Goal: Task Accomplishment & Management: Manage account settings

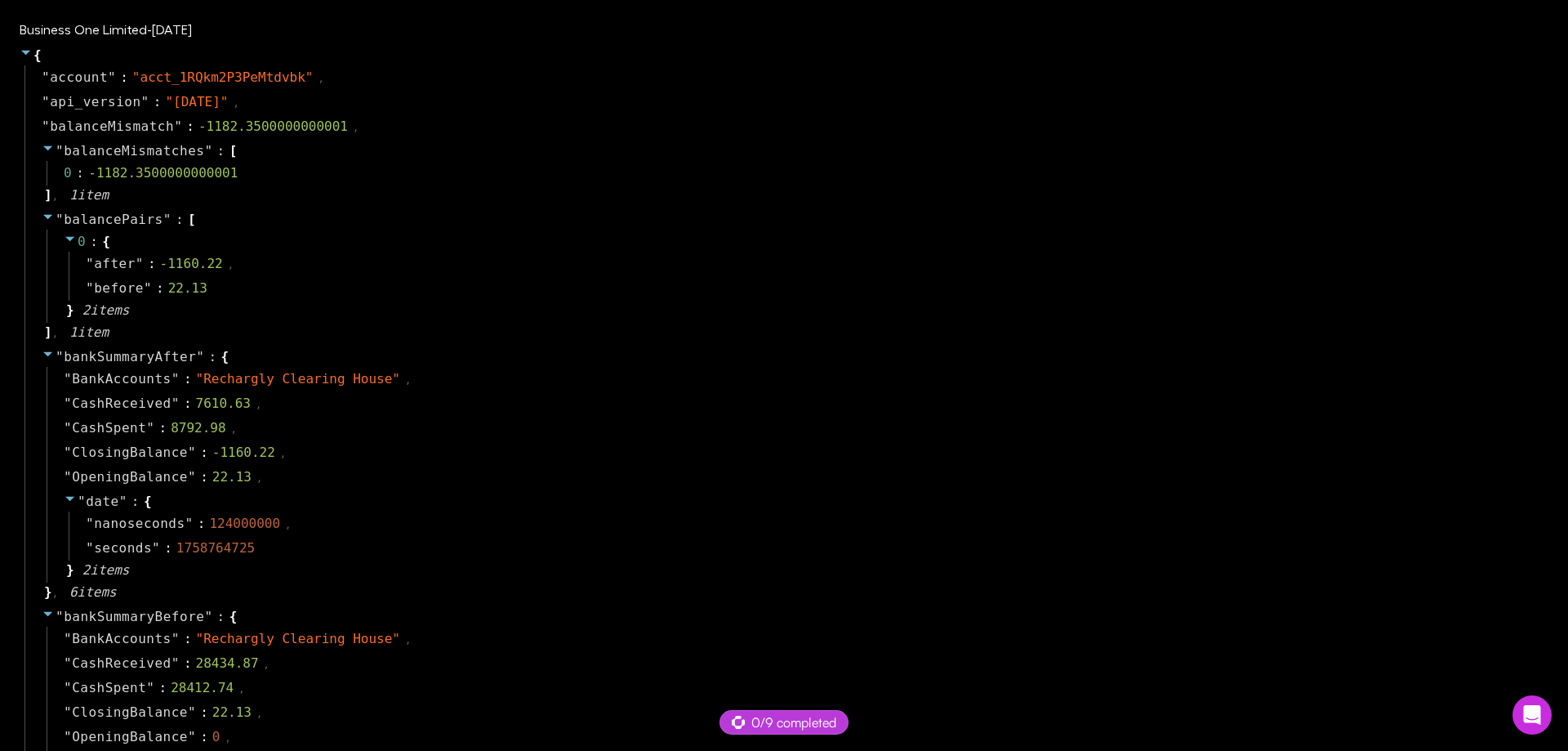
select select "****"
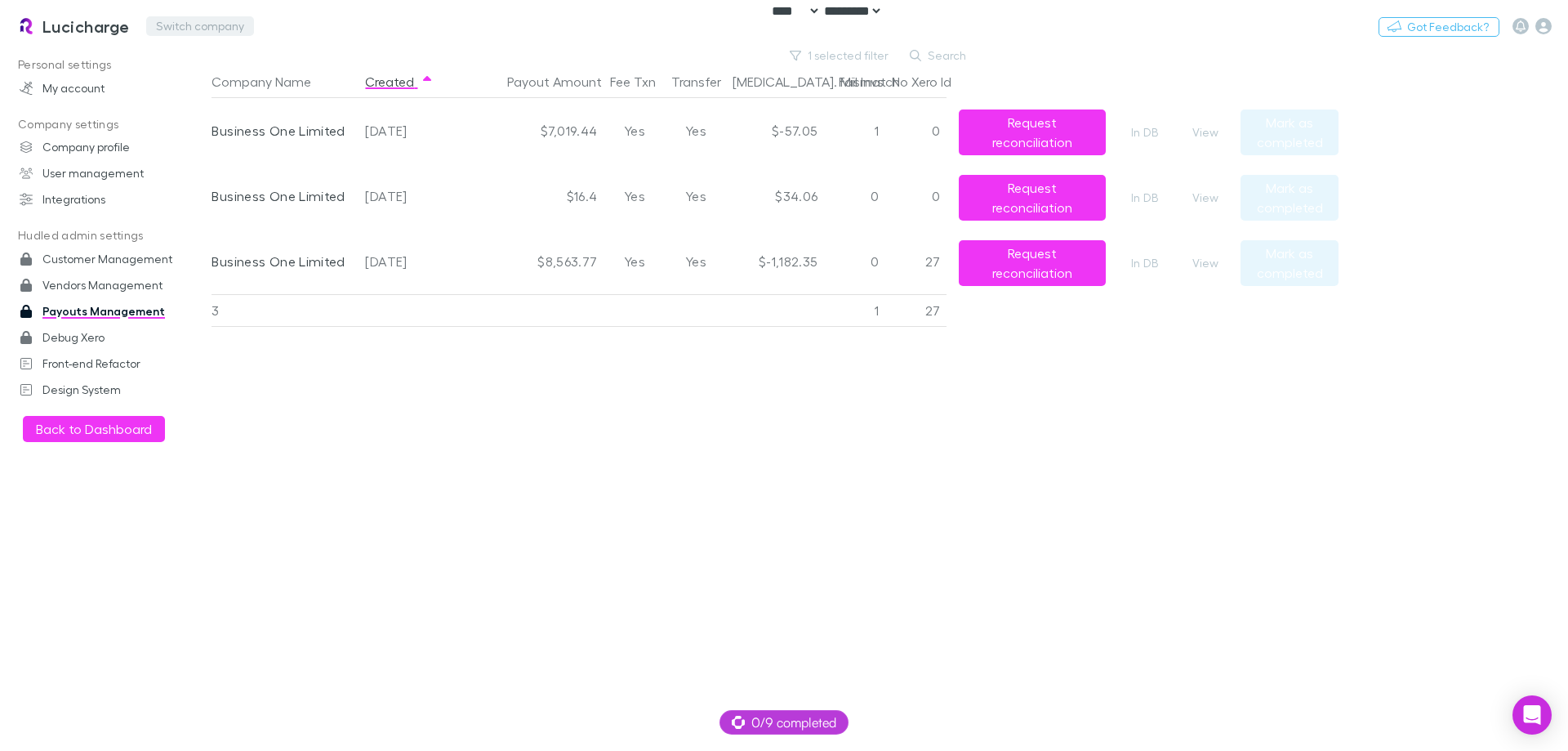
click at [173, 24] on button "Switch company" at bounding box center [199, 27] width 108 height 20
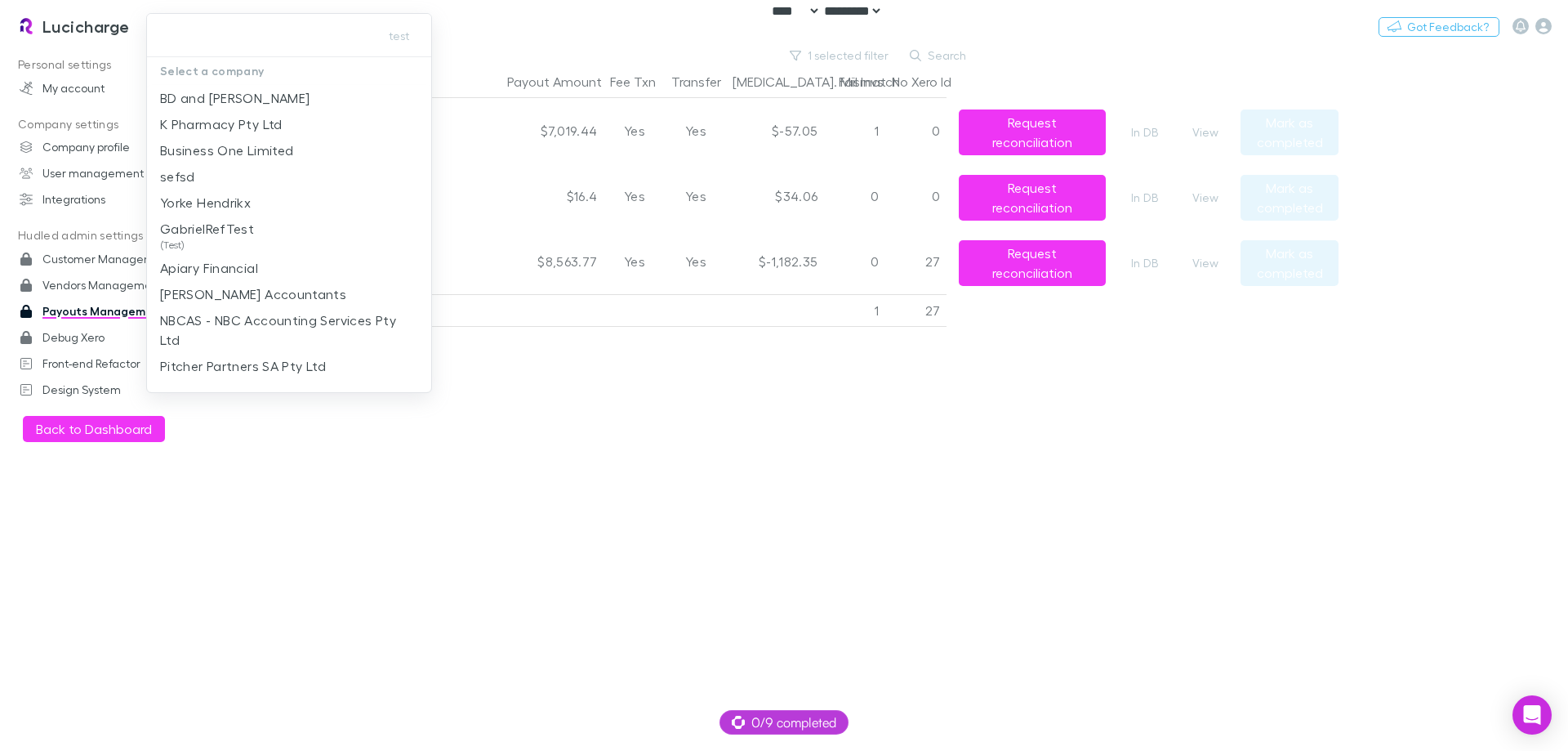
click at [514, 571] on div at bounding box center [784, 376] width 1568 height 751
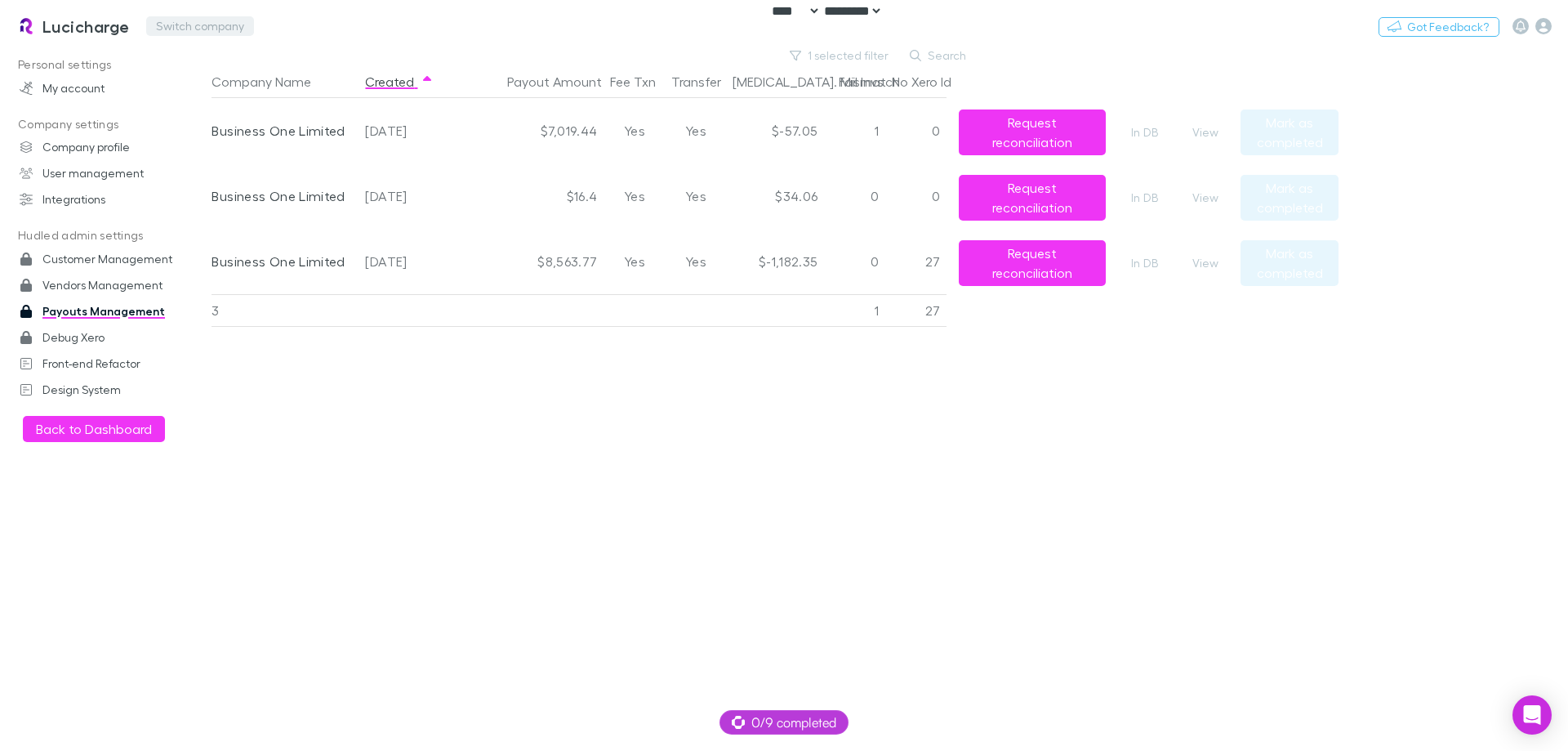
click at [178, 23] on button "Switch company" at bounding box center [199, 27] width 108 height 20
type input "***"
click at [233, 103] on p "542 Partners" at bounding box center [199, 98] width 79 height 20
click at [100, 206] on link "Integrations" at bounding box center [112, 199] width 217 height 26
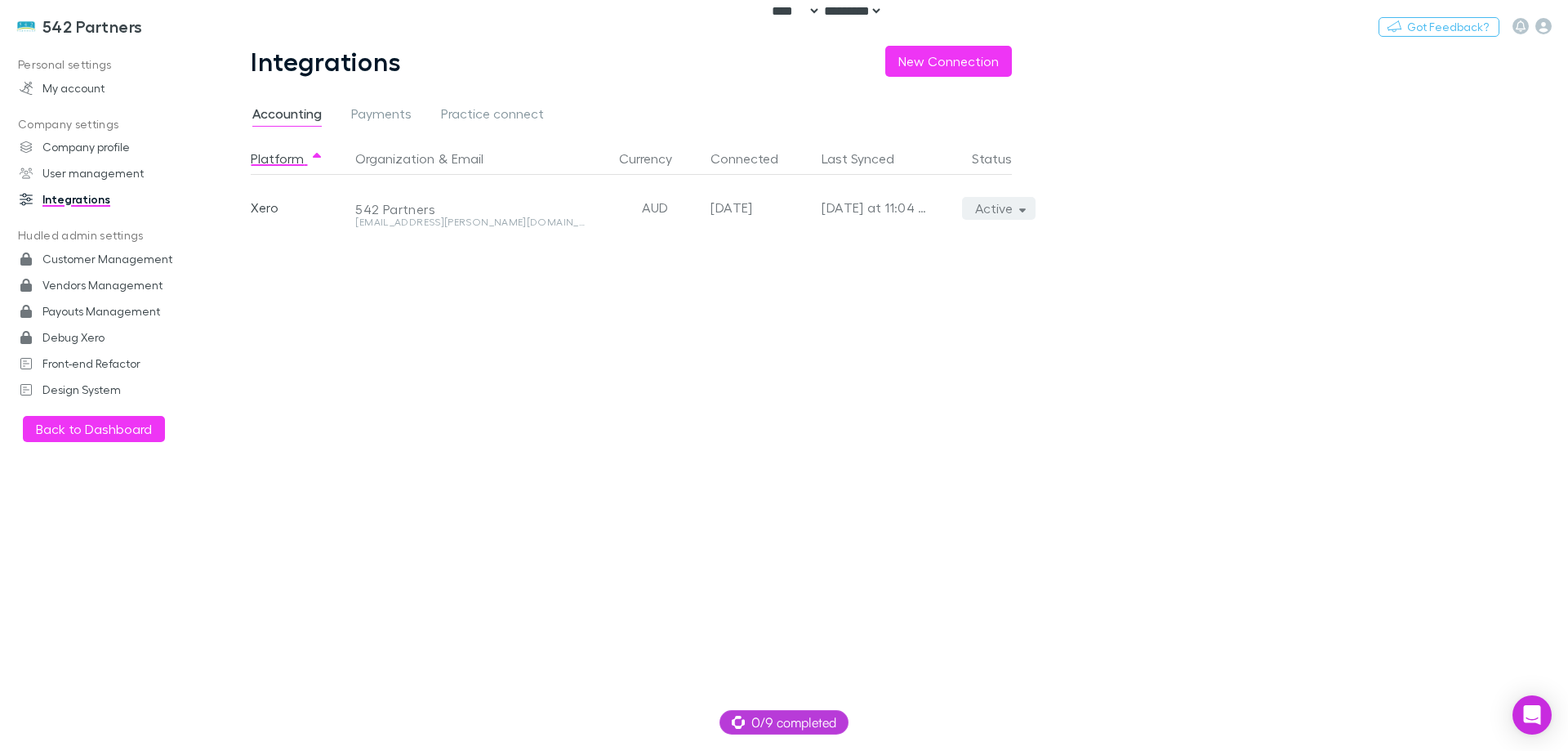
click at [969, 209] on button "Active" at bounding box center [999, 208] width 74 height 23
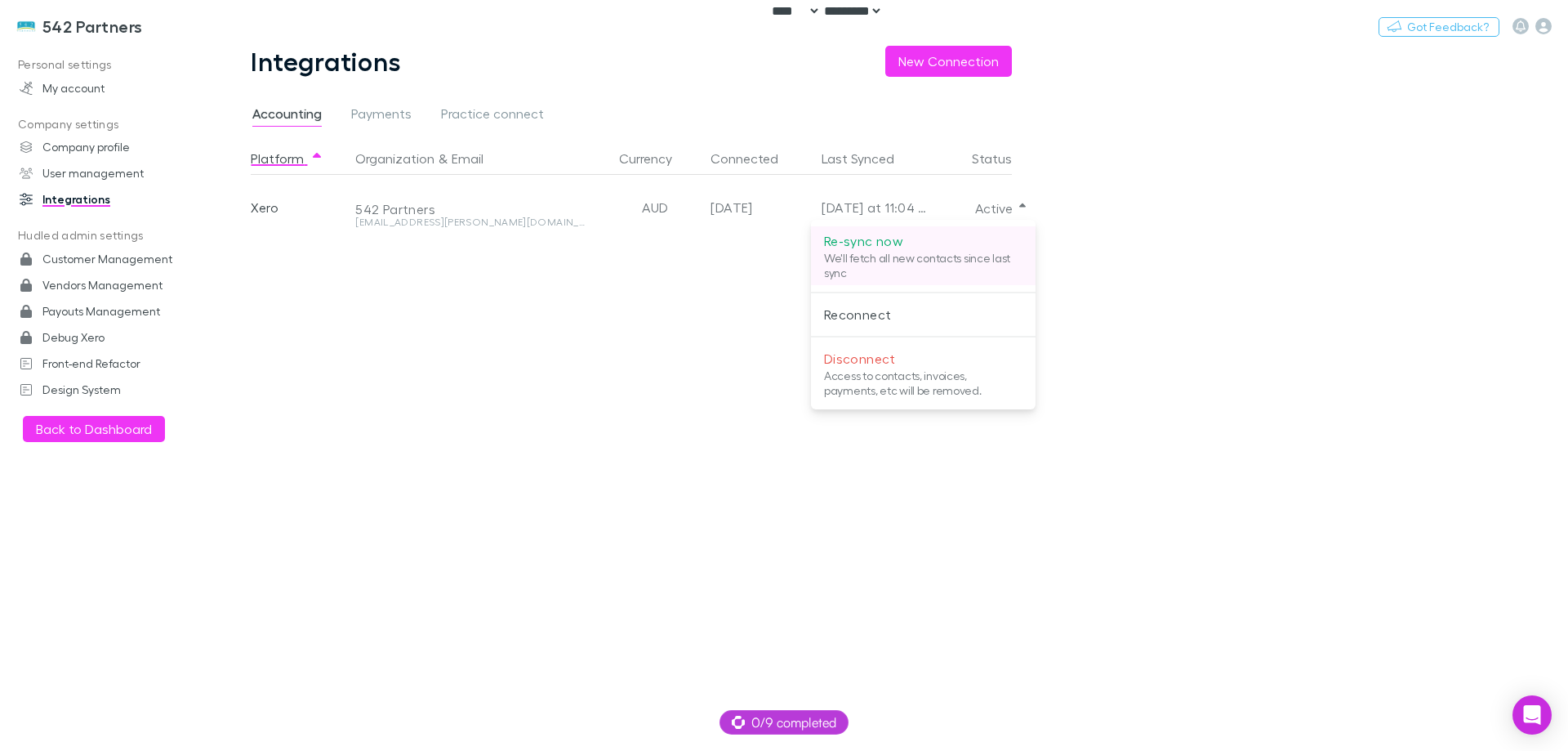
click at [959, 236] on p "Re-sync now" at bounding box center [923, 241] width 199 height 20
click at [587, 394] on div at bounding box center [784, 376] width 1568 height 751
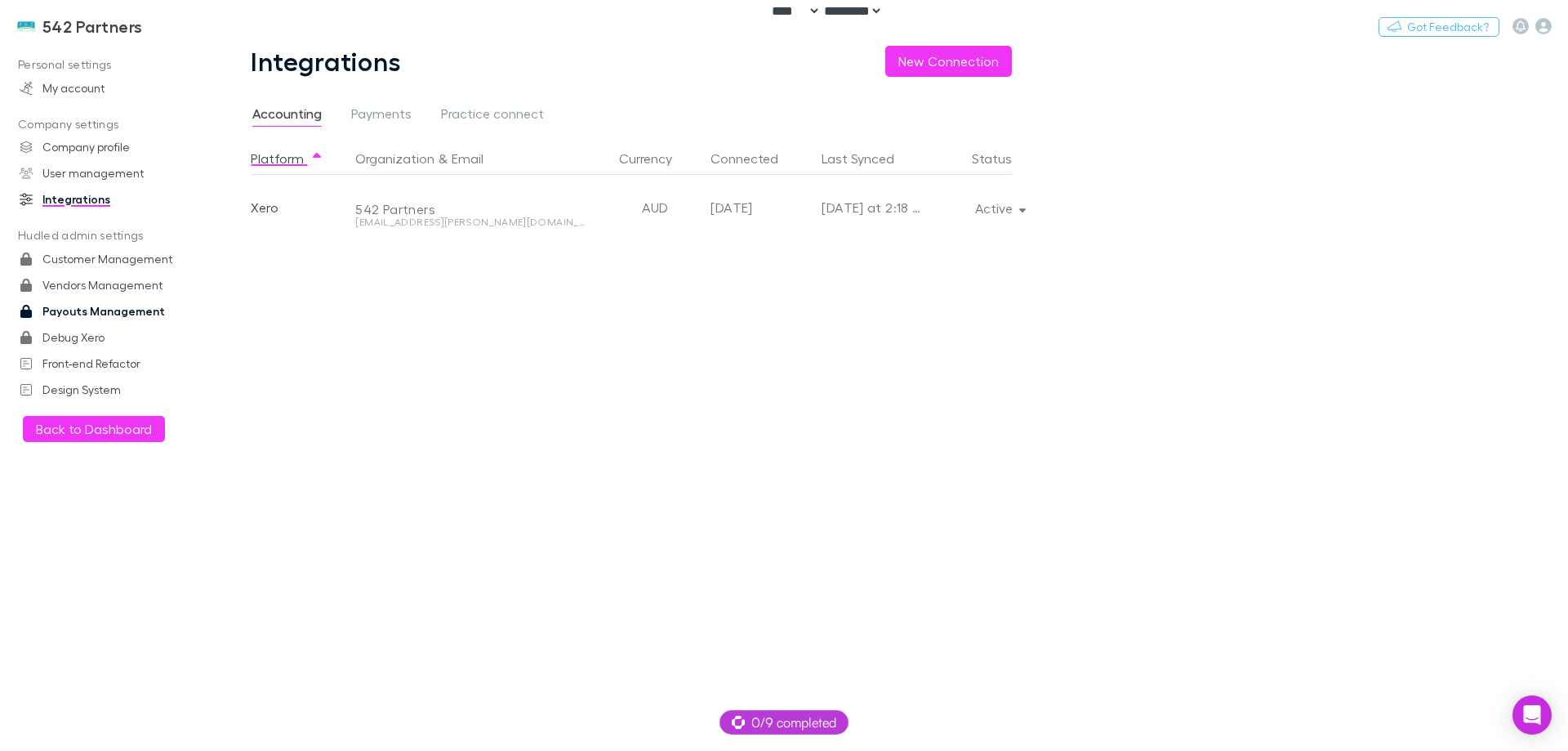
click at [106, 313] on link "Payouts Management" at bounding box center [112, 310] width 217 height 26
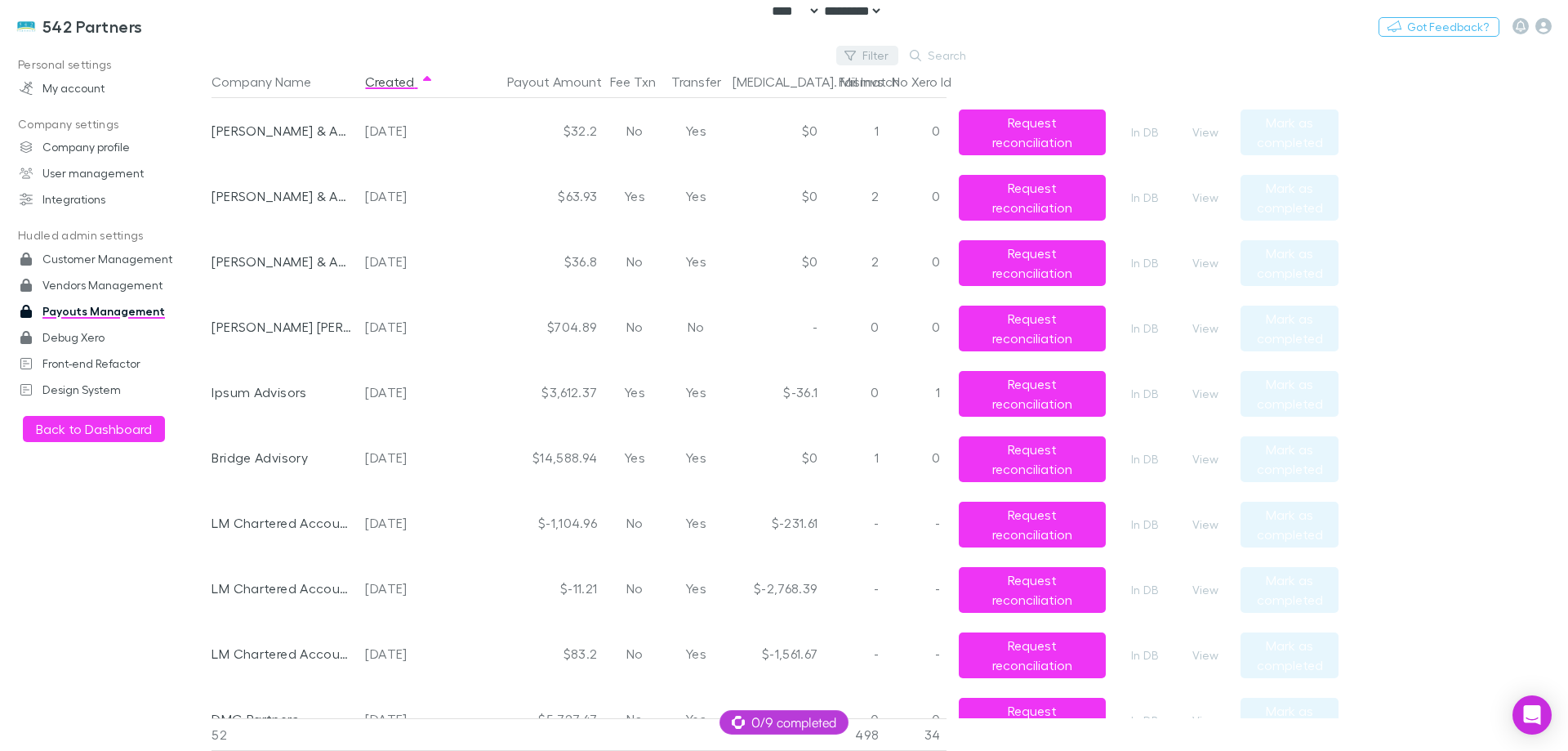
click at [872, 59] on button "Filter" at bounding box center [867, 56] width 62 height 20
type input "***"
click at [766, 154] on li "542 Partners" at bounding box center [757, 161] width 284 height 26
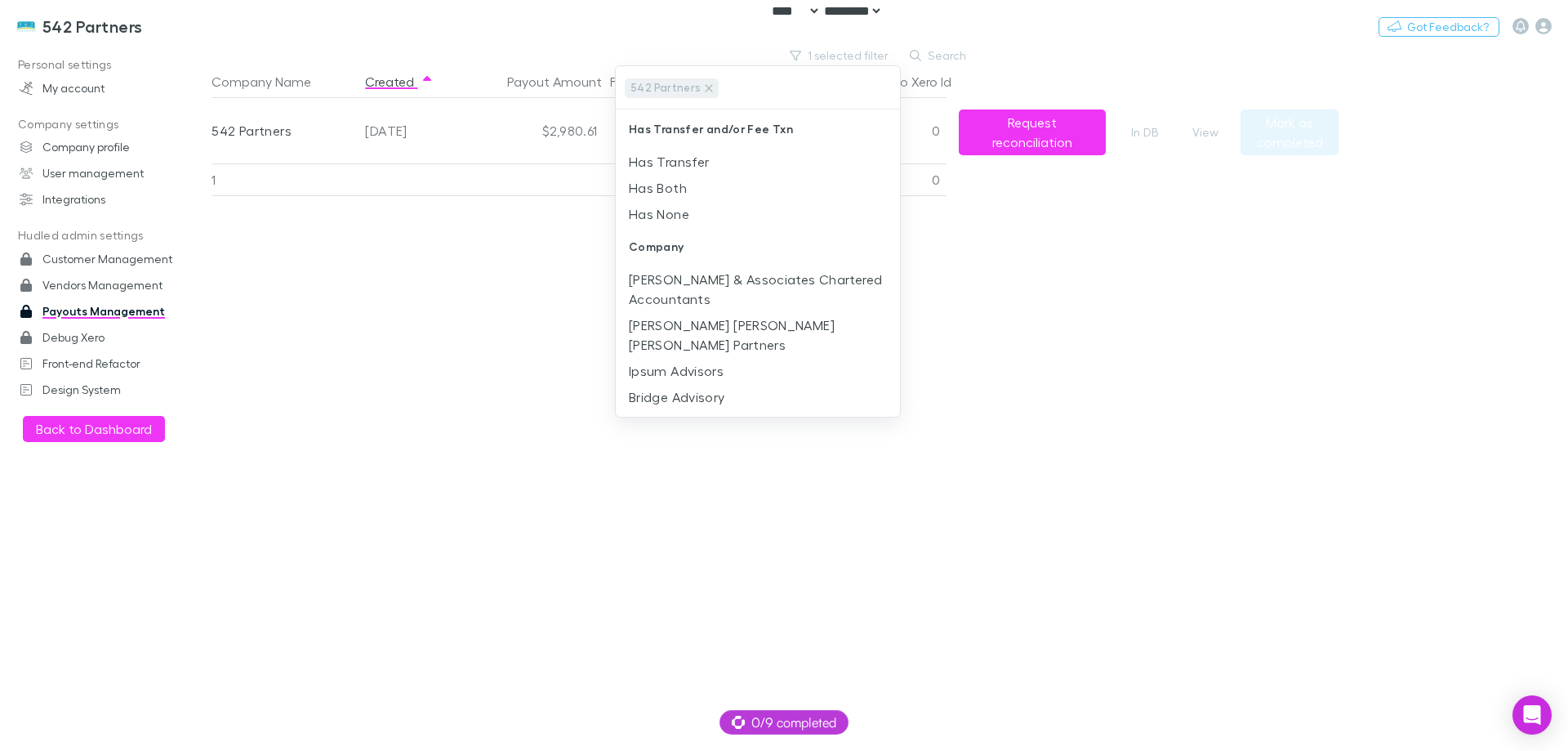
click at [979, 320] on div at bounding box center [784, 376] width 1568 height 751
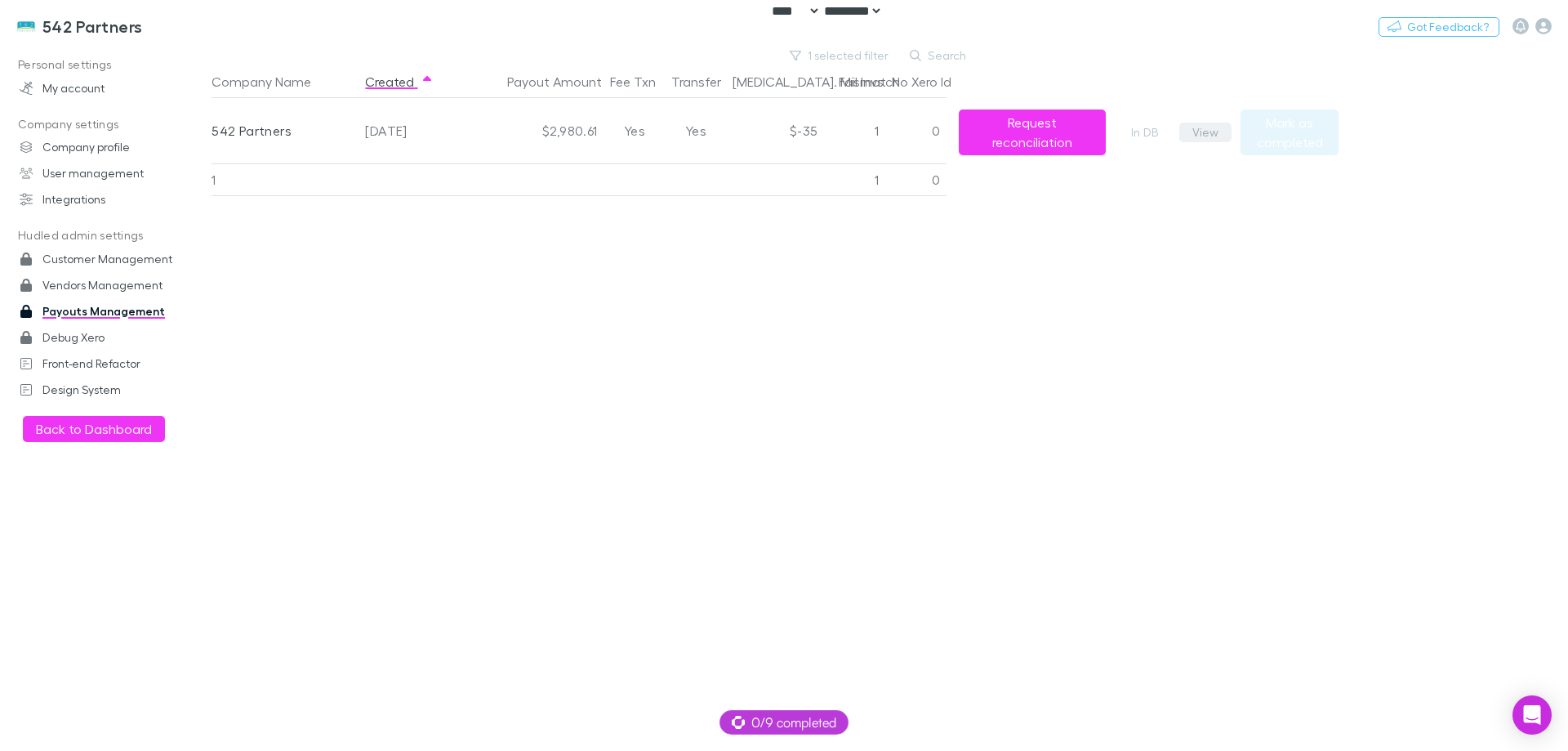
click at [1214, 129] on button "View" at bounding box center [1205, 133] width 53 height 20
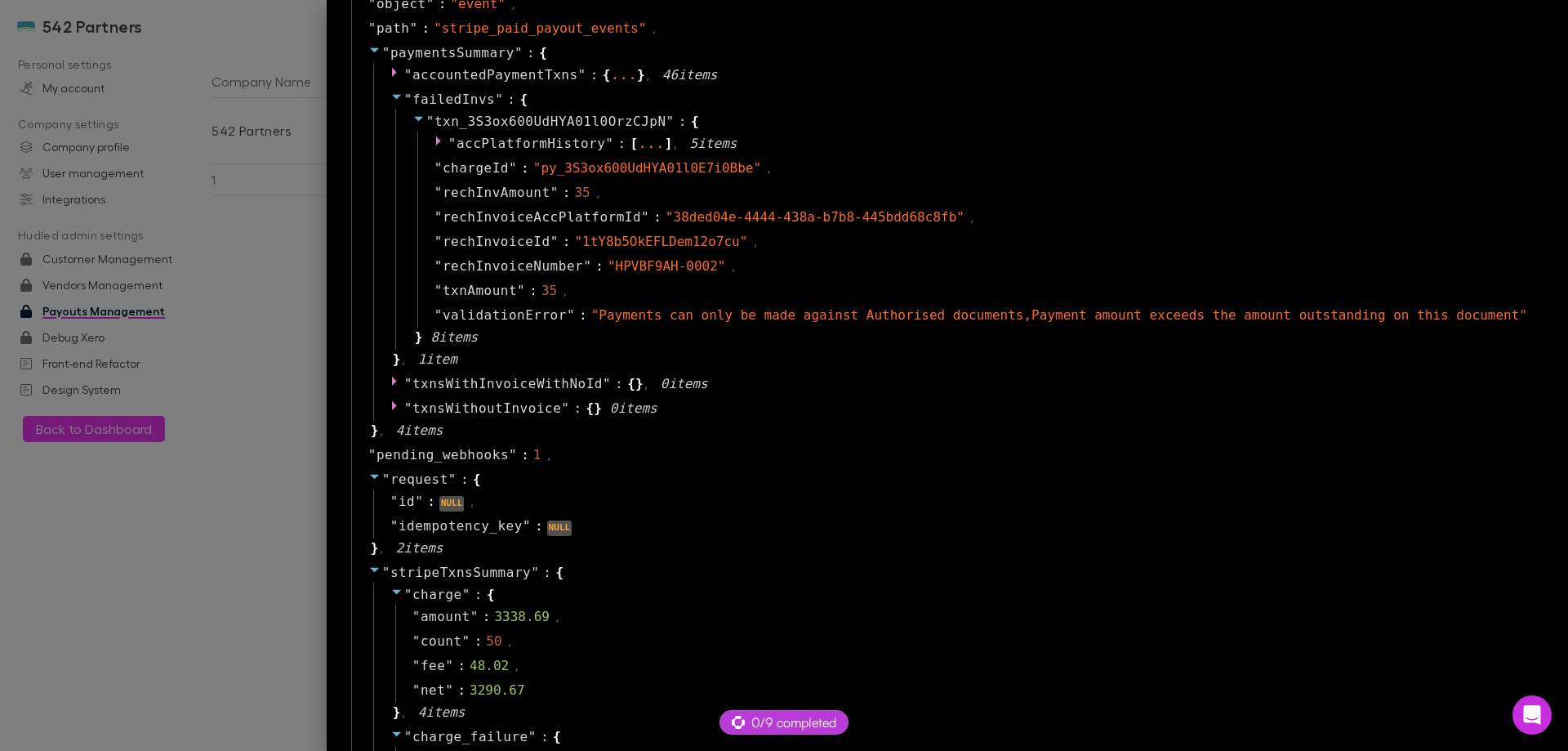
scroll to position [1308, 0]
click at [606, 133] on span "accPlatformHistory" at bounding box center [530, 140] width 148 height 16
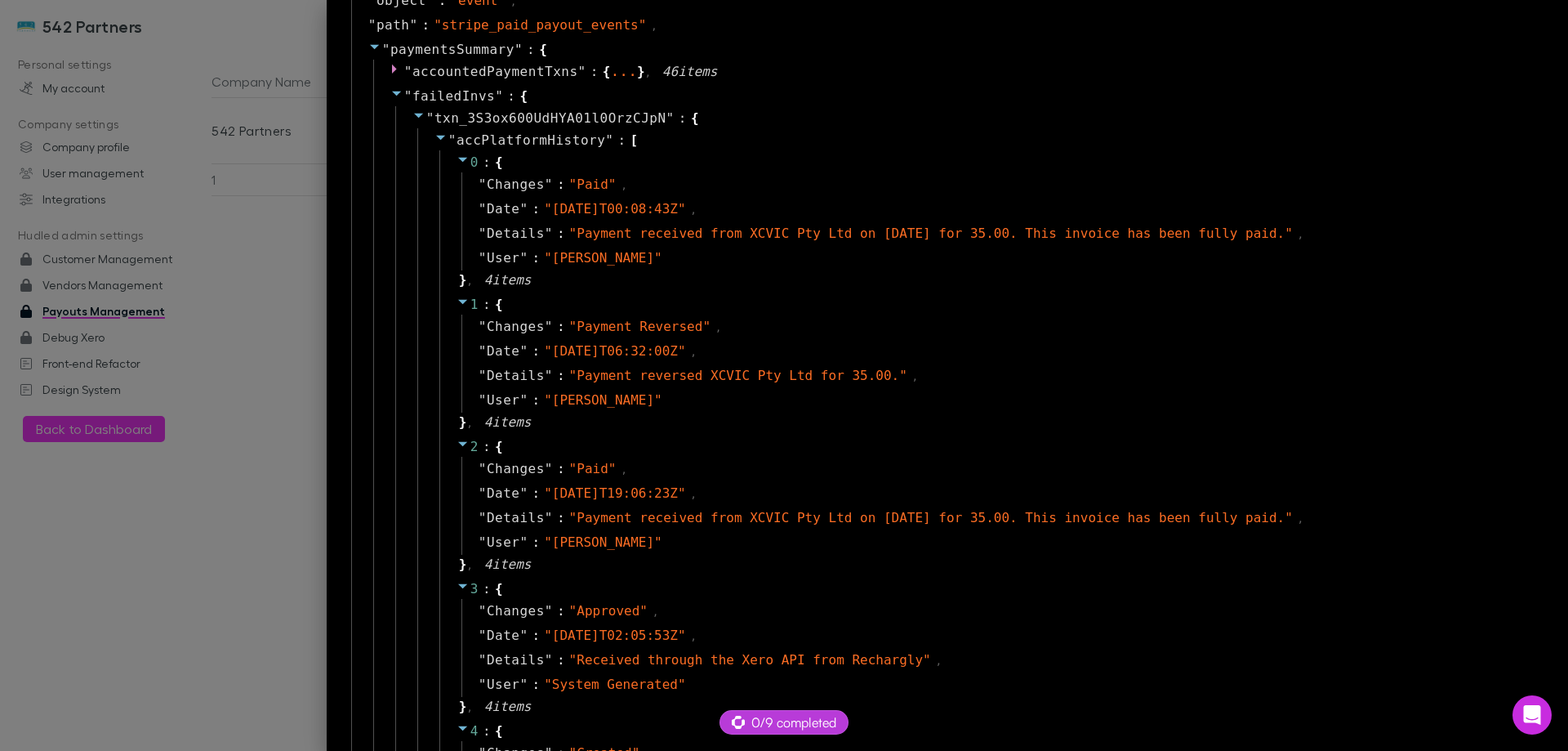
click at [304, 311] on div at bounding box center [784, 376] width 1568 height 751
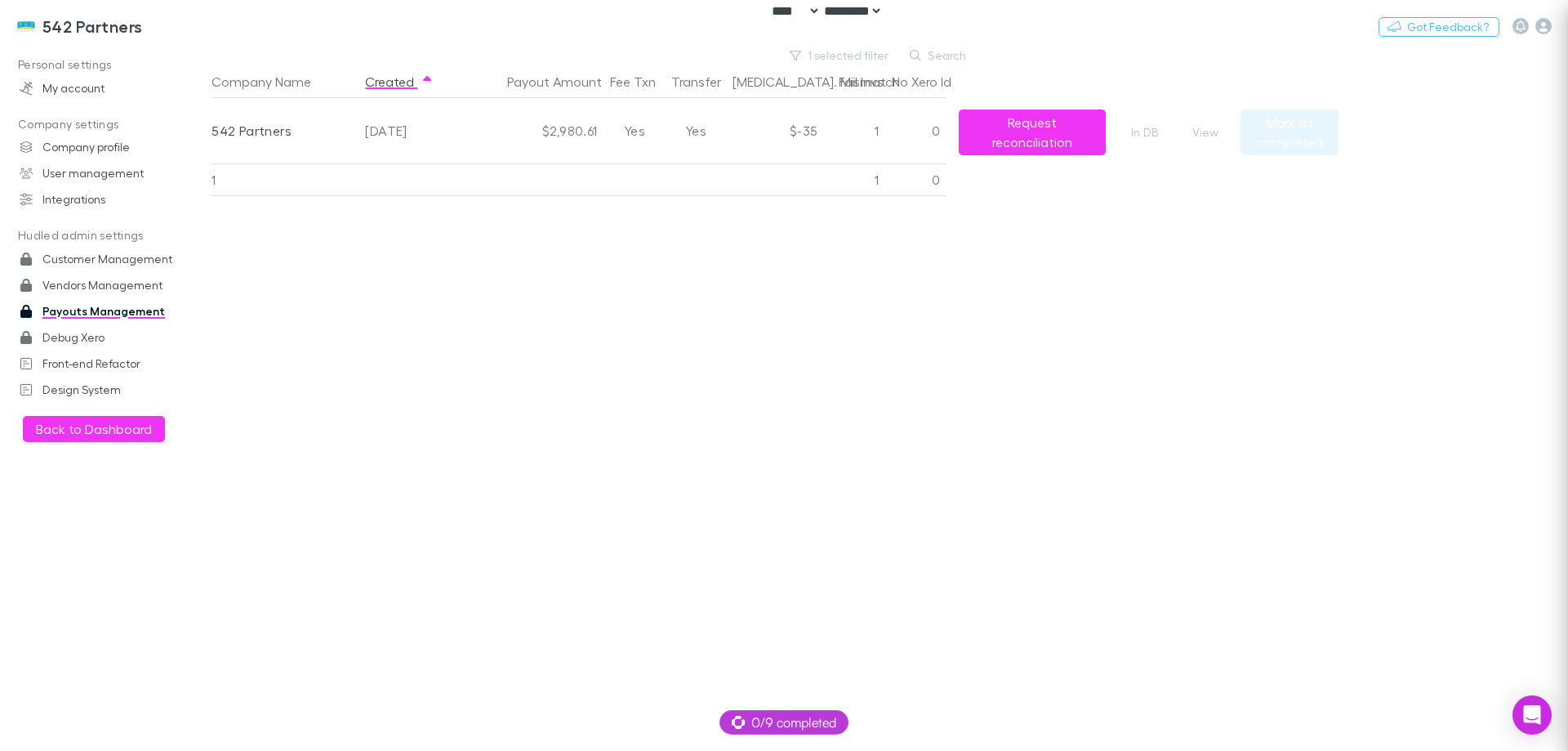
scroll to position [0, 0]
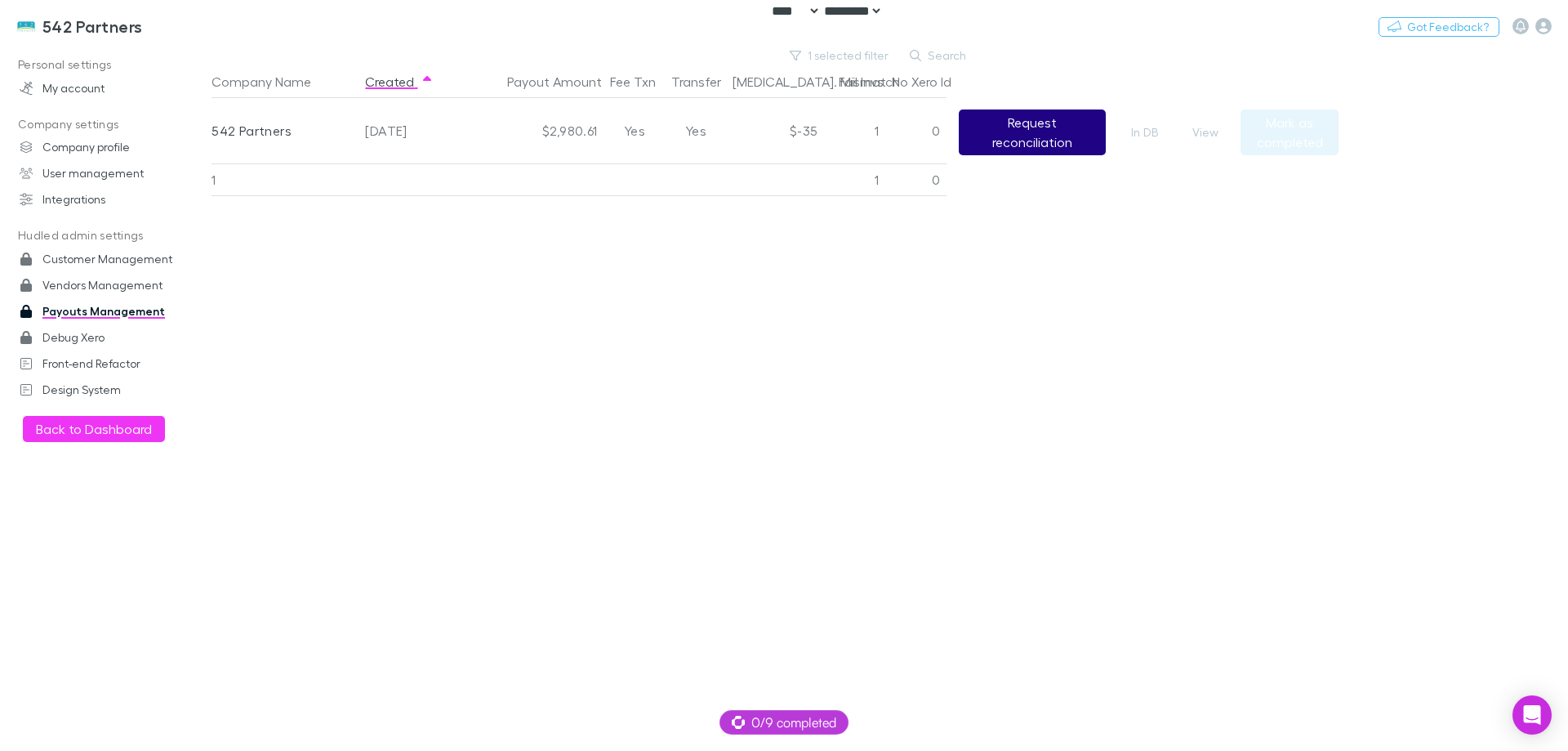
click at [1038, 139] on button "Request reconciliation" at bounding box center [1033, 132] width 147 height 46
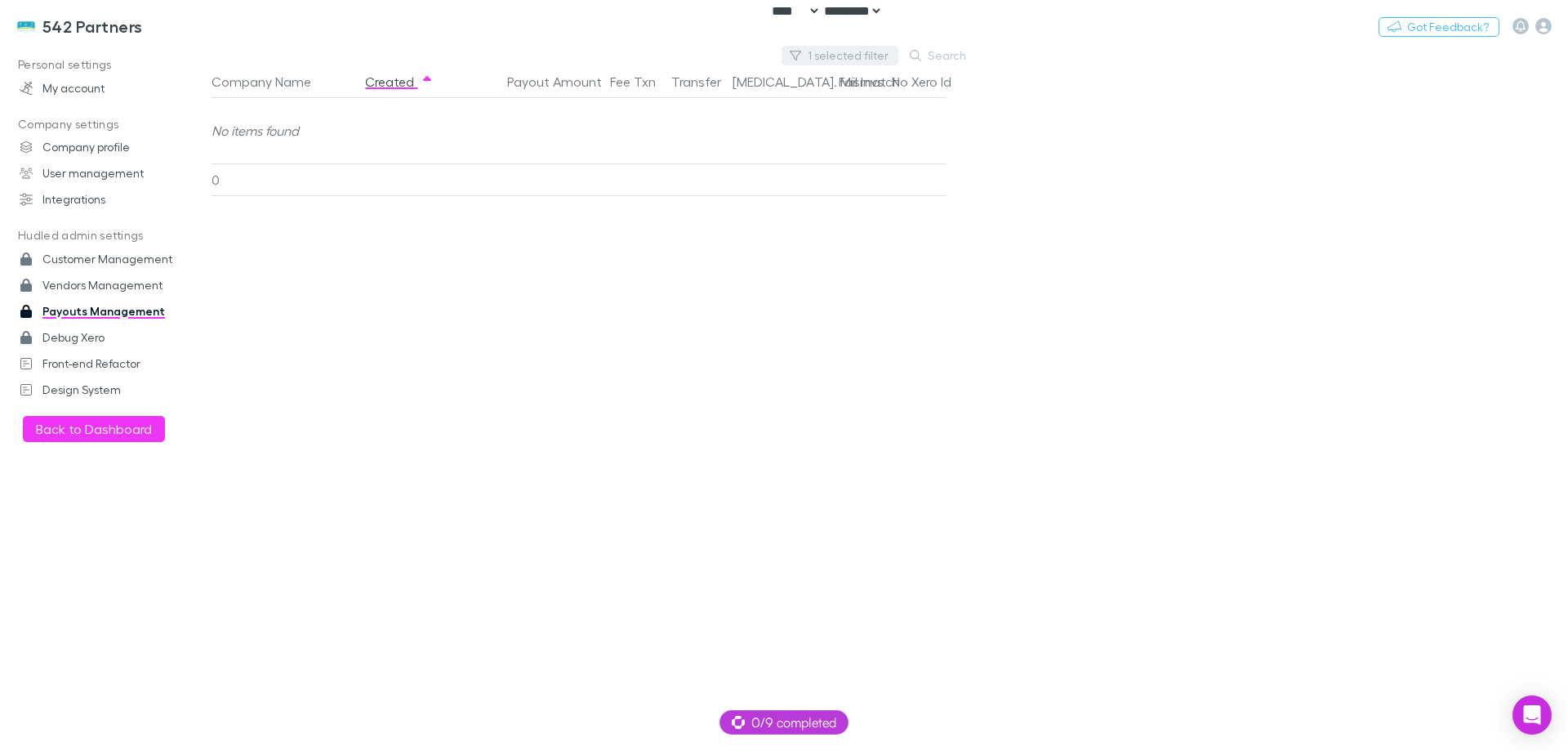
click at [848, 50] on button "1 selected filter" at bounding box center [840, 56] width 117 height 20
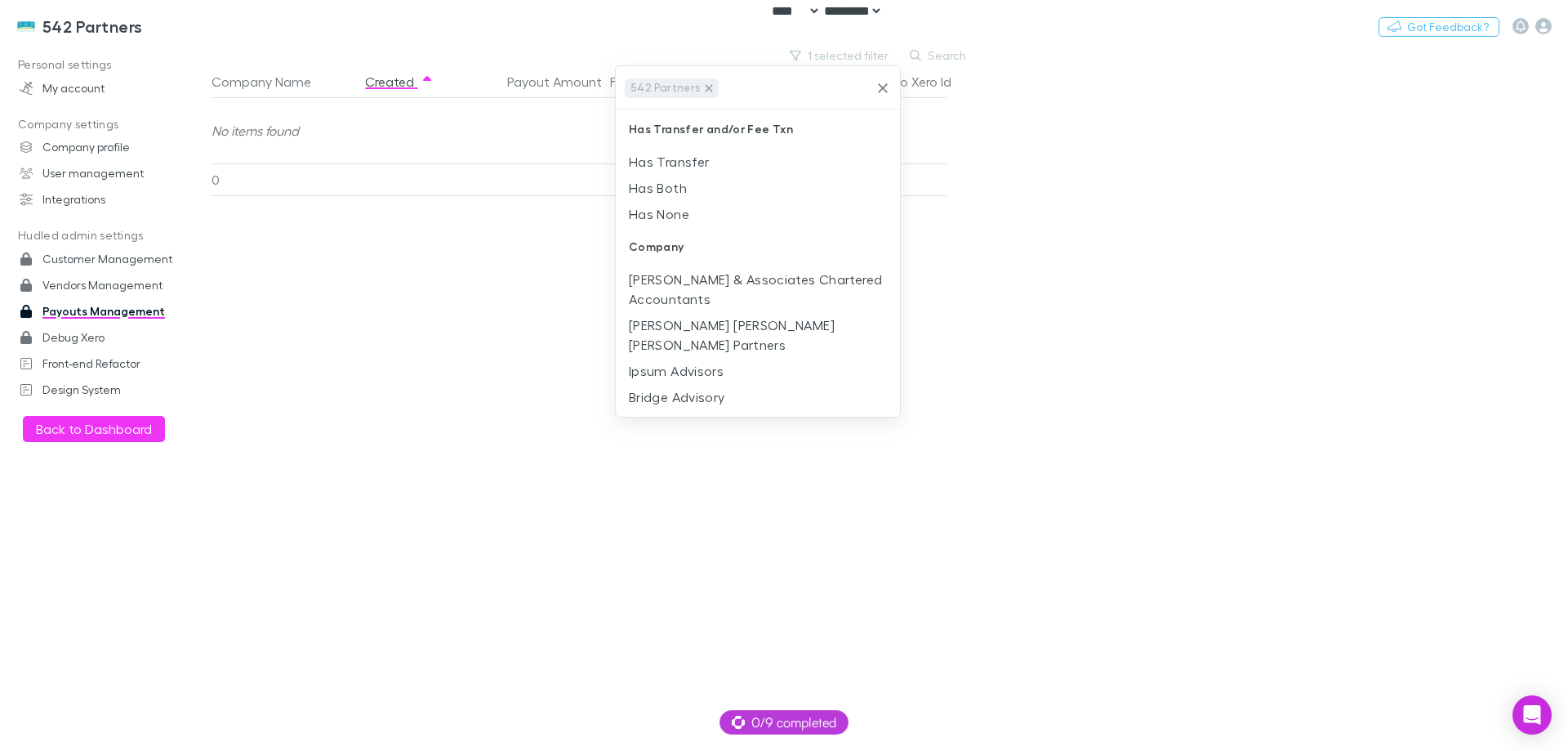
click at [706, 88] on icon at bounding box center [709, 88] width 8 height 8
type input "**********"
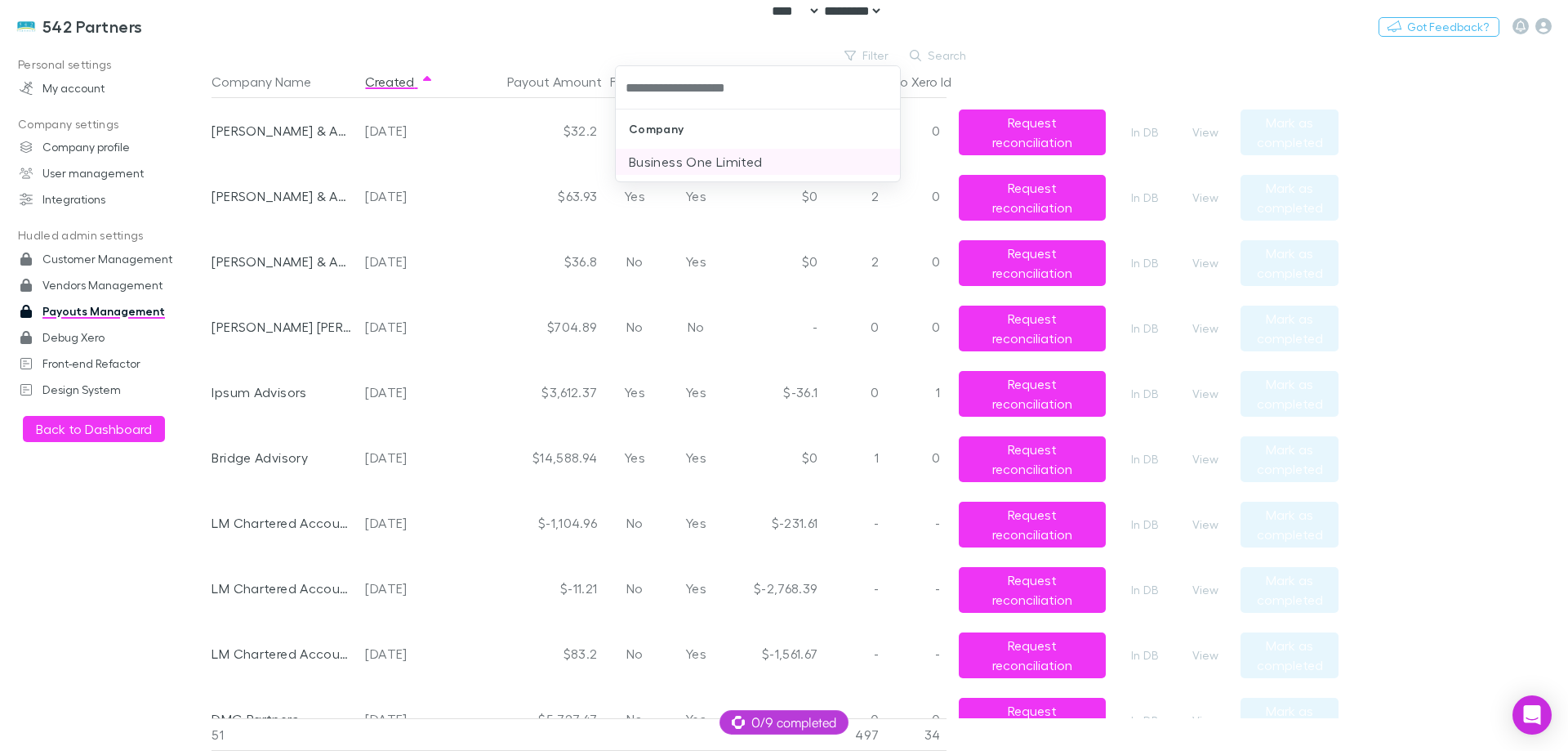
click at [726, 165] on li "Business One Limited" at bounding box center [757, 161] width 284 height 26
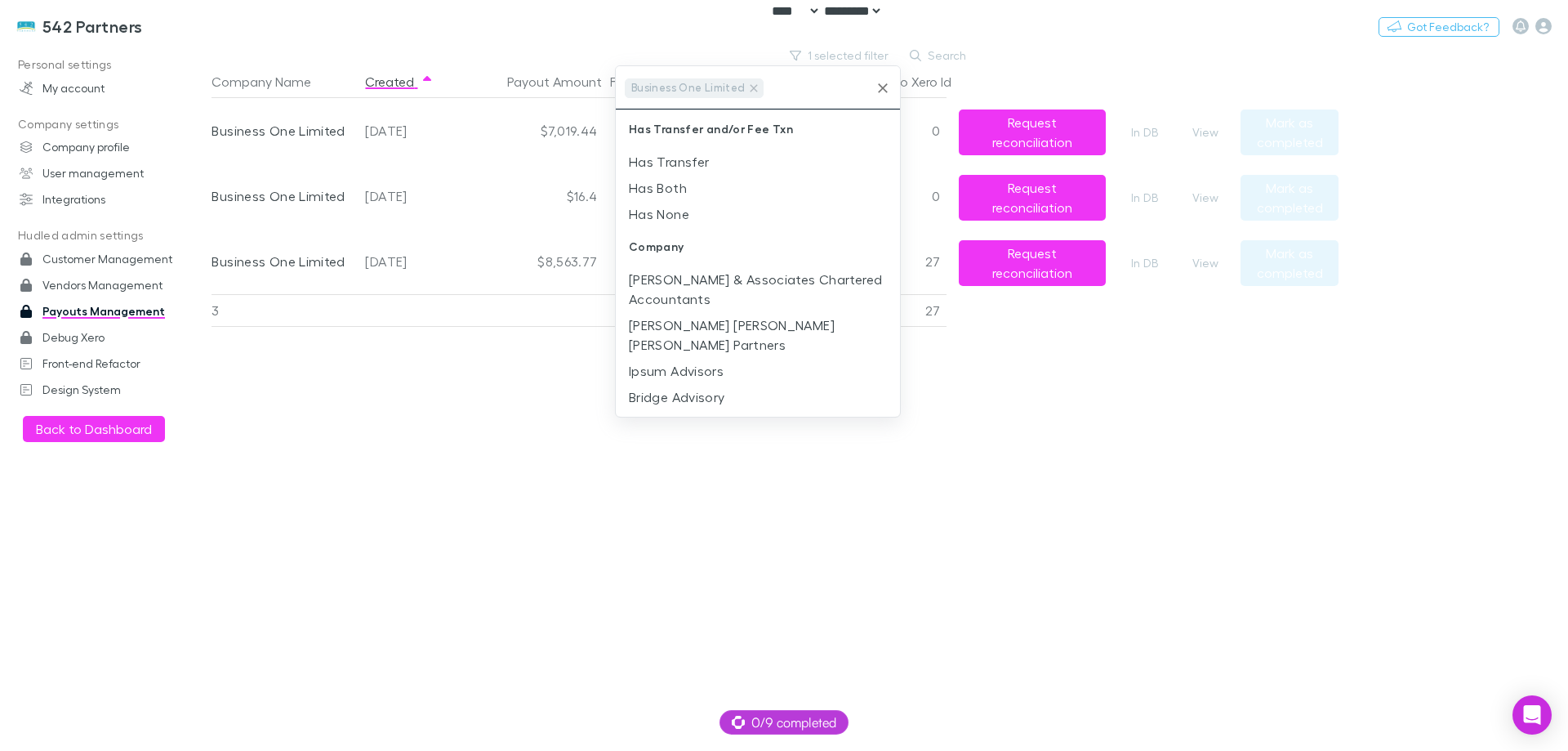
click at [453, 348] on div at bounding box center [784, 376] width 1568 height 751
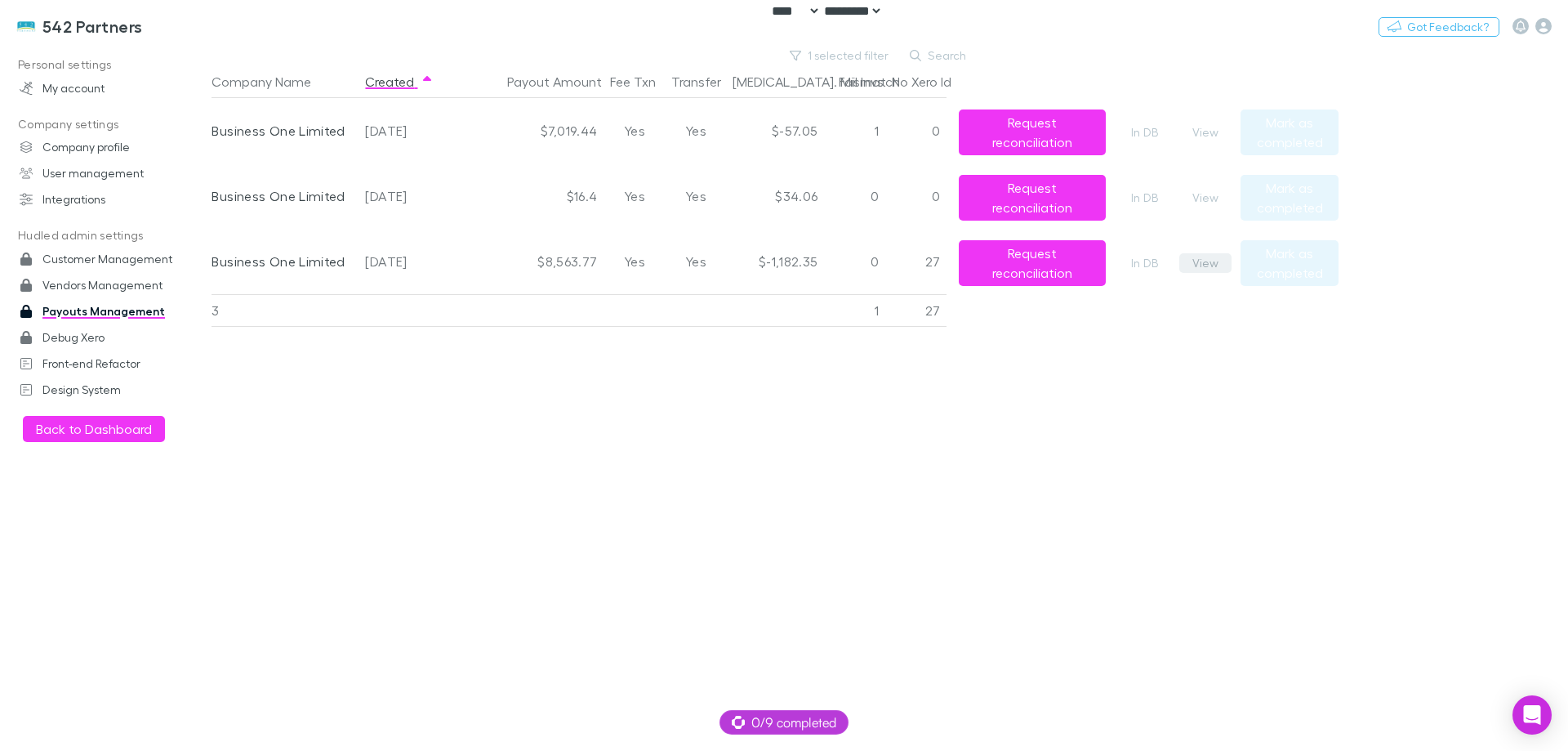
click at [1212, 264] on button "View" at bounding box center [1205, 264] width 53 height 20
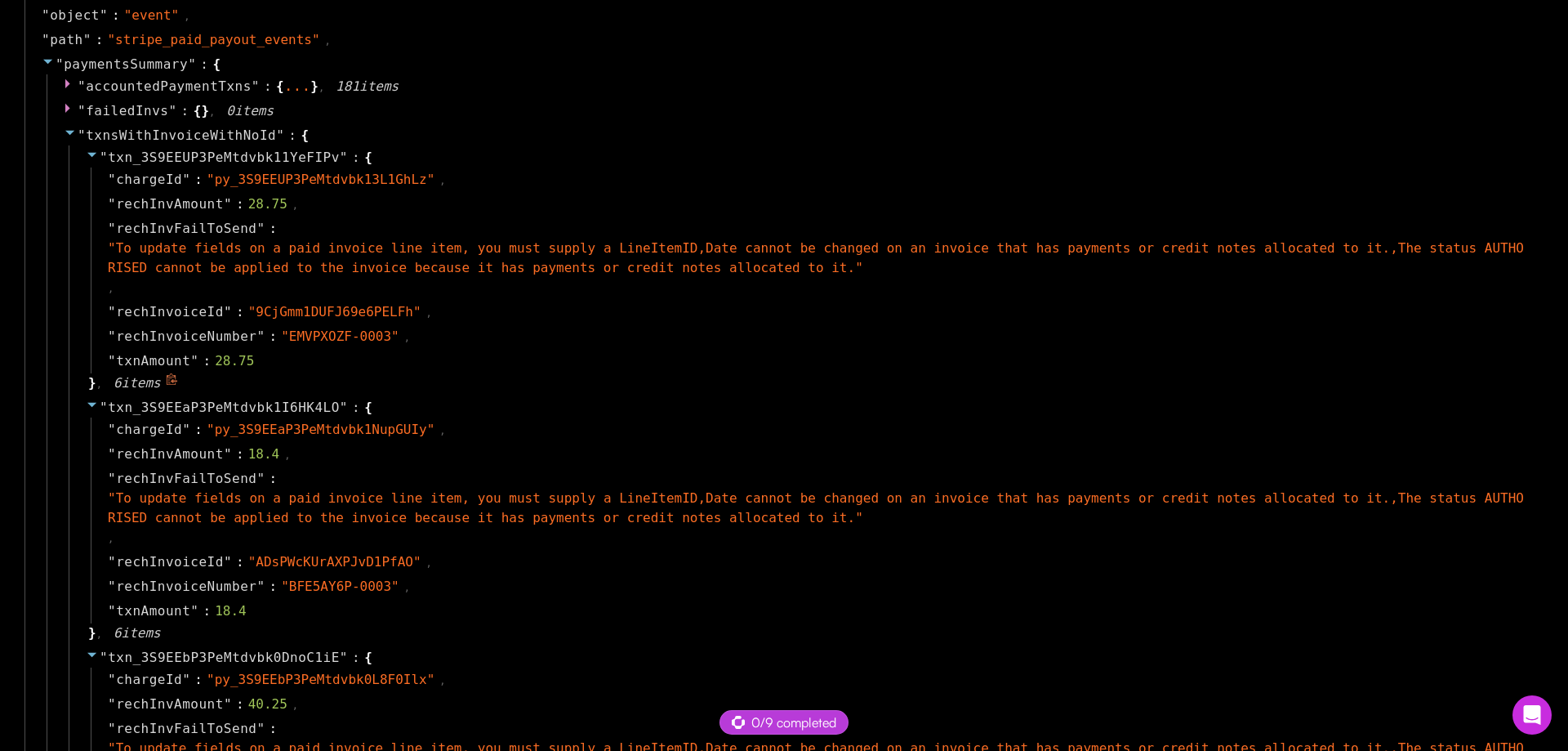
scroll to position [1144, 0]
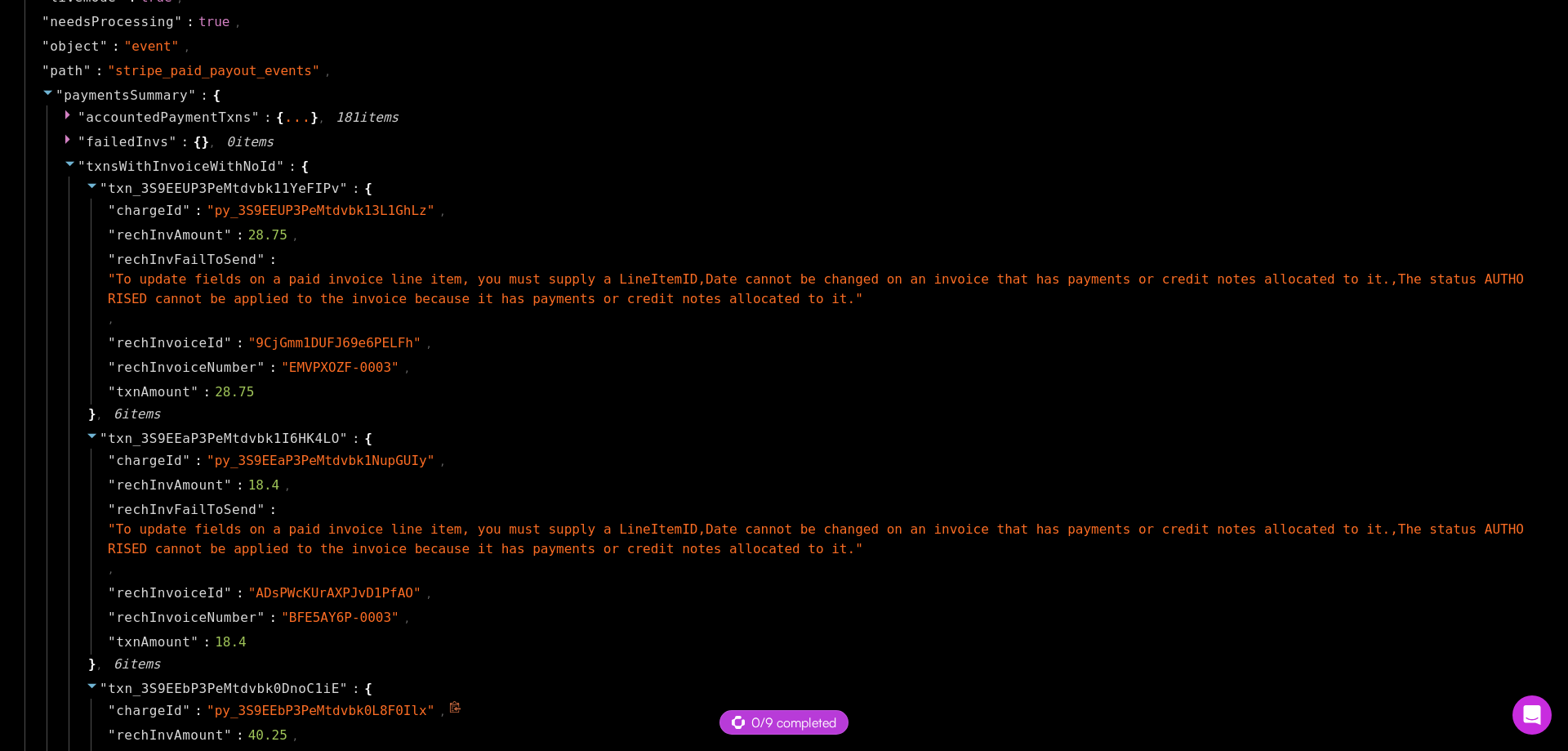
click at [1181, 710] on div "" chargeId " : " py_3S9EEbP3PeMtdvbk0L8F0Ilx " ," at bounding box center [813, 710] width 1445 height 24
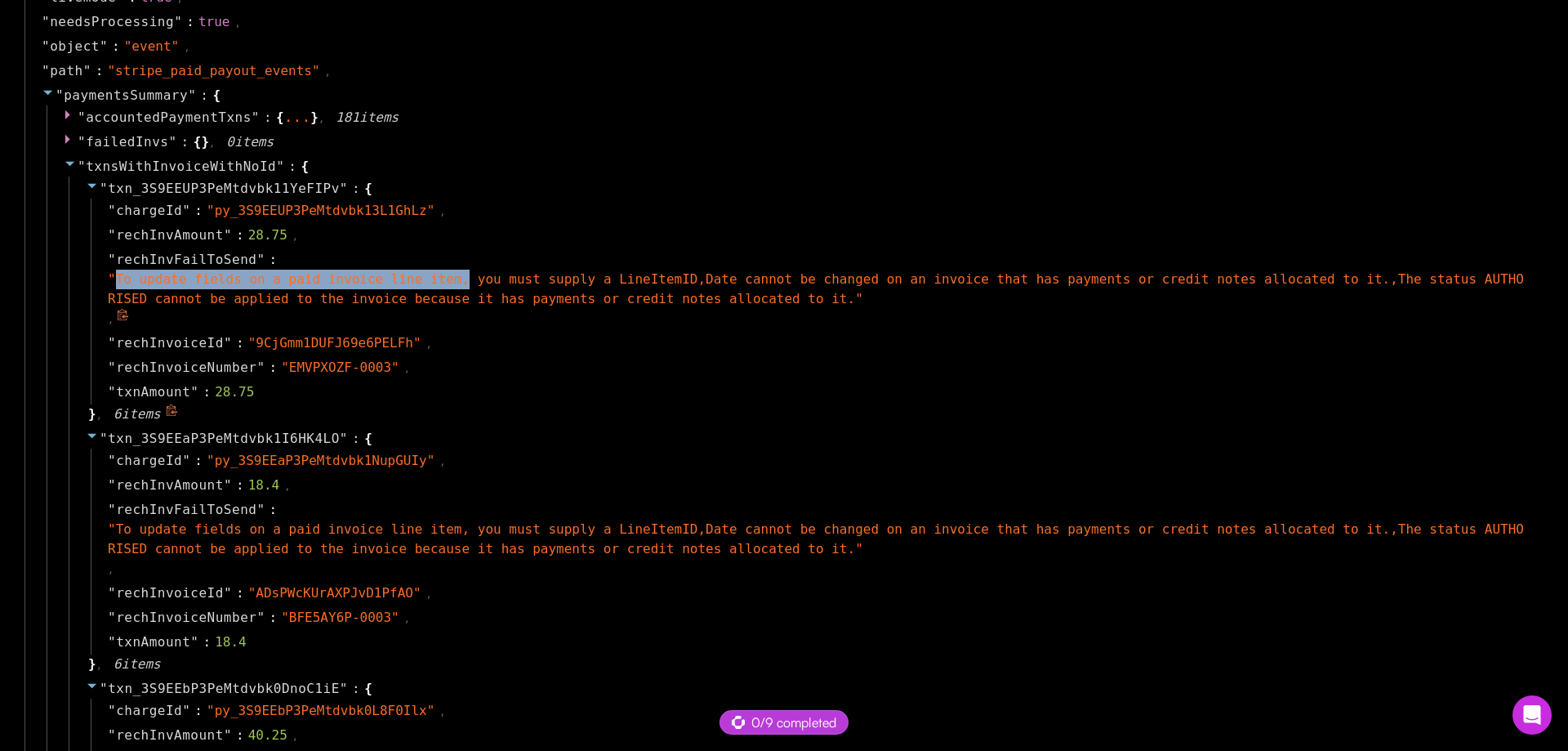
drag, startPoint x: 115, startPoint y: 280, endPoint x: 436, endPoint y: 285, distance: 321.0
click at [436, 285] on span "" To update fields on a paid invoice line item, you must supply a LineItemID,Da…" at bounding box center [816, 289] width 1416 height 35
copy span "To update fields on a paid invoice line item,"
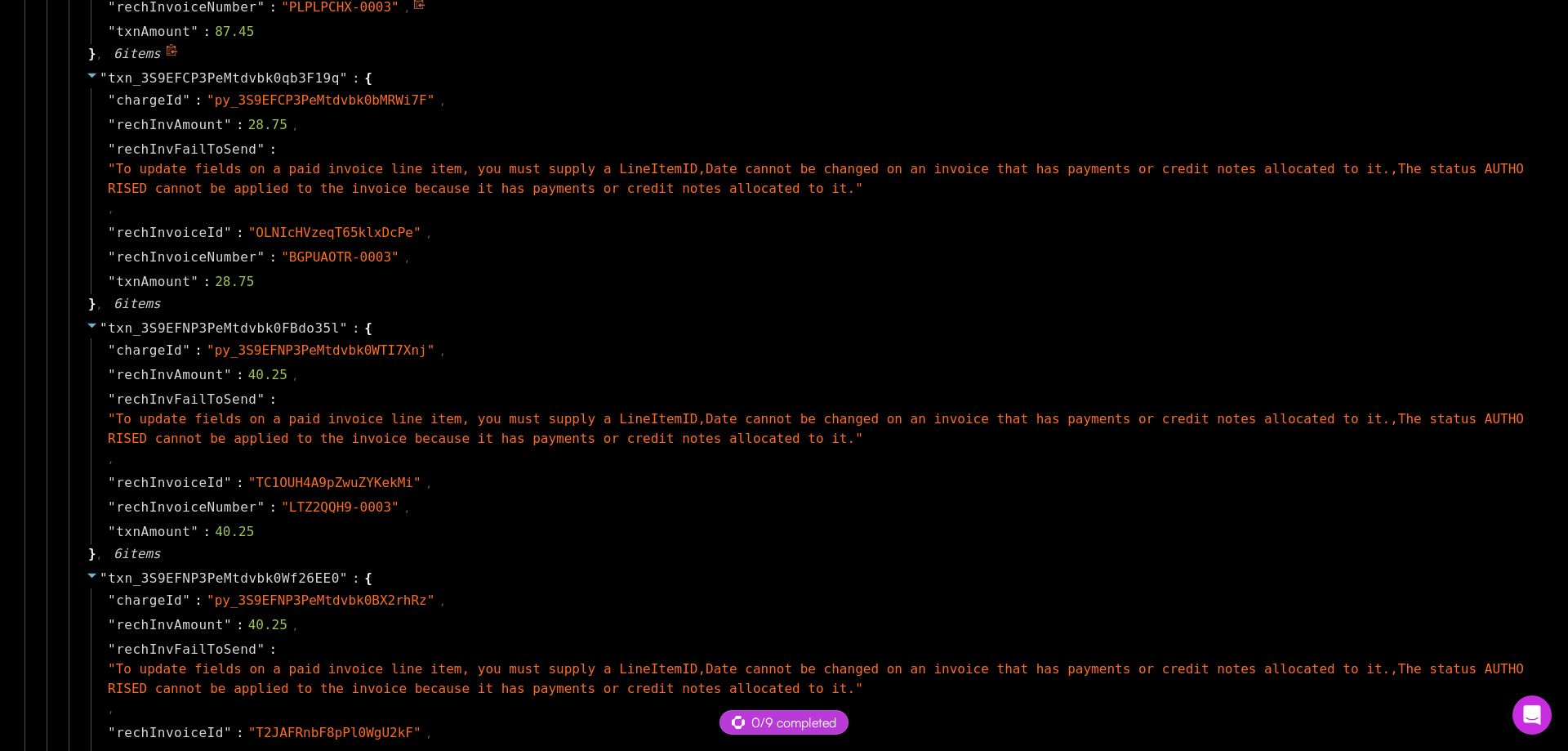
scroll to position [3759, 0]
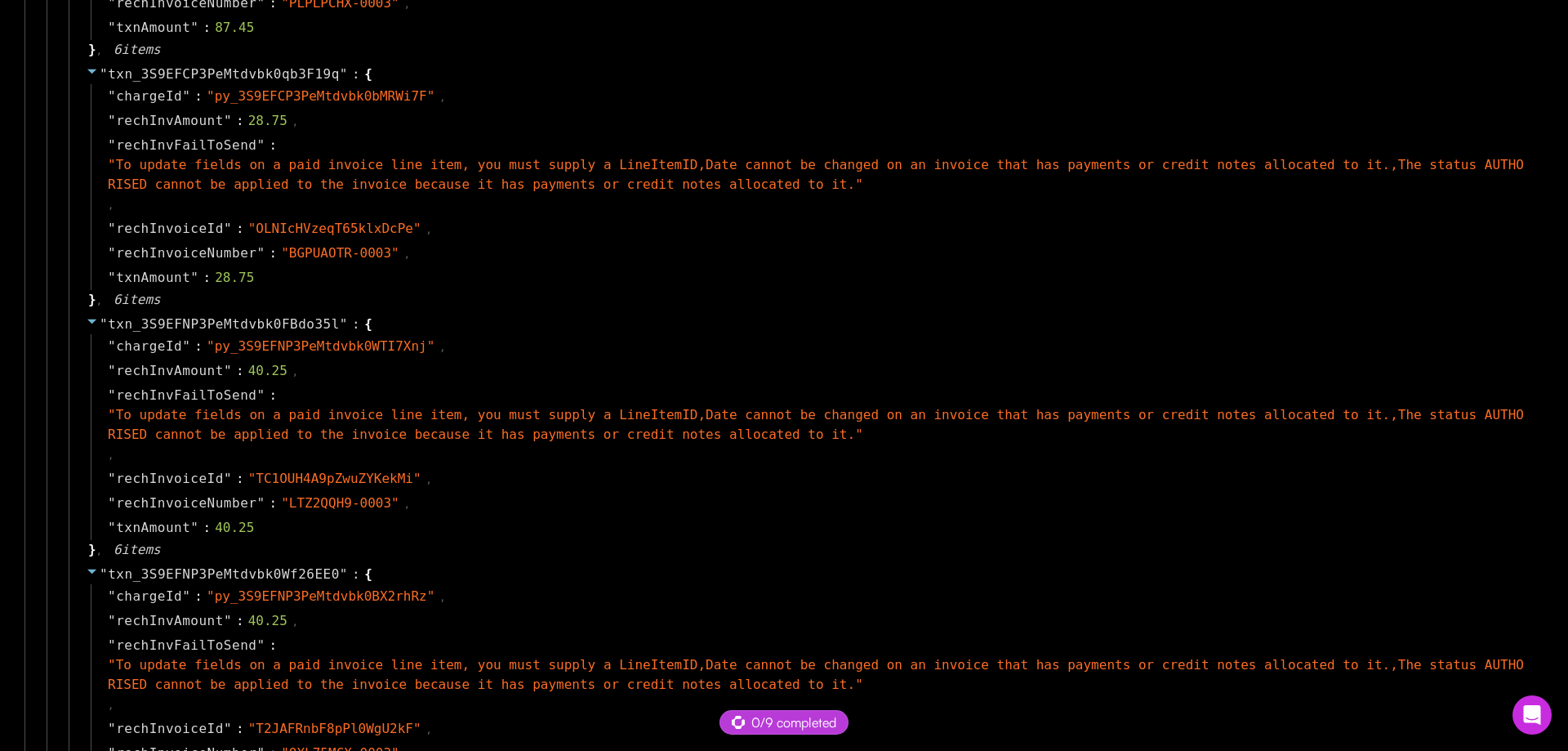
click at [181, 399] on span "rechInvFailToSend" at bounding box center [186, 396] width 140 height 20
copy span "rechInvFailToSend"
click at [824, 313] on div "" txn_3S9EFNP3PeMtdvbk0FBdo35l " : { " chargeId " : " py_3S9EFNP3PeMtdvbk0WTI7X…" at bounding box center [804, 437] width 1472 height 250
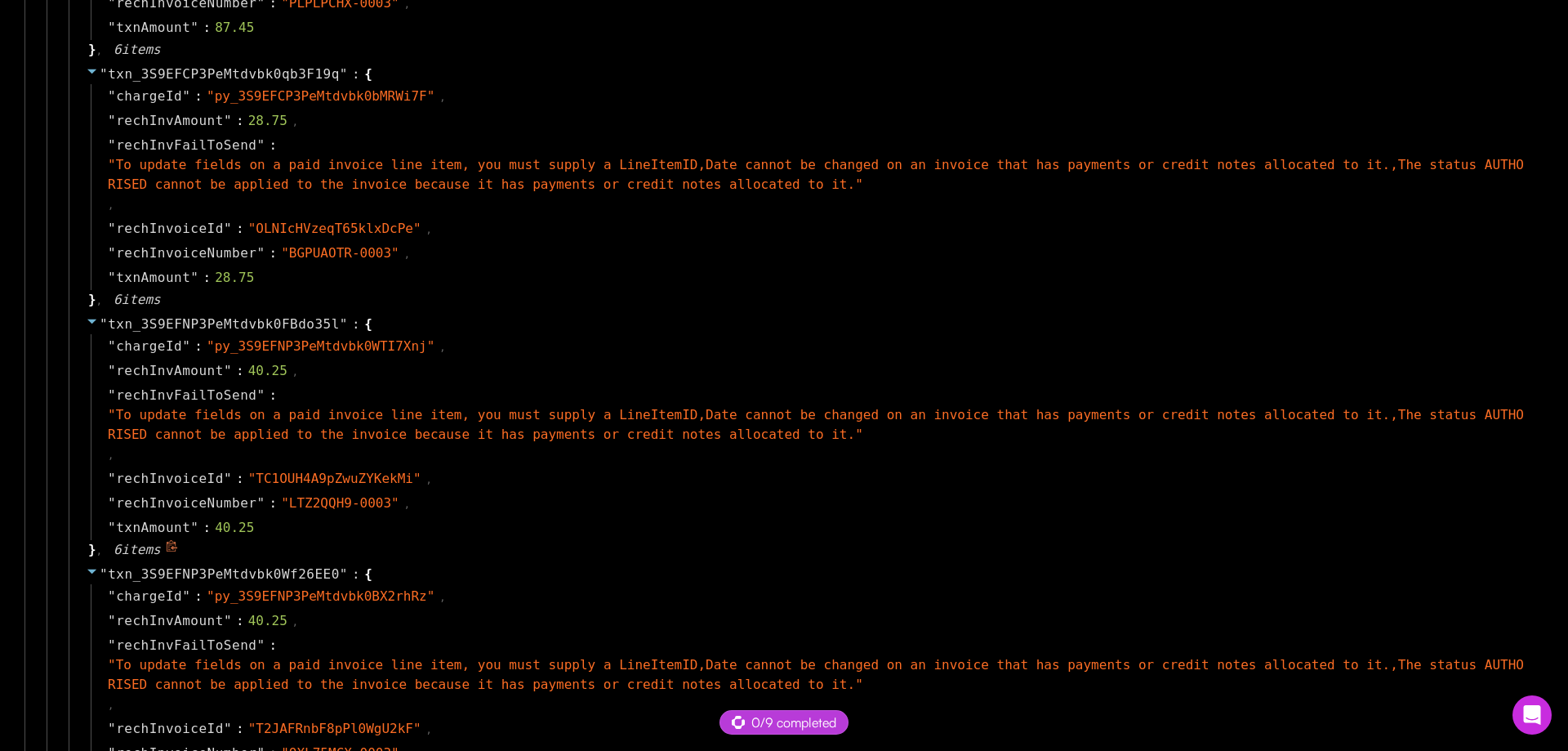
scroll to position [0, 0]
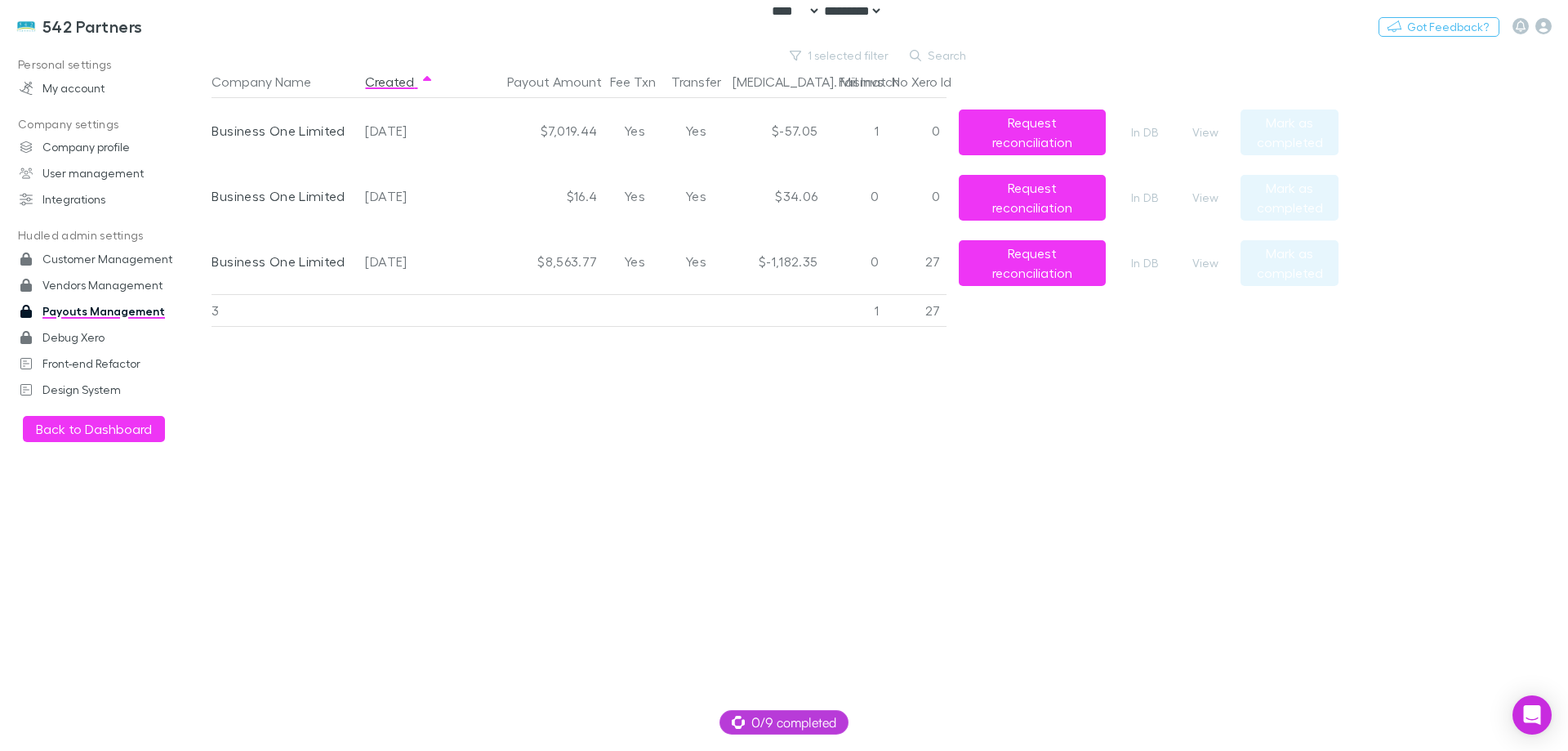
click at [819, 421] on div "Company Name Created Payout Amount Fee Txn Transfer [MEDICAL_DATA]. Mismatch Fa…" at bounding box center [775, 408] width 1127 height 686
click at [668, 502] on div "Company Name Created Payout Amount Fee Txn Transfer [MEDICAL_DATA]. Mismatch Fa…" at bounding box center [775, 408] width 1127 height 686
click at [1214, 202] on button "View" at bounding box center [1205, 198] width 53 height 20
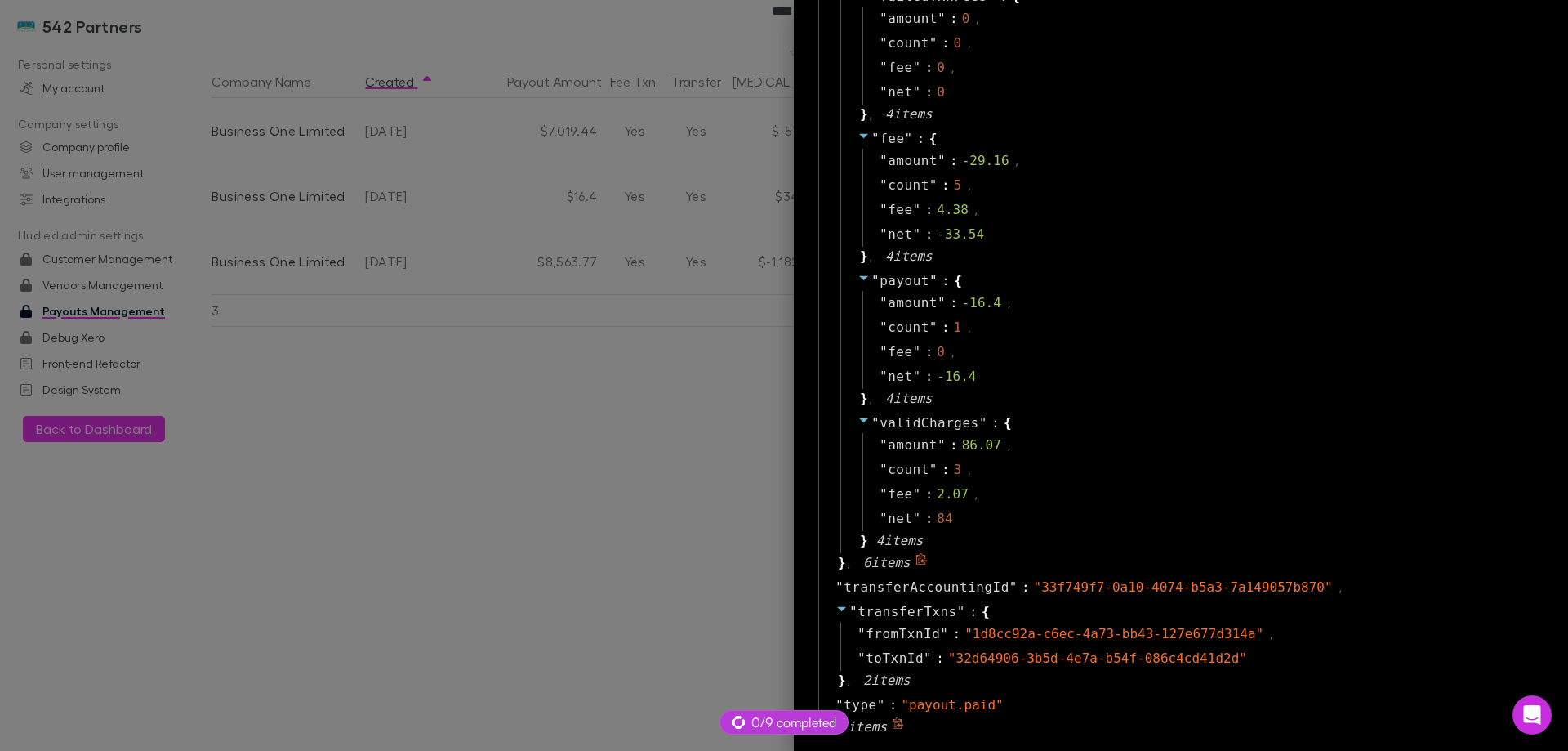
scroll to position [1815, 0]
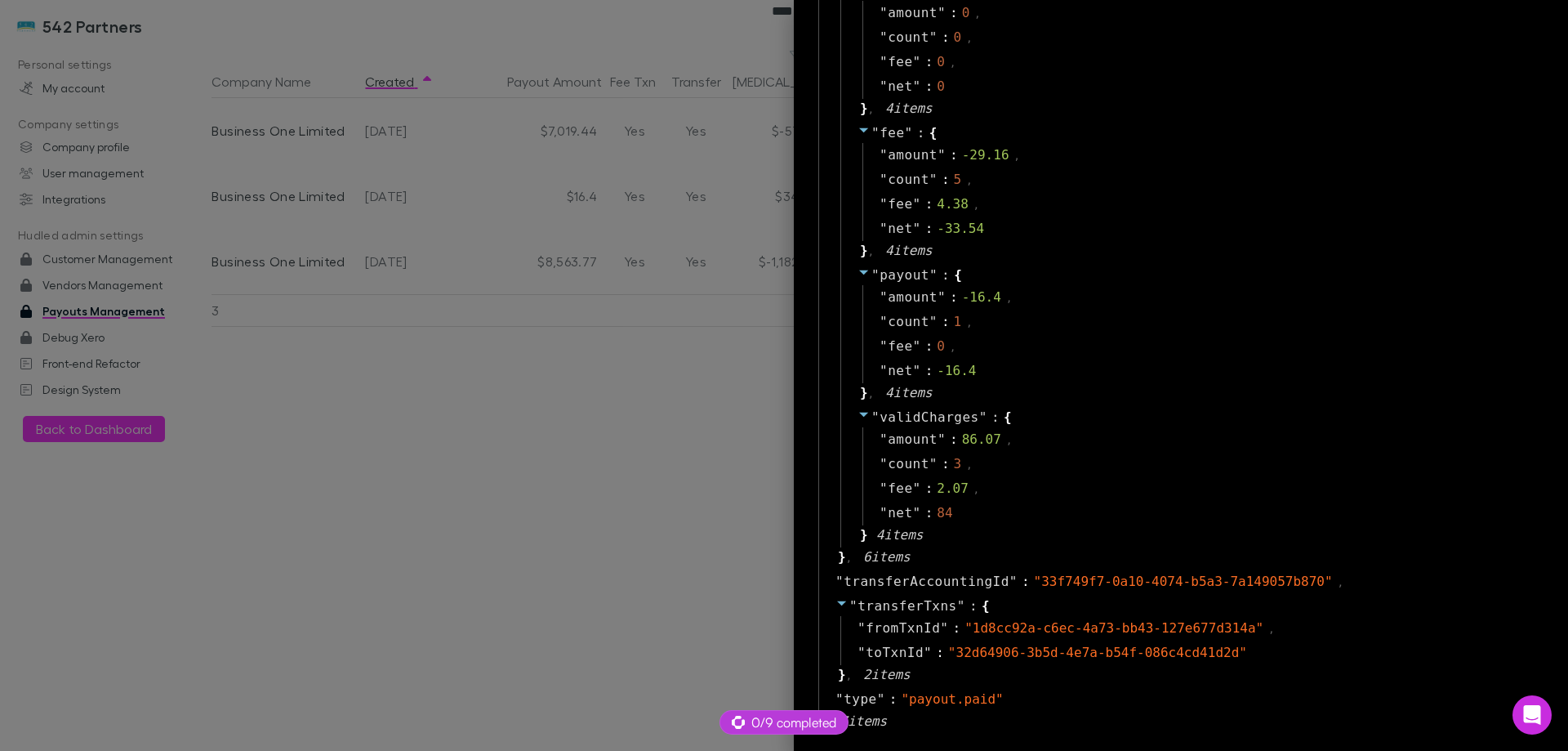
click at [472, 386] on div at bounding box center [784, 376] width 1568 height 751
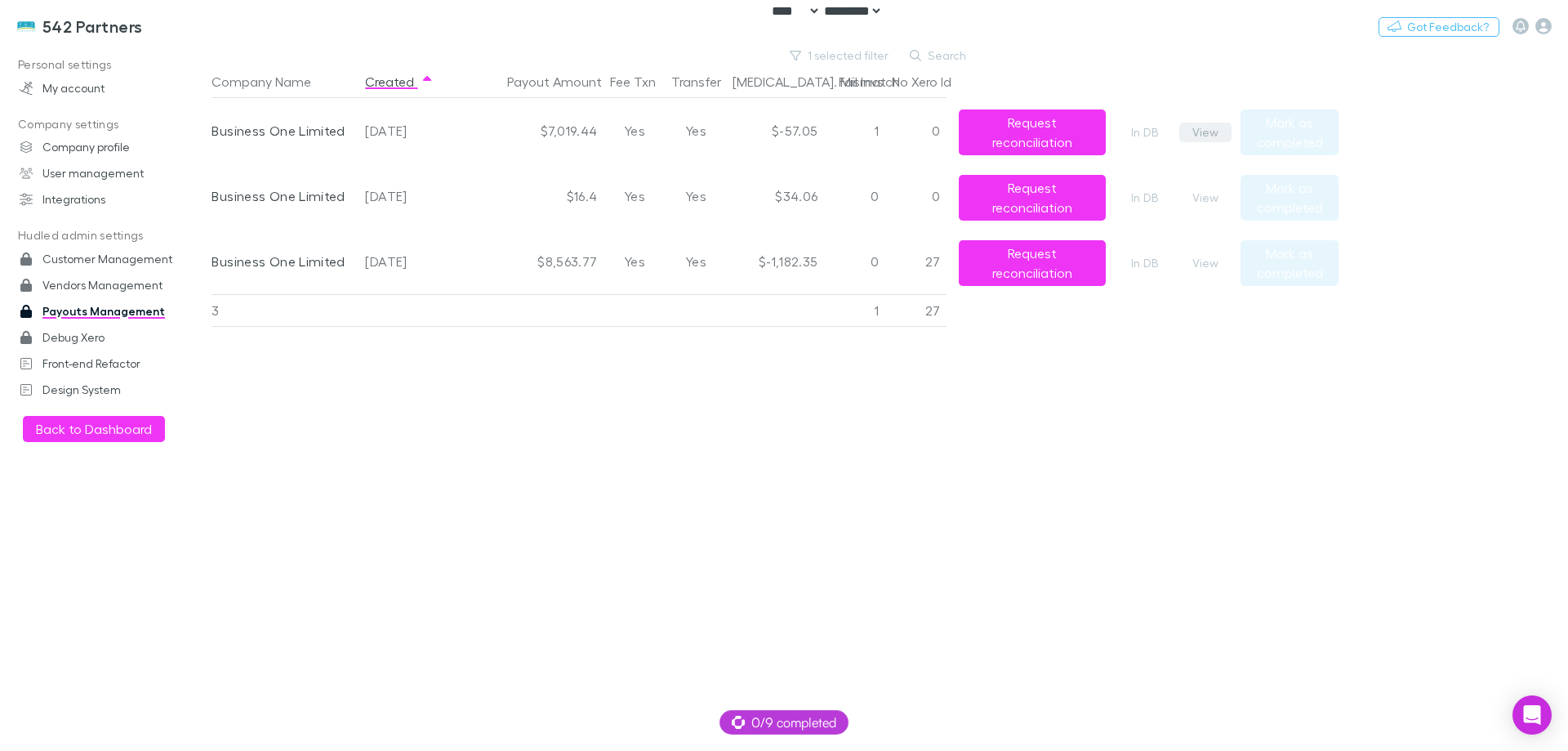
click at [1203, 127] on button "View" at bounding box center [1205, 133] width 53 height 20
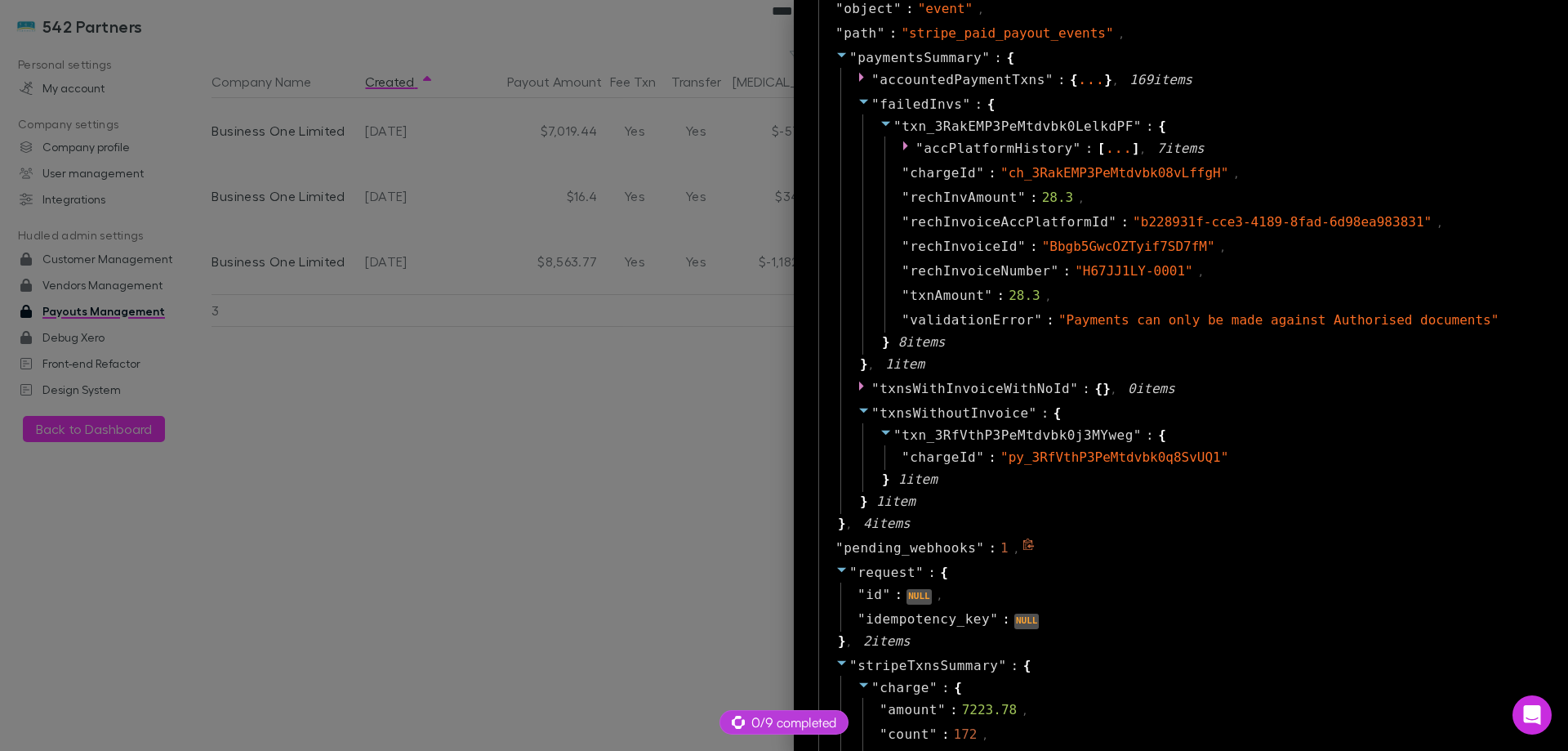
scroll to position [817, 0]
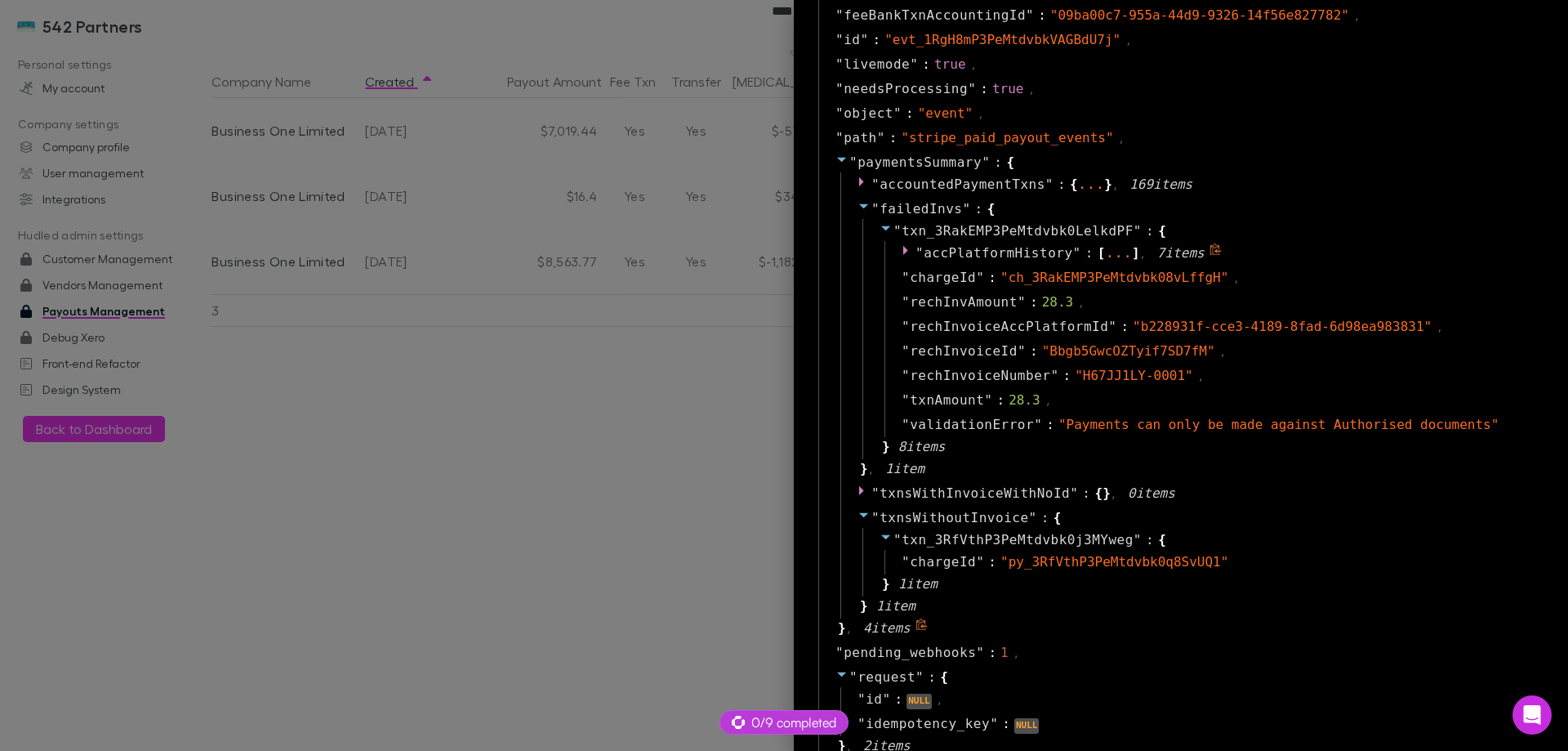
click at [1085, 254] on span ":" at bounding box center [1089, 254] width 8 height 20
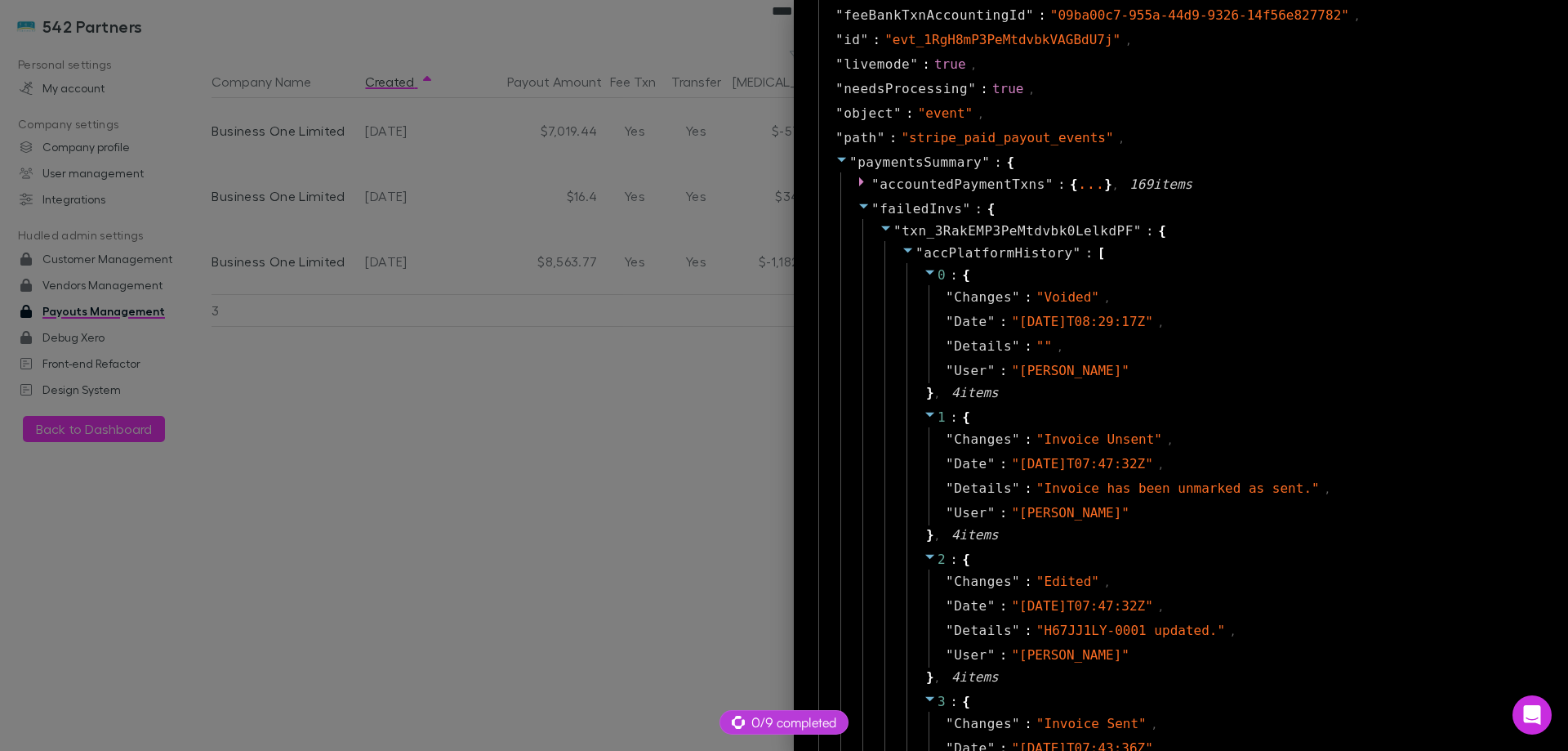
click at [1085, 253] on span ":" at bounding box center [1089, 254] width 8 height 20
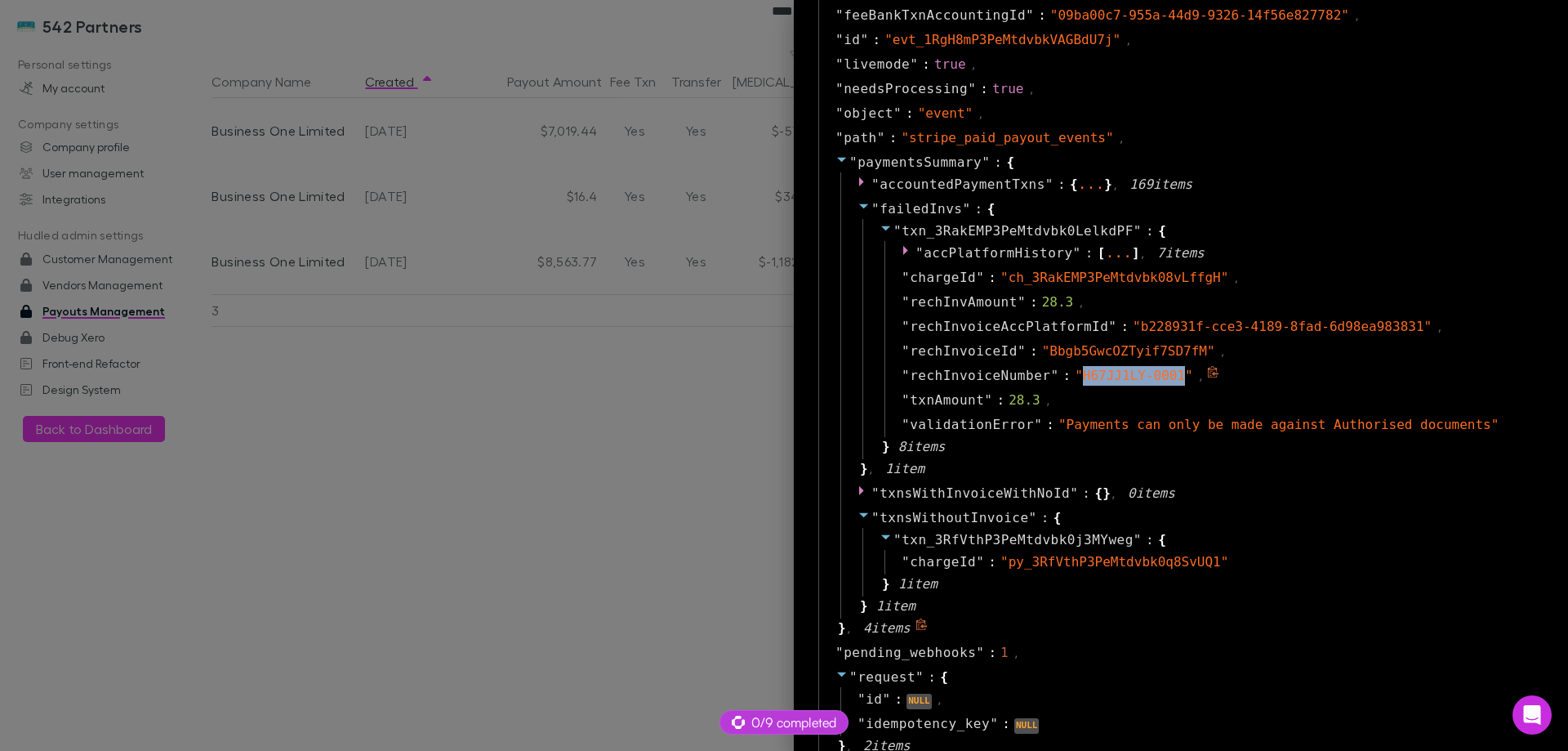
drag, startPoint x: 1055, startPoint y: 374, endPoint x: 1148, endPoint y: 375, distance: 93.0
click at [1148, 375] on span "" H67JJ1LY-0001 "" at bounding box center [1134, 376] width 118 height 16
copy span "H67JJ1LY-0001"
click at [428, 266] on div at bounding box center [784, 376] width 1568 height 751
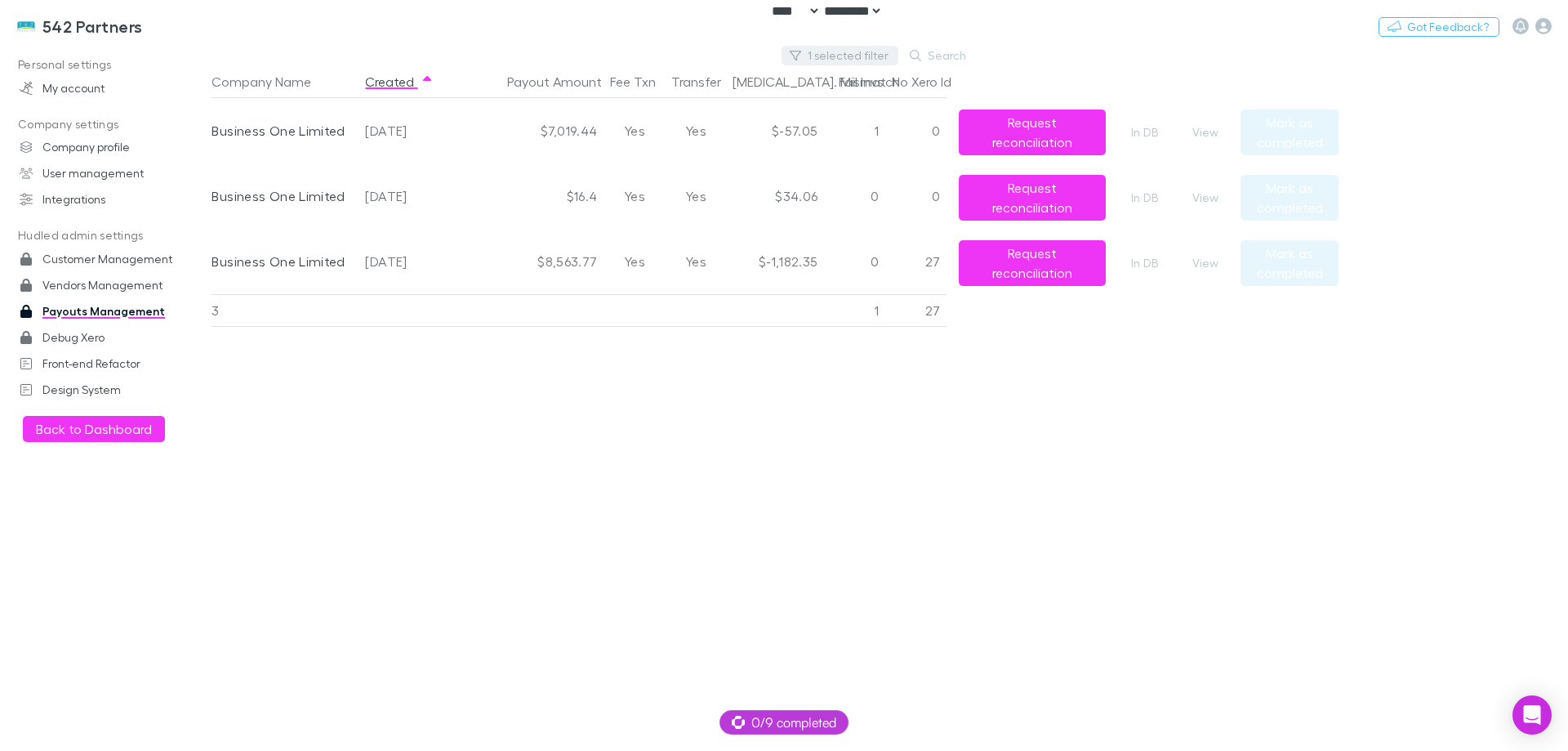
click at [845, 62] on button "1 selected filter" at bounding box center [840, 56] width 117 height 20
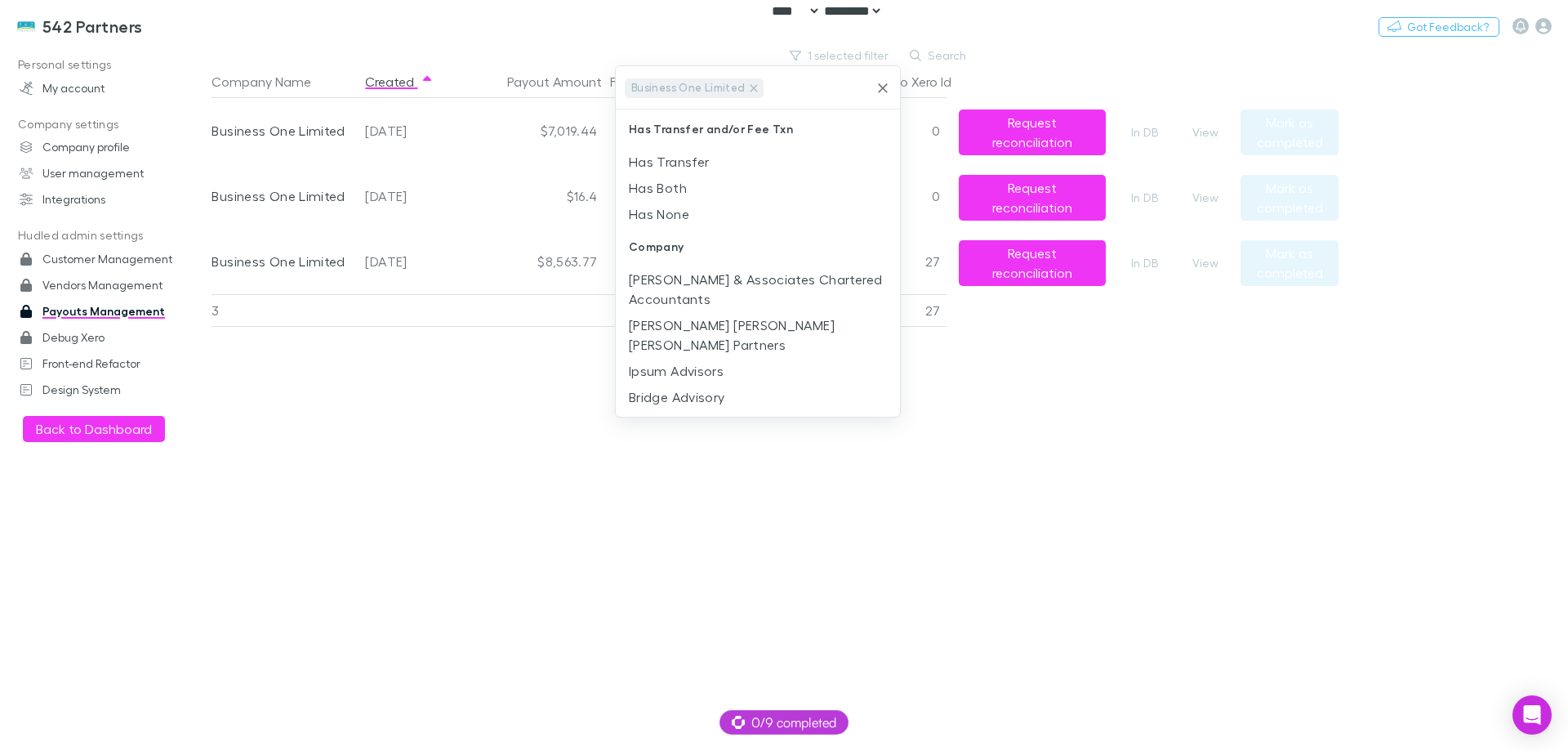
click at [881, 88] on icon "Clear" at bounding box center [883, 88] width 17 height 17
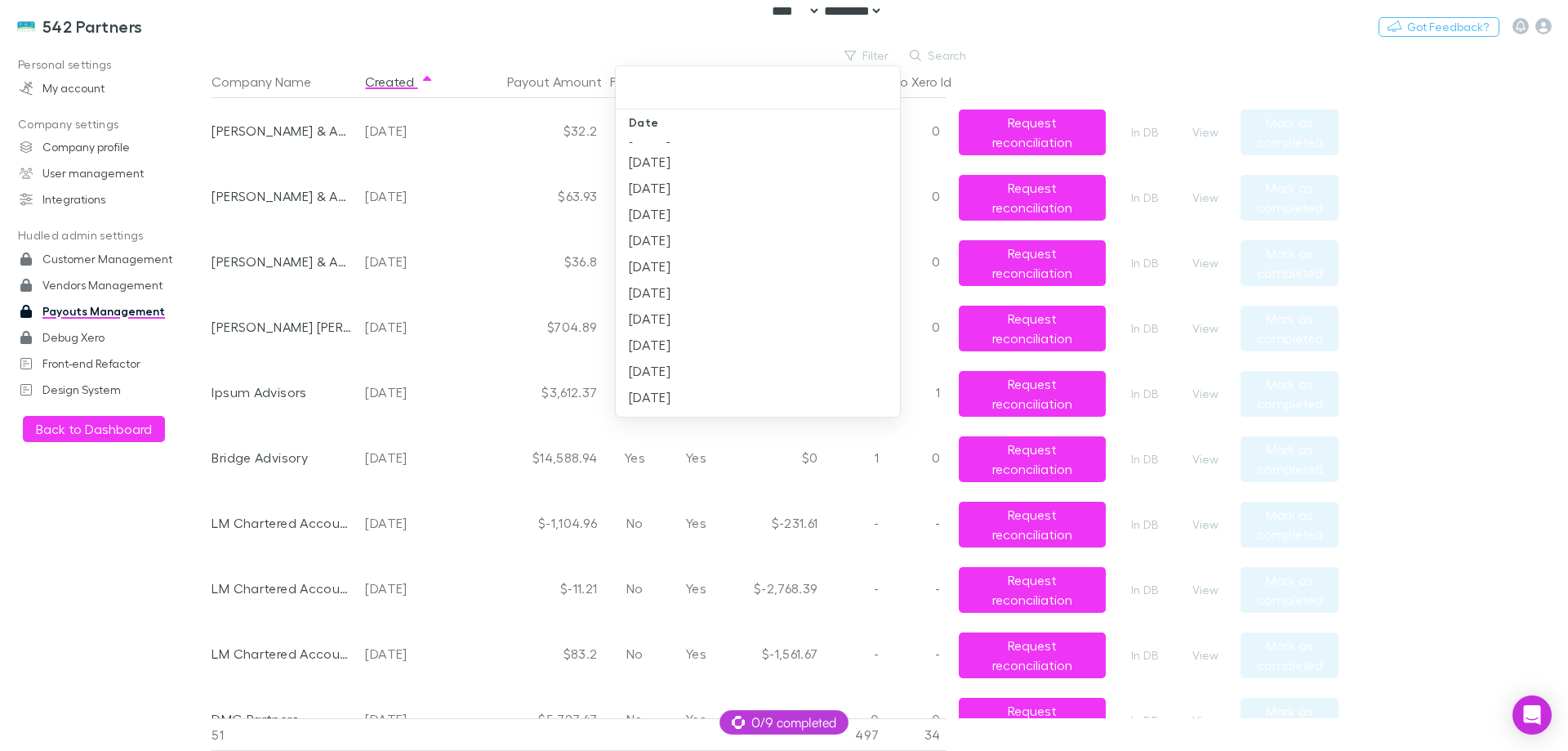
scroll to position [899, 0]
click at [378, 0] on div at bounding box center [784, 376] width 1568 height 751
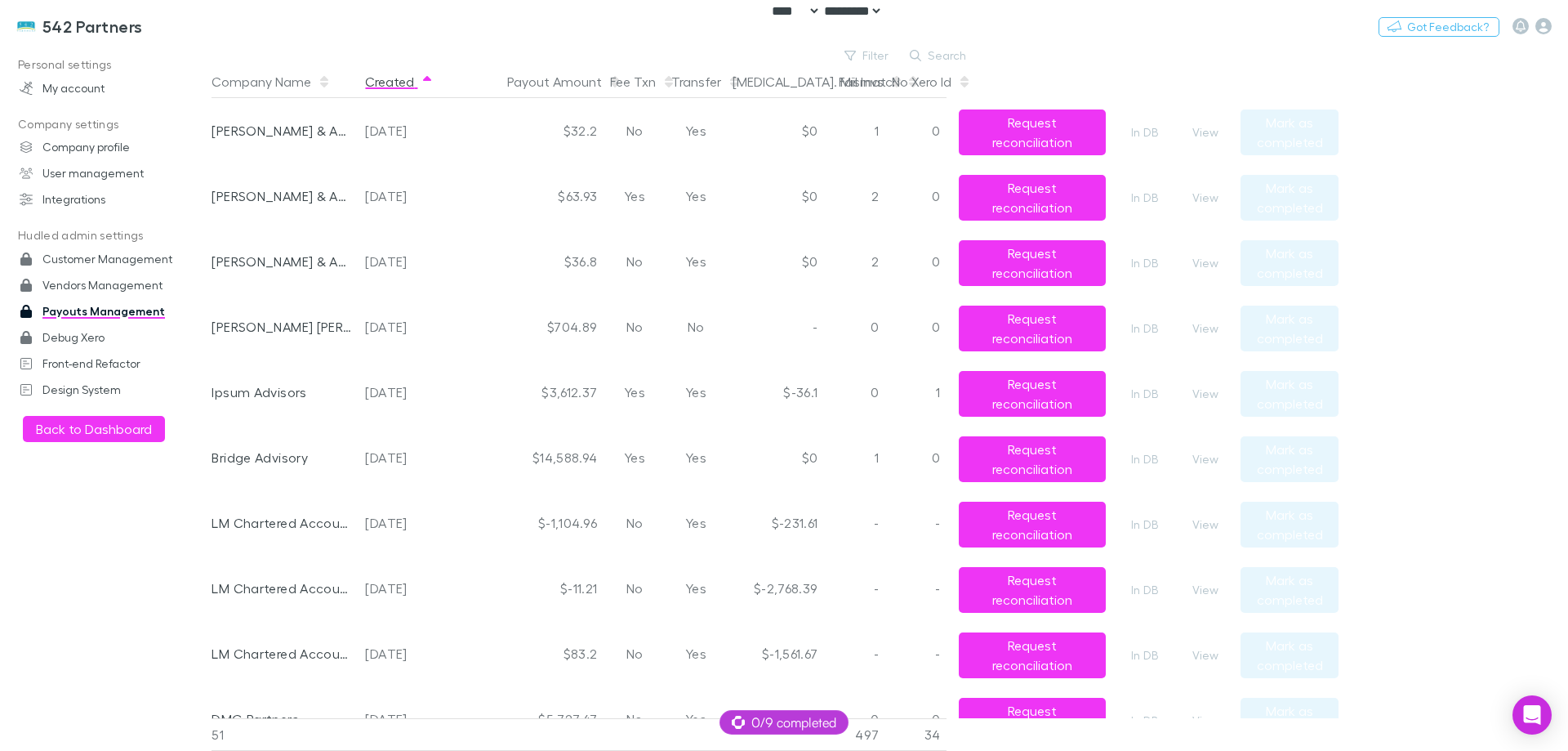
click at [405, 81] on button "Created" at bounding box center [400, 81] width 68 height 33
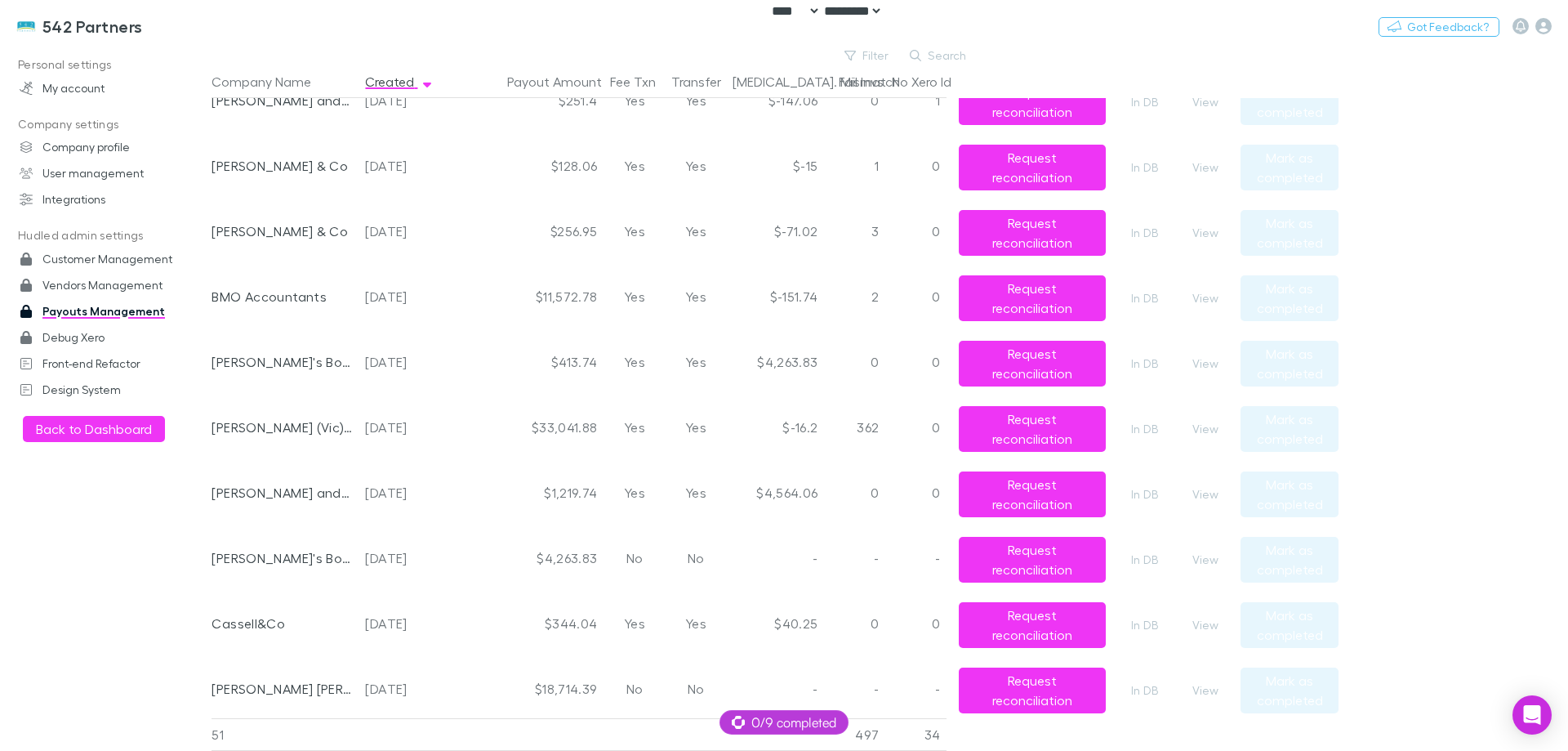
scroll to position [164, 0]
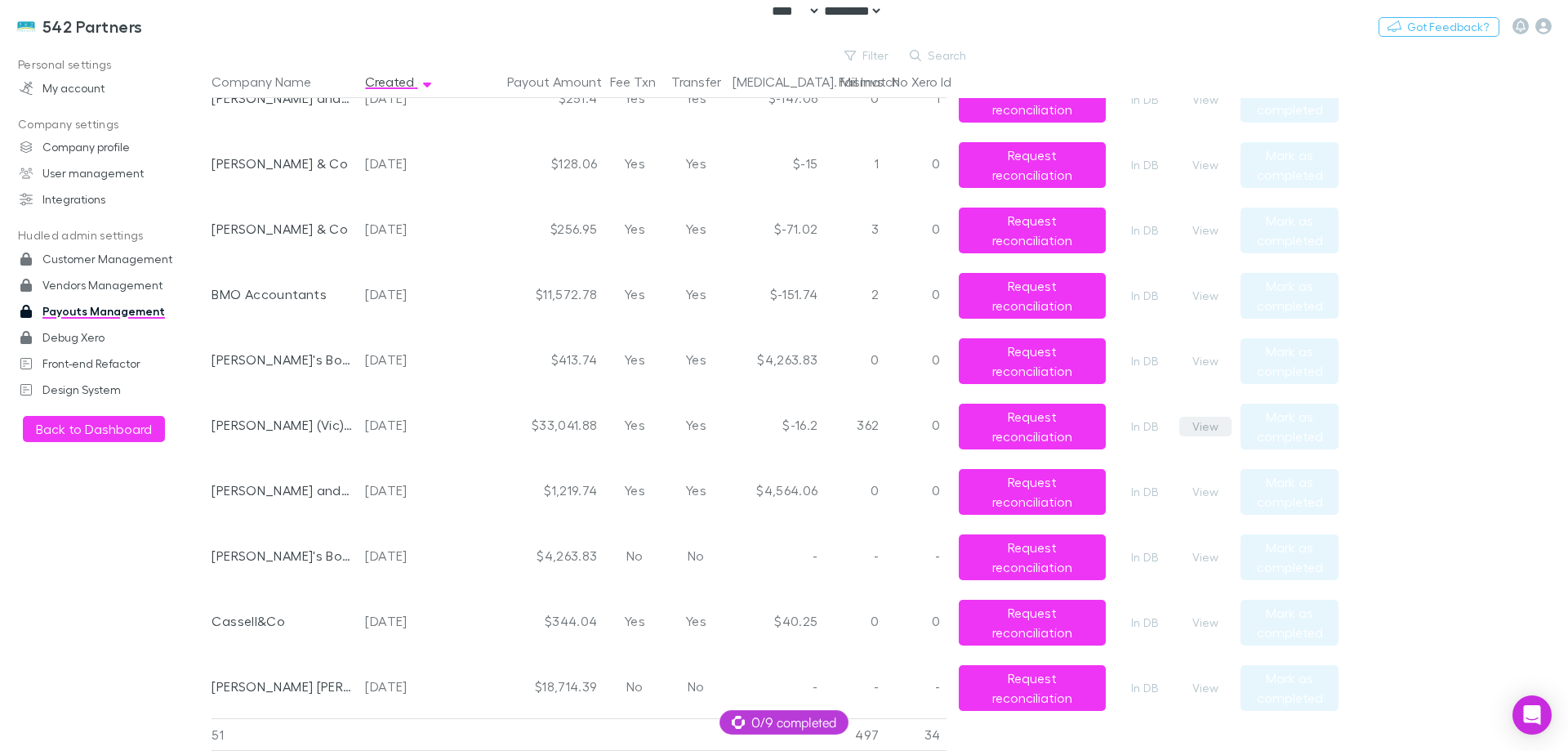
click at [1214, 430] on button "View" at bounding box center [1205, 426] width 53 height 20
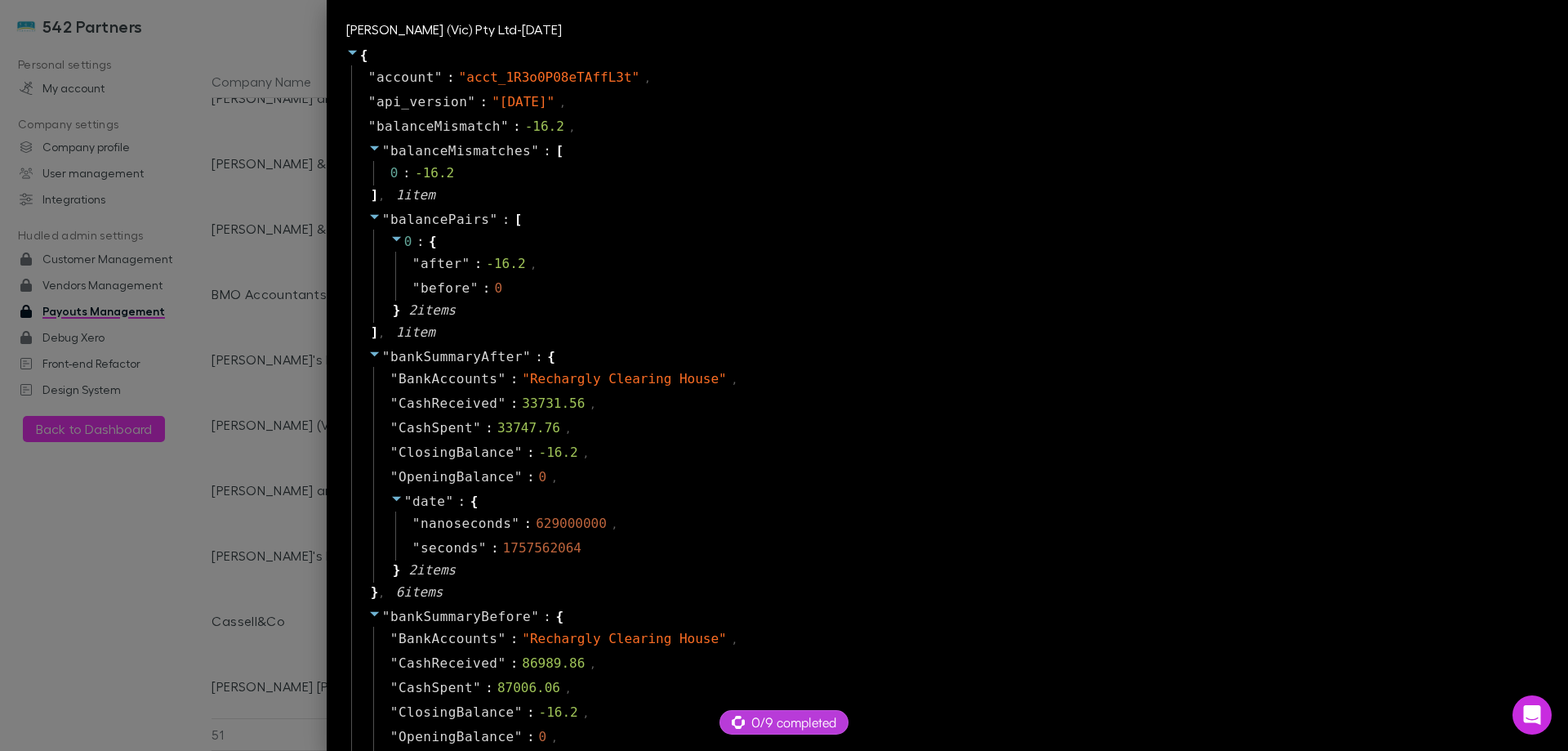
click at [358, 445] on div at bounding box center [784, 376] width 1568 height 751
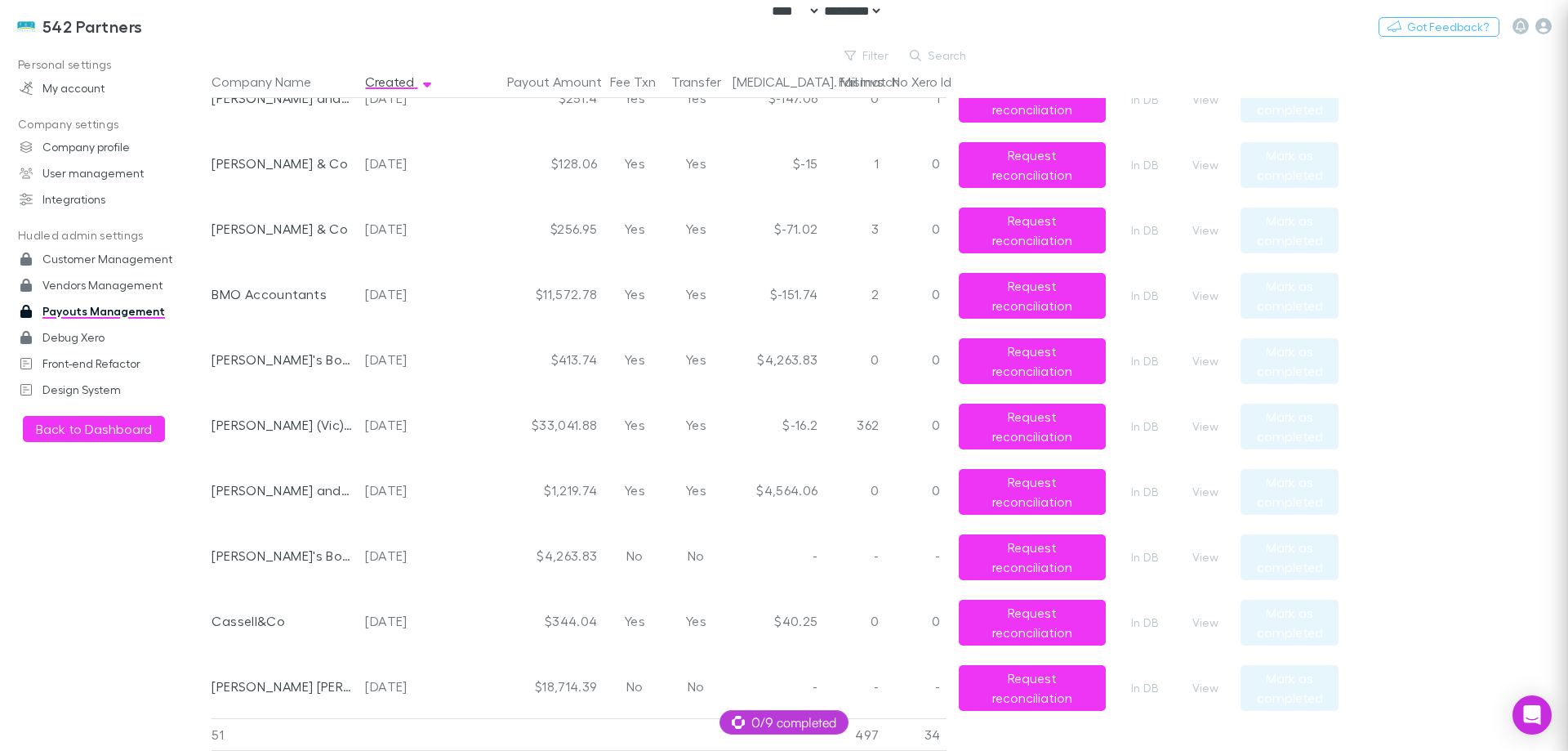
click at [299, 487] on div at bounding box center [784, 376] width 1568 height 751
click at [862, 57] on button "Filter" at bounding box center [867, 56] width 62 height 20
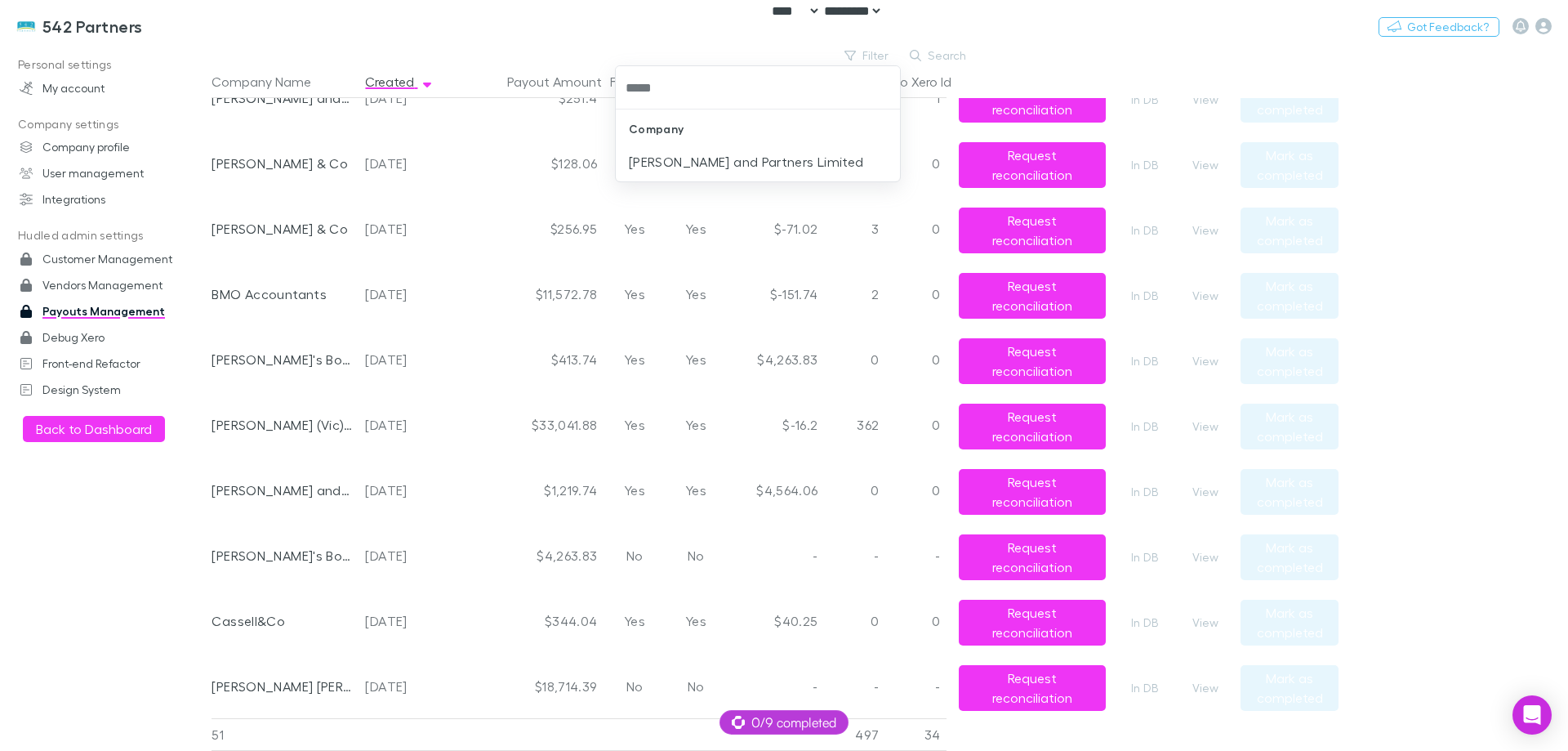
type input "******"
click at [839, 159] on li "[PERSON_NAME] and Partners Limited" at bounding box center [757, 161] width 284 height 26
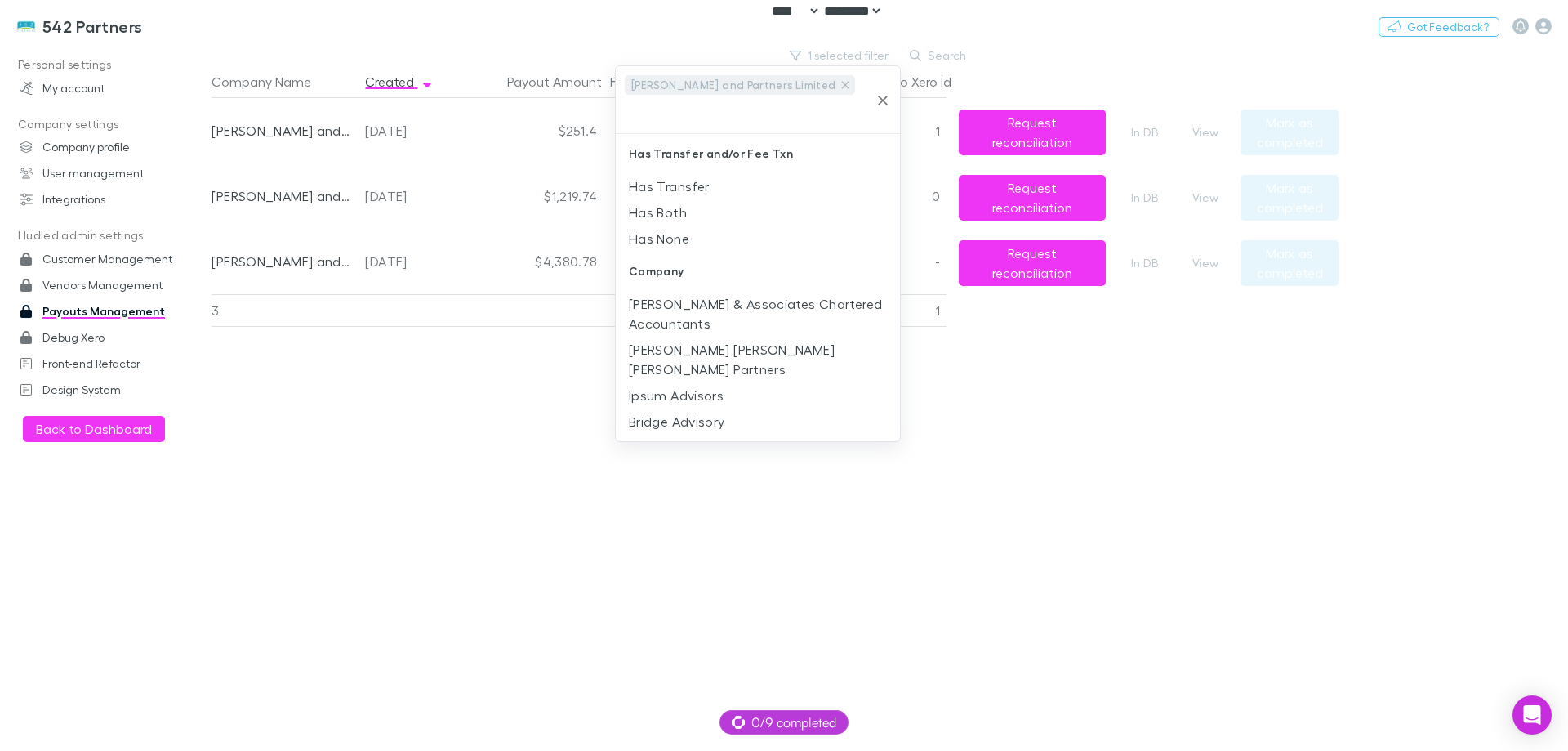
scroll to position [0, 0]
click at [1087, 404] on div at bounding box center [784, 376] width 1568 height 751
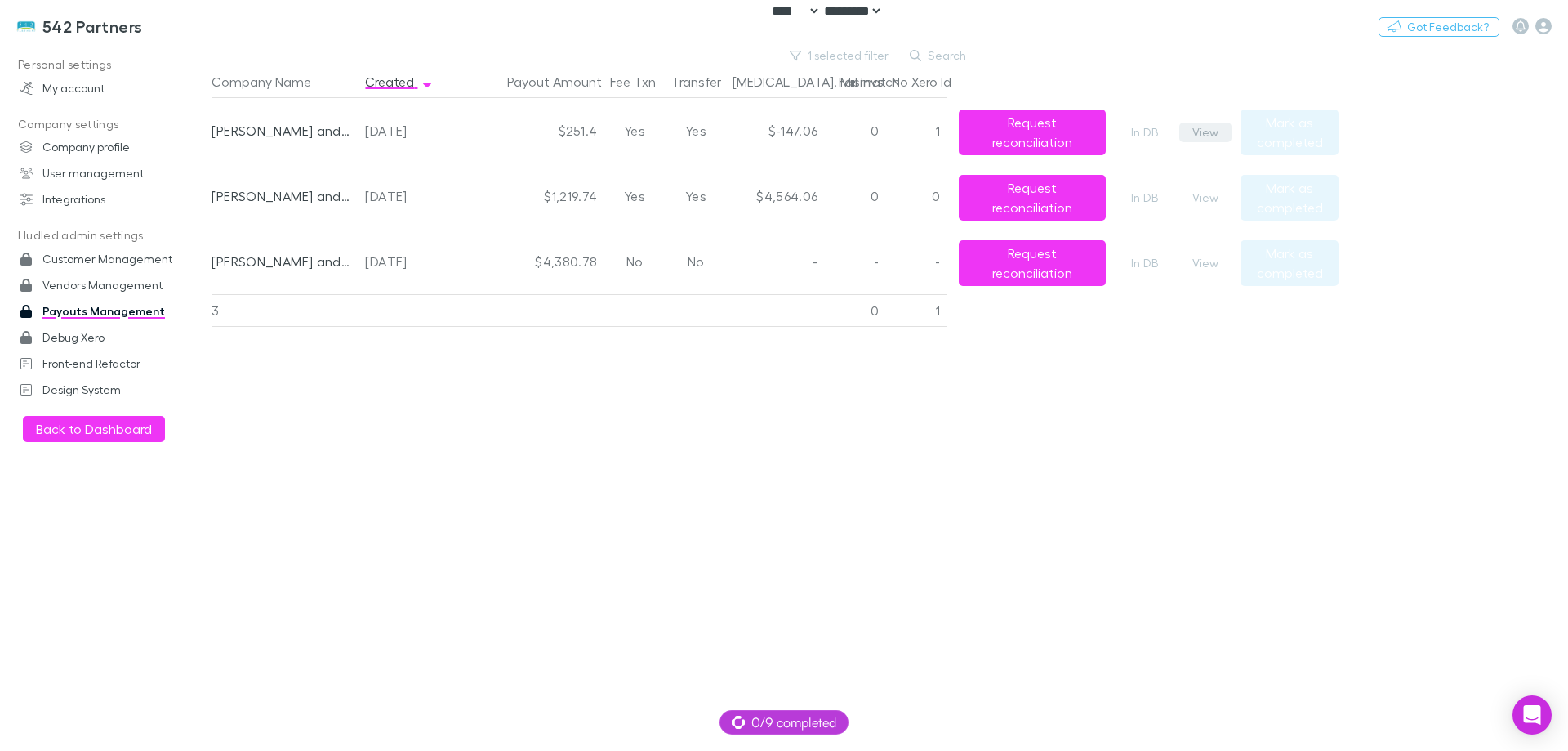
click at [1209, 131] on button "View" at bounding box center [1205, 133] width 53 height 20
click at [1203, 196] on button "View" at bounding box center [1205, 198] width 53 height 20
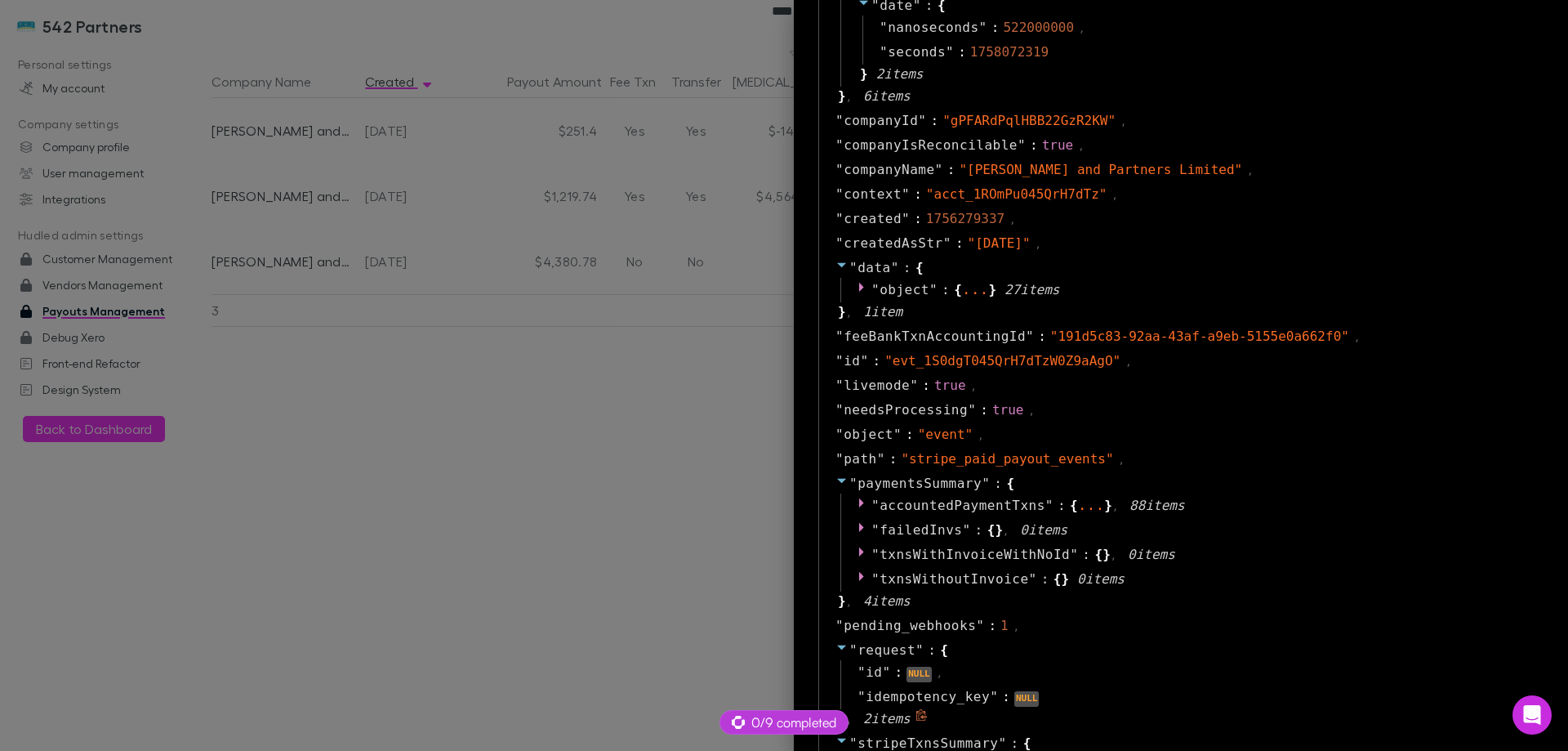
scroll to position [980, 0]
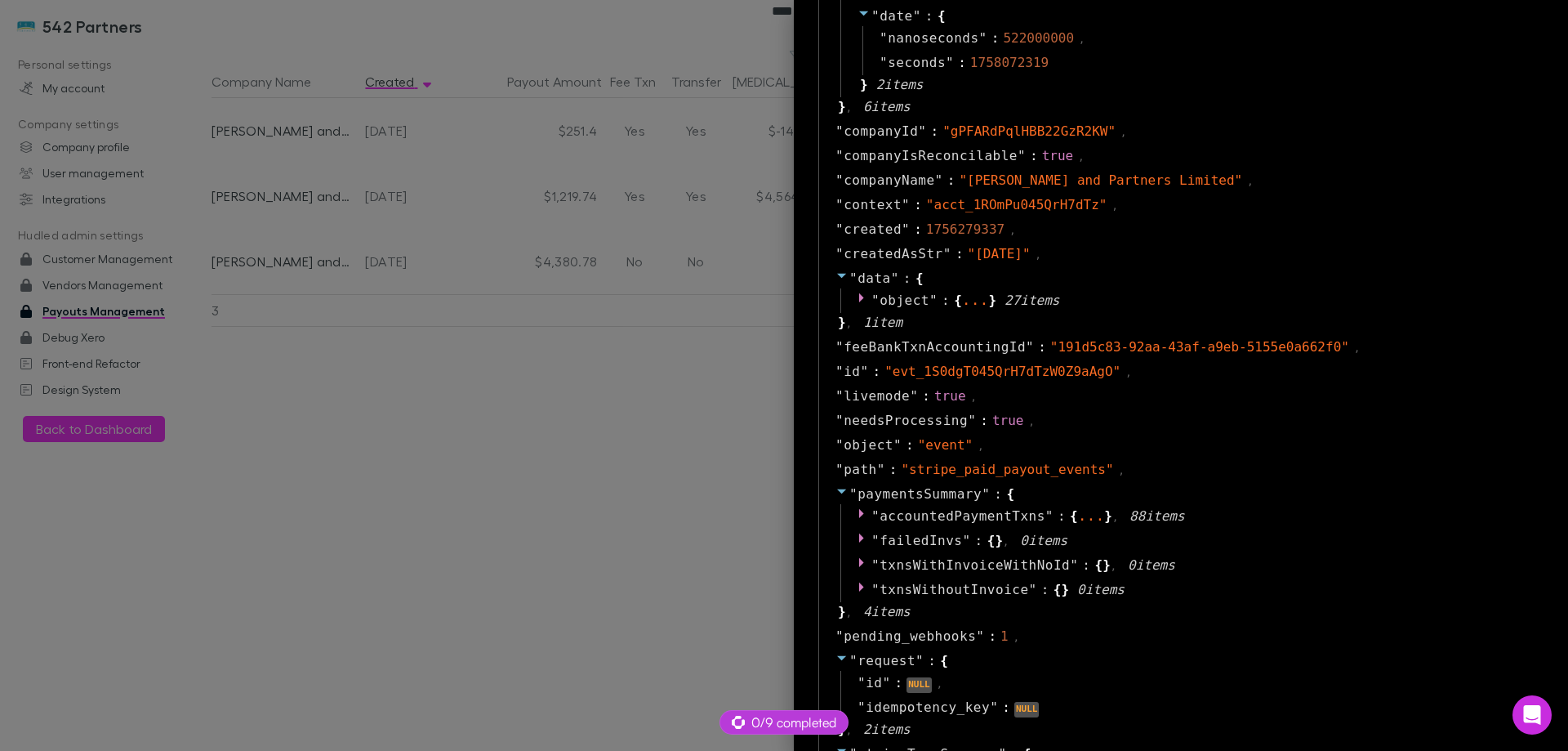
click at [501, 430] on div at bounding box center [784, 376] width 1568 height 751
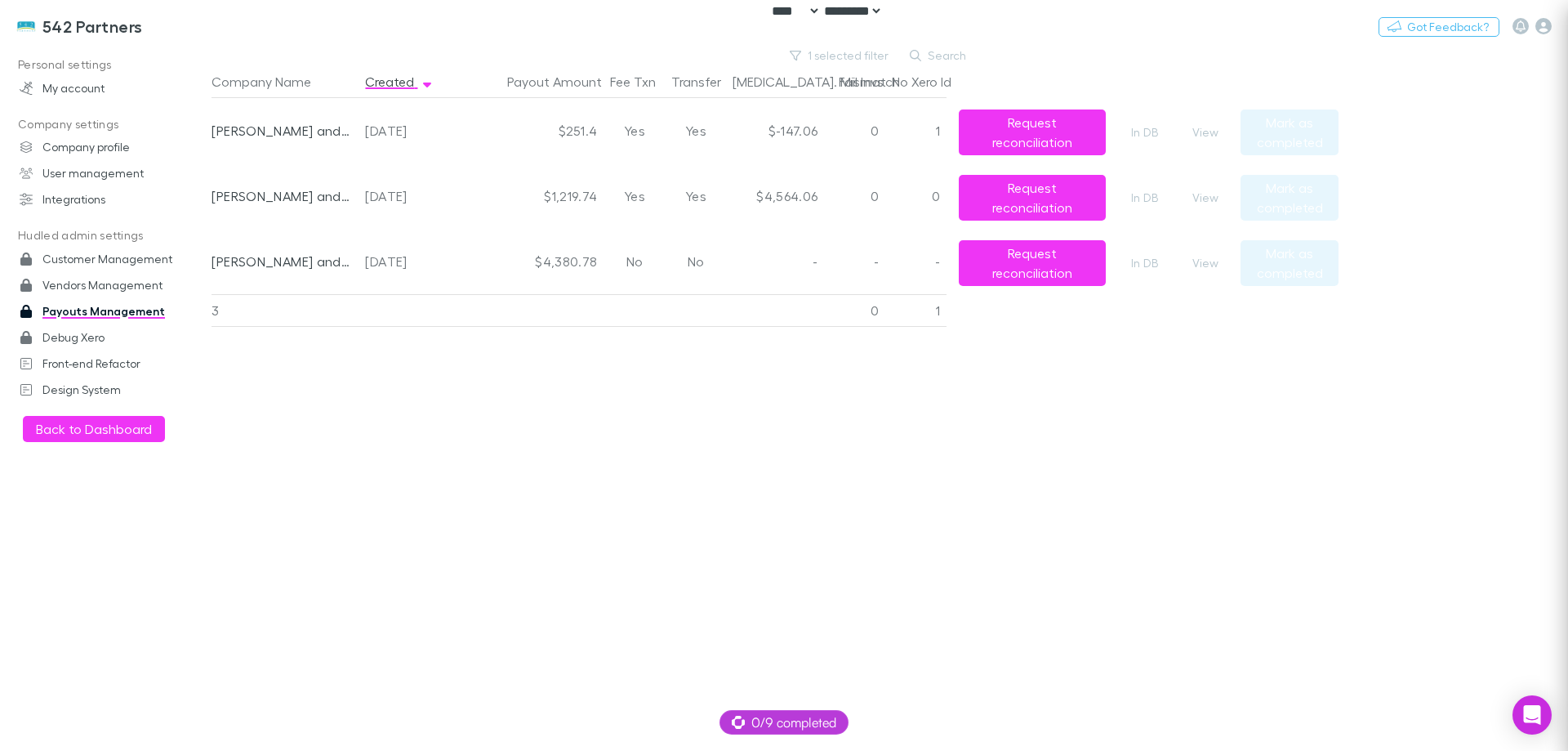
scroll to position [0, 0]
click at [857, 53] on button "1 selected filter" at bounding box center [840, 56] width 117 height 20
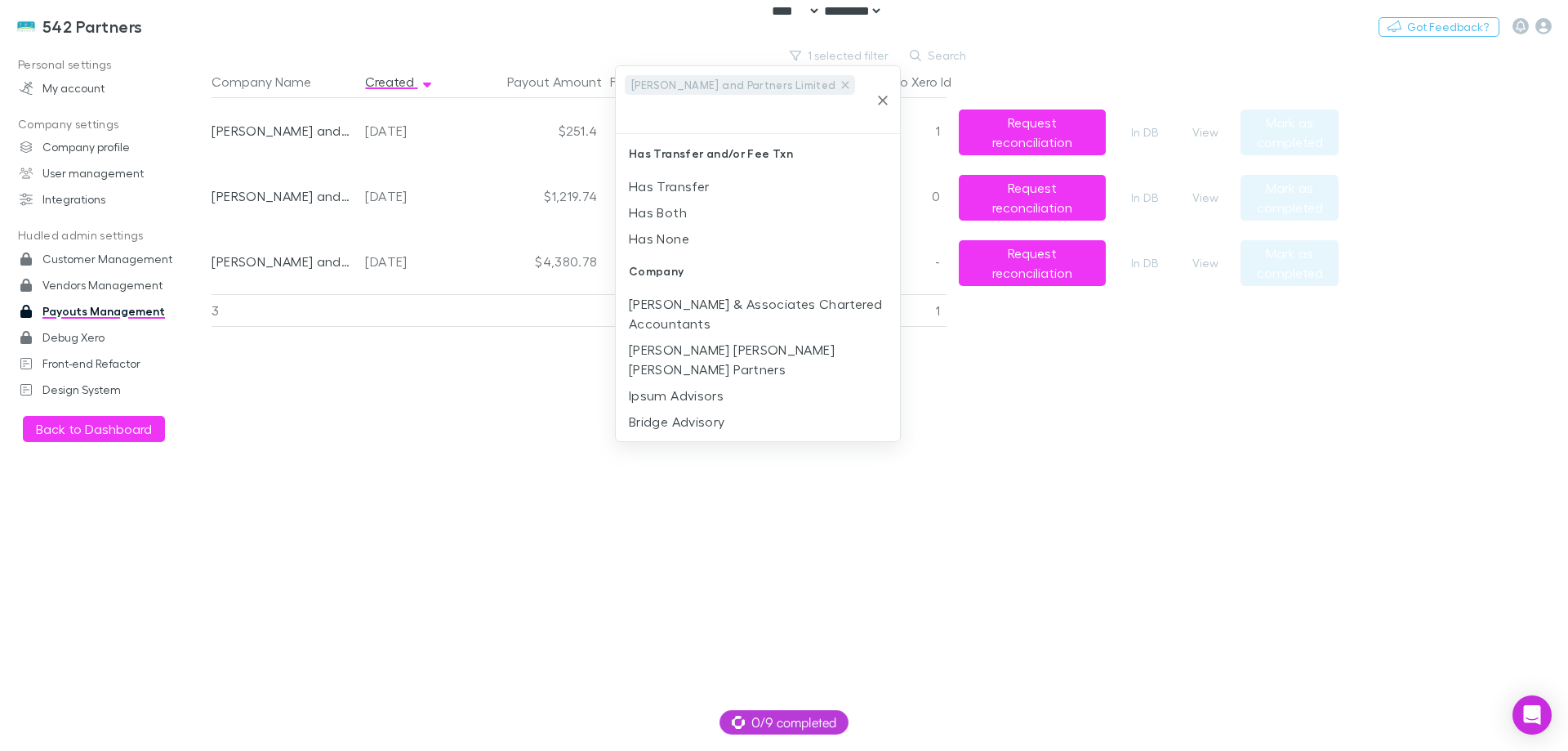
click at [886, 96] on icon "Clear" at bounding box center [883, 101] width 10 height 10
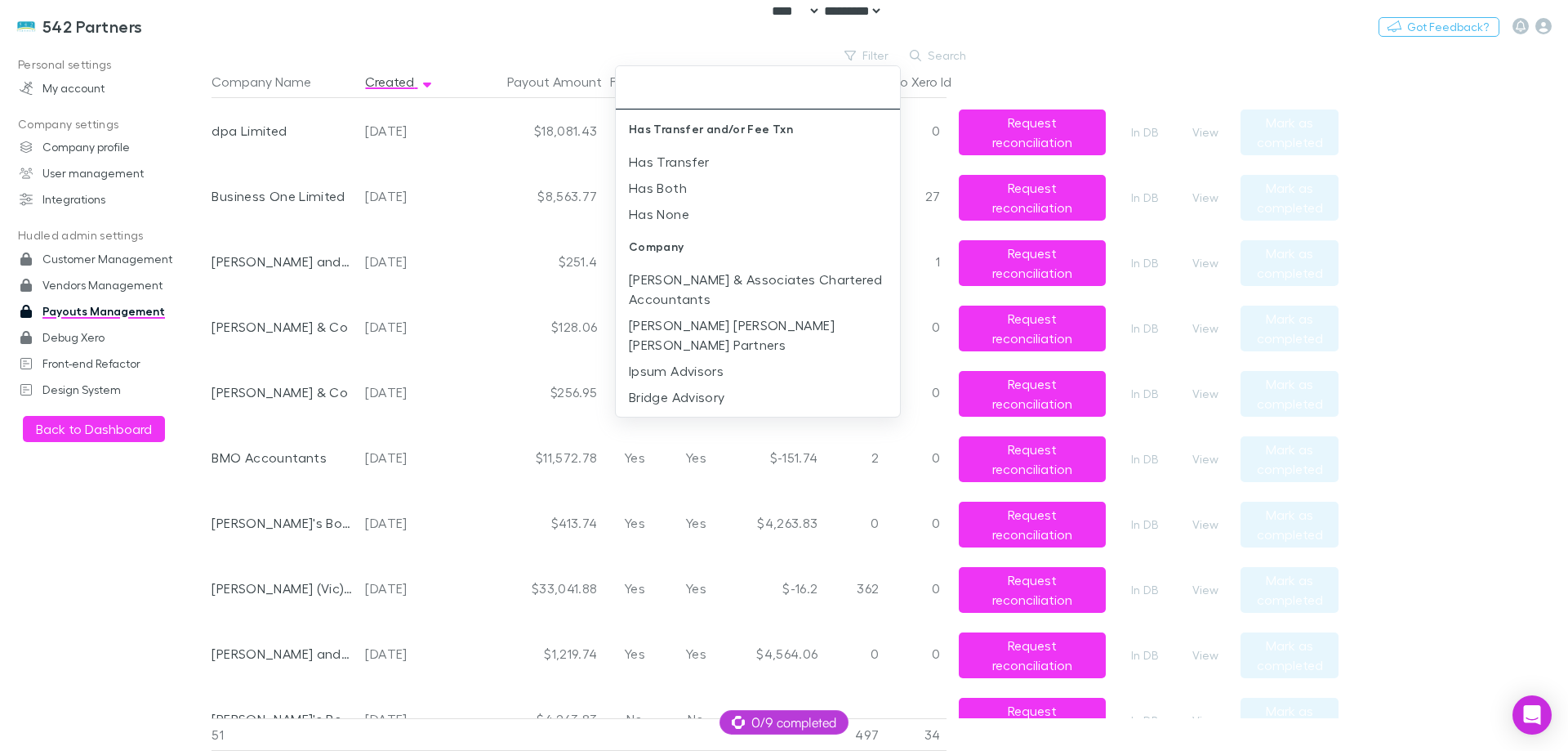
click at [494, 44] on div at bounding box center [784, 376] width 1568 height 751
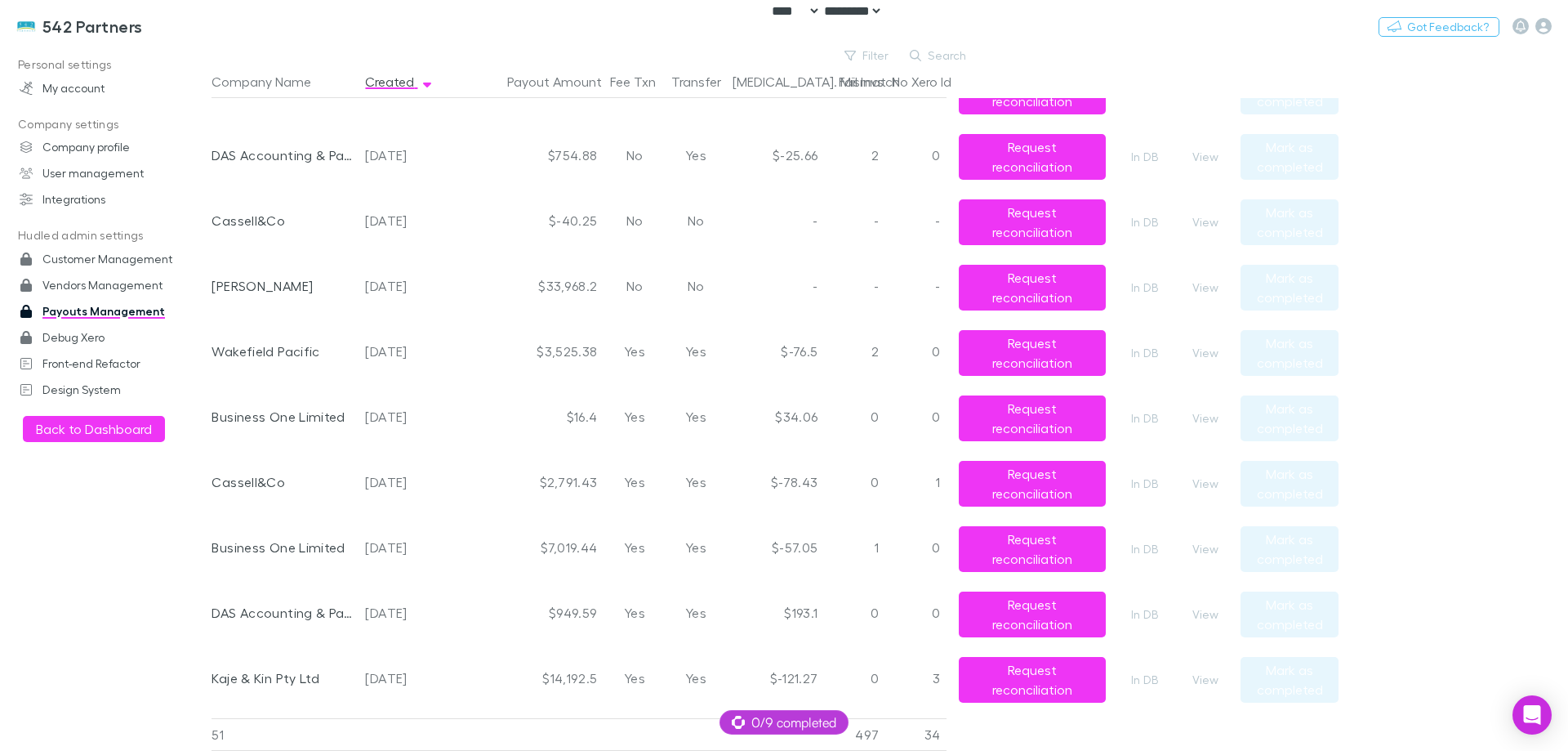
scroll to position [1144, 0]
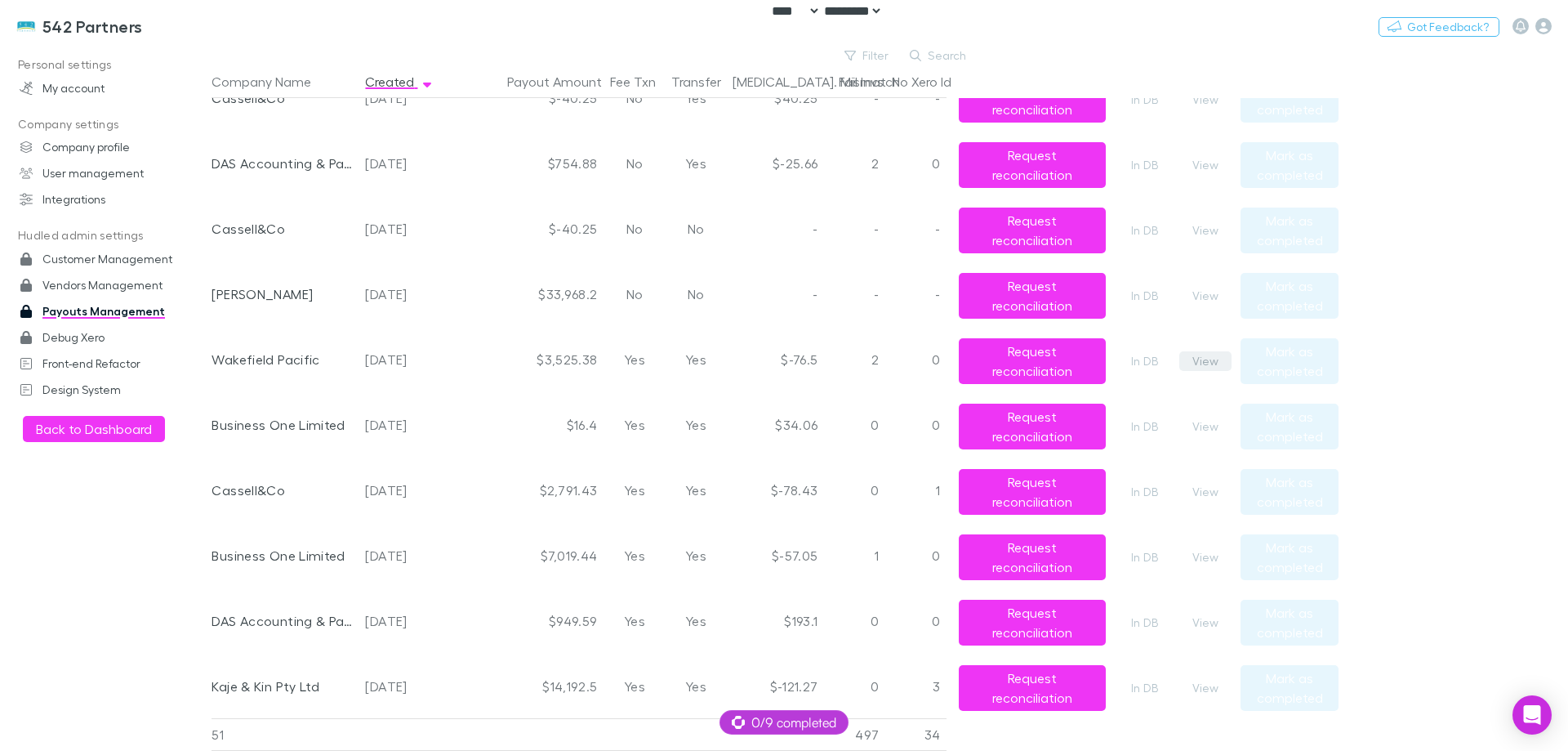
click at [1204, 356] on button "View" at bounding box center [1205, 361] width 53 height 20
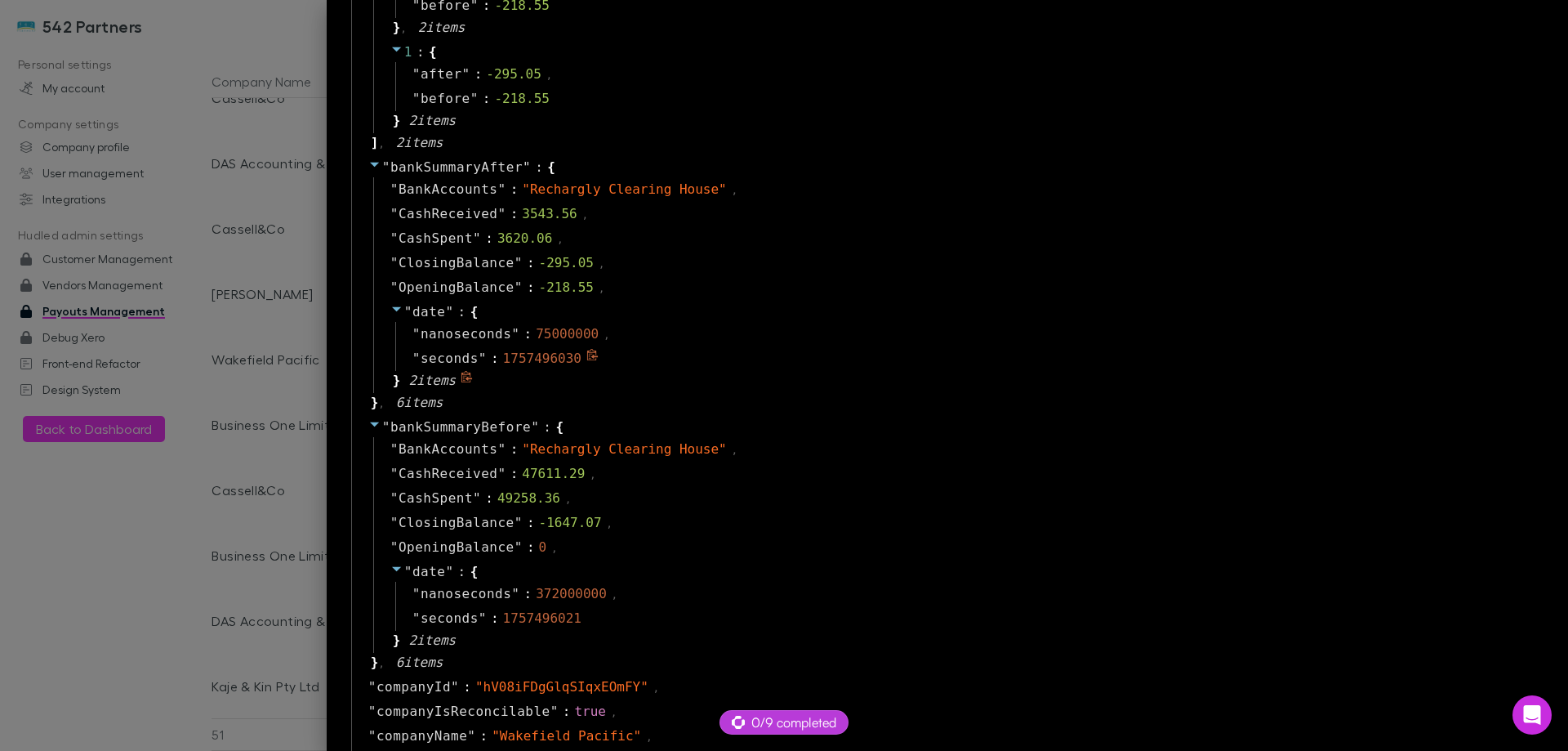
scroll to position [327, 0]
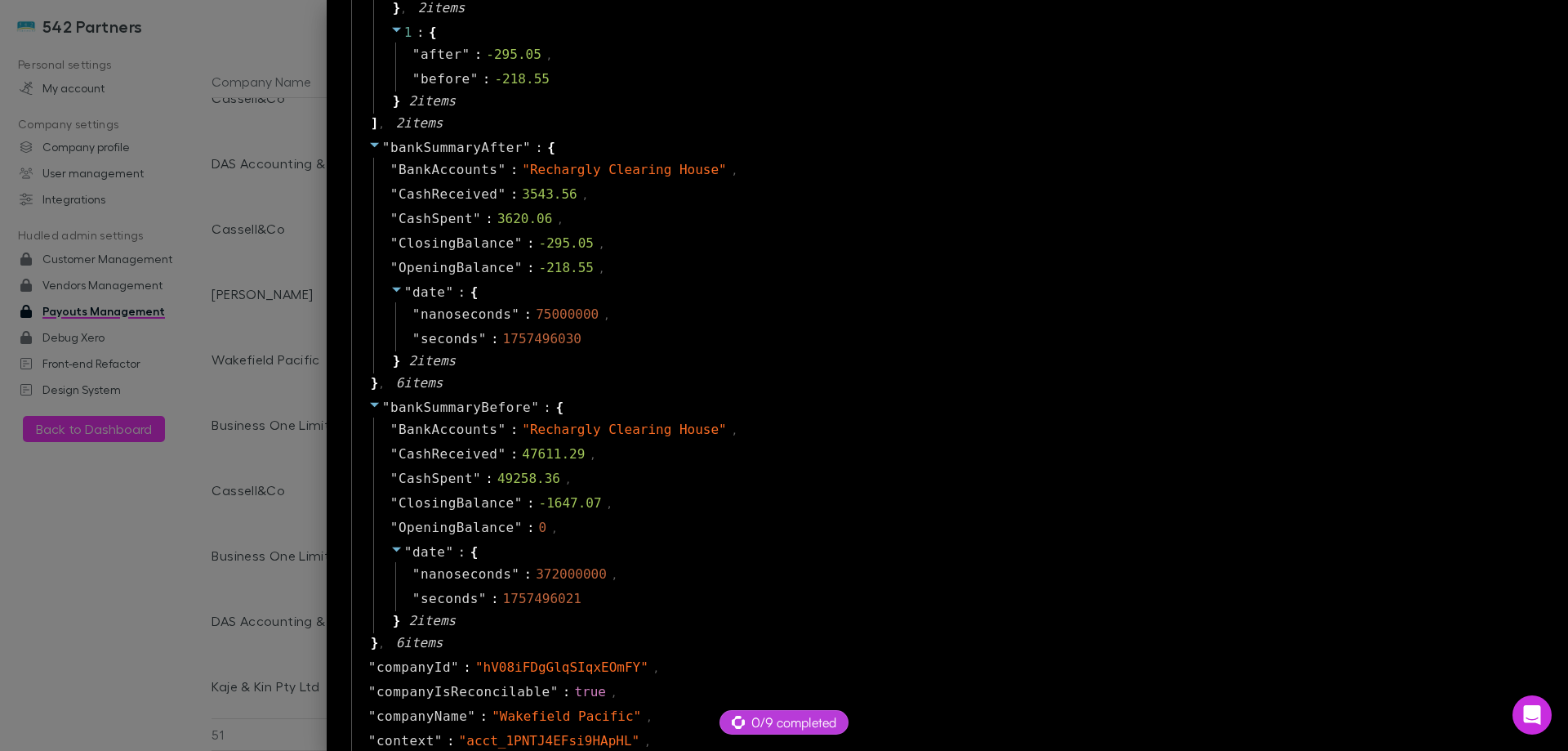
click at [310, 355] on div at bounding box center [784, 376] width 1568 height 751
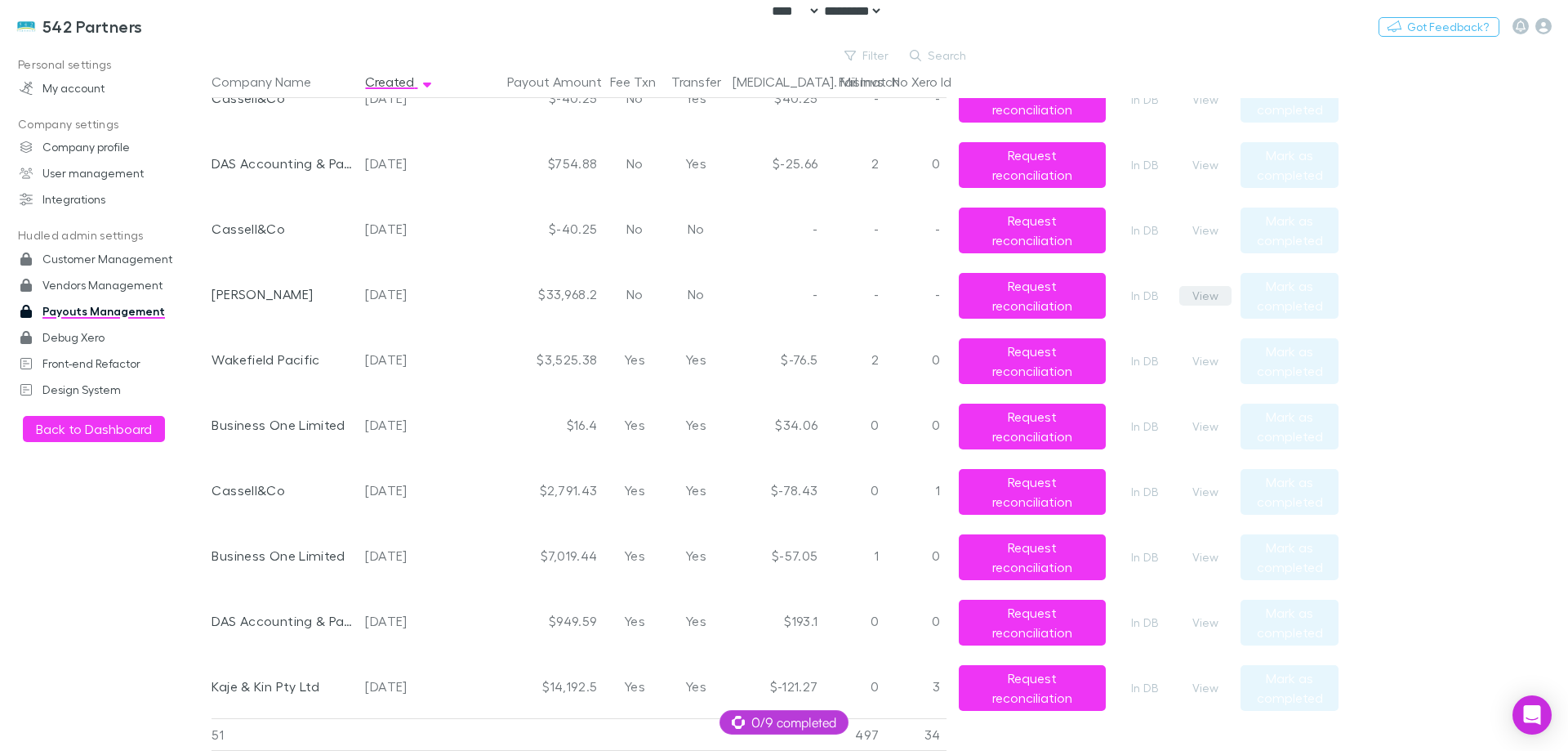
click at [1211, 296] on button "View" at bounding box center [1205, 296] width 53 height 20
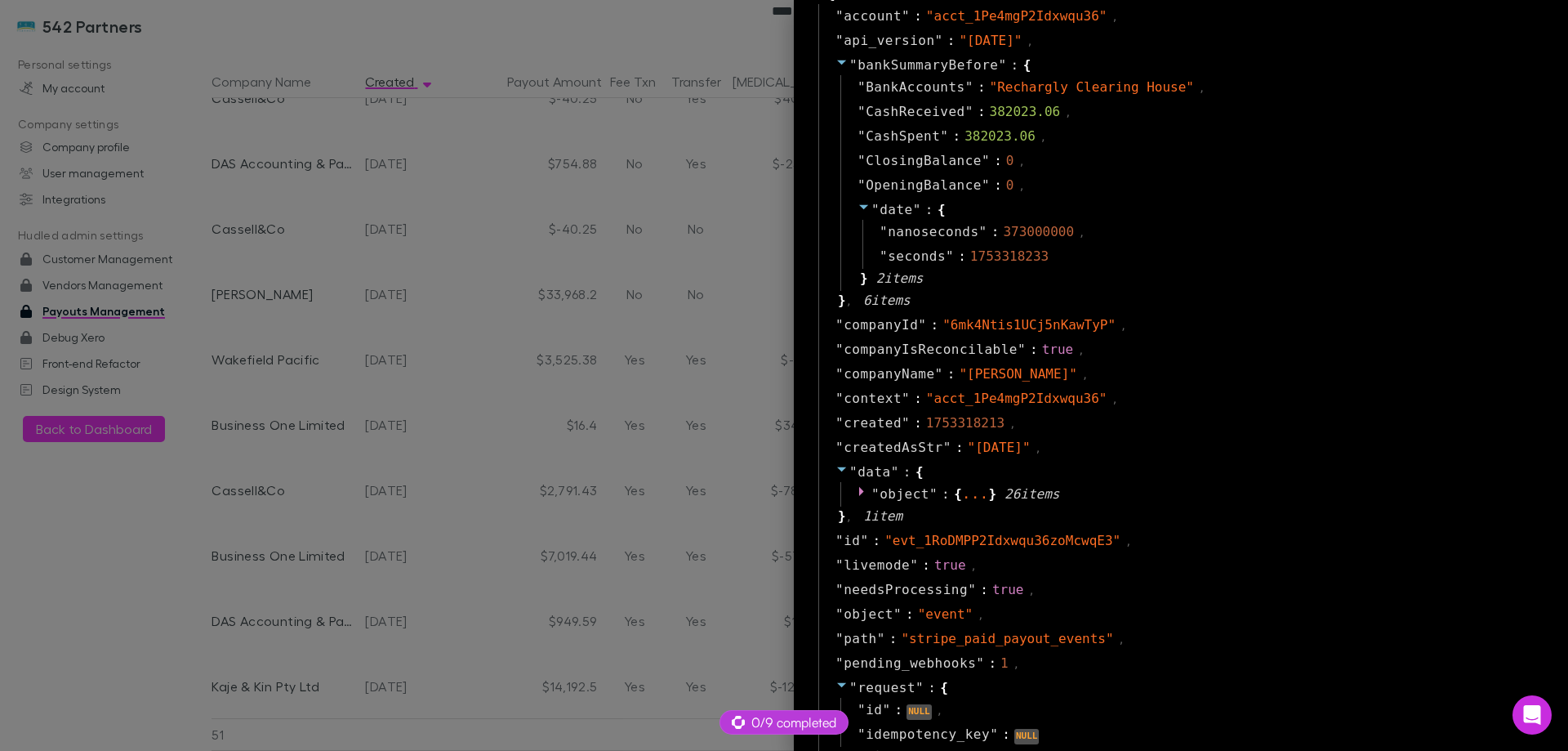
scroll to position [59, 0]
click at [583, 301] on div at bounding box center [784, 376] width 1568 height 751
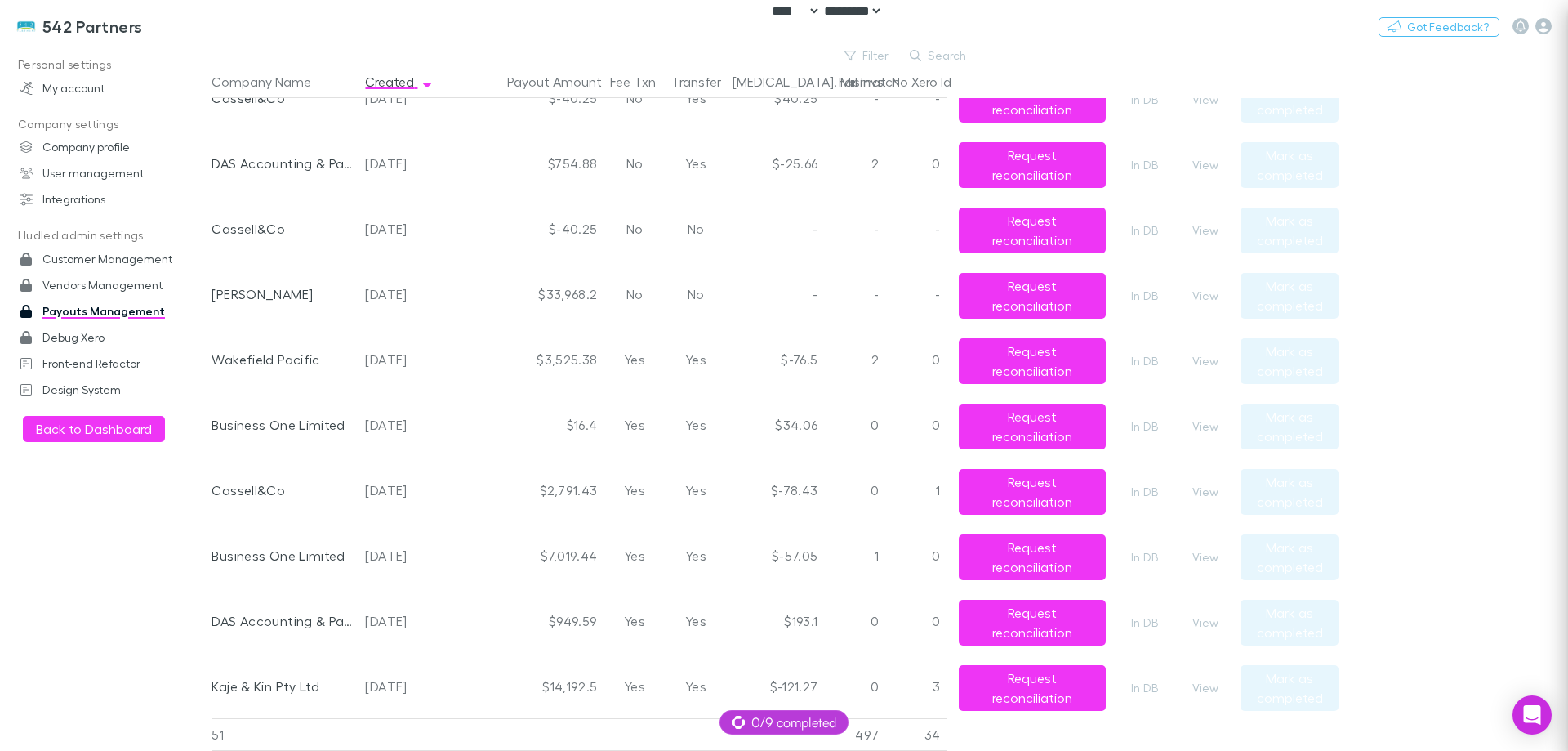
scroll to position [0, 0]
click at [702, 317] on div "No" at bounding box center [695, 294] width 61 height 65
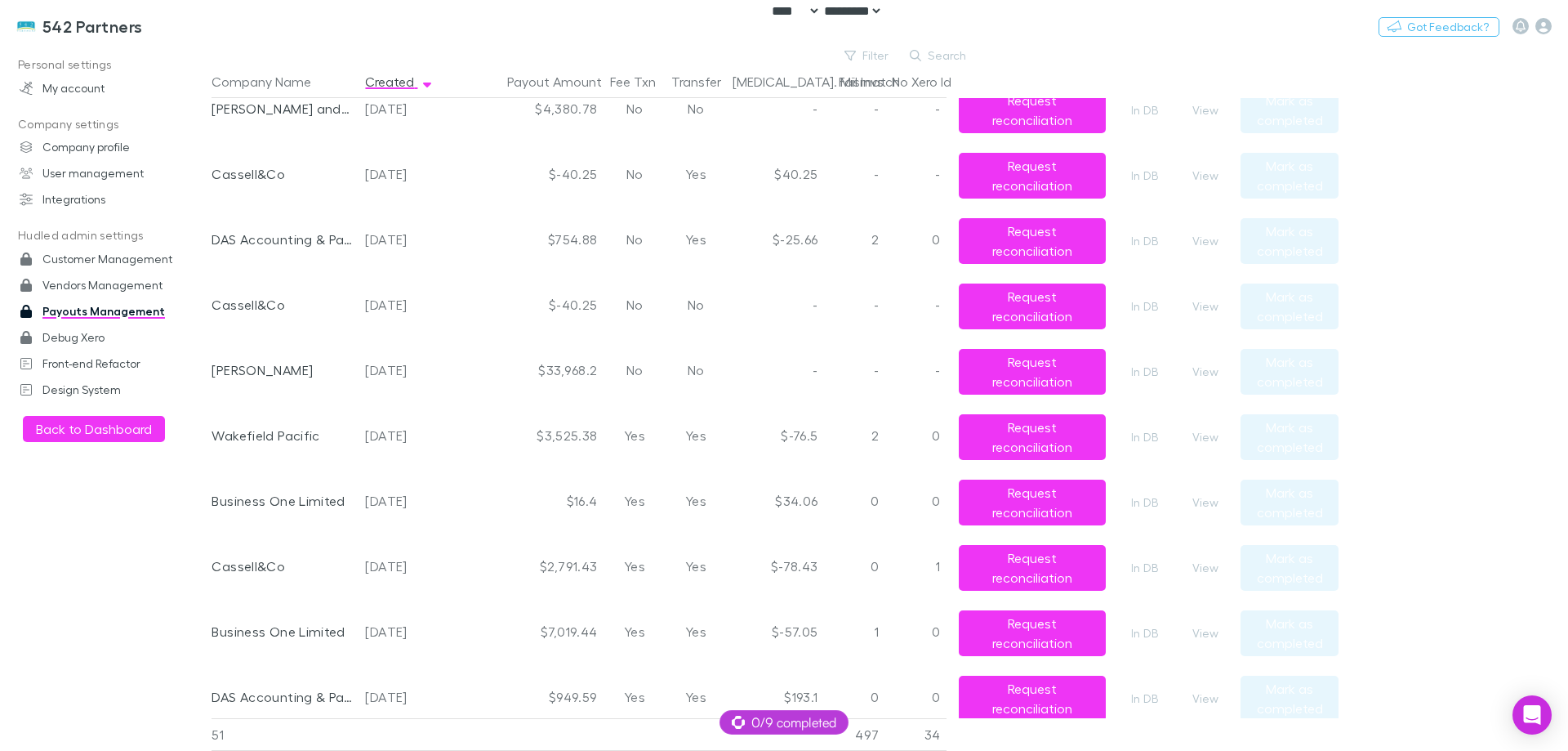
scroll to position [1062, 0]
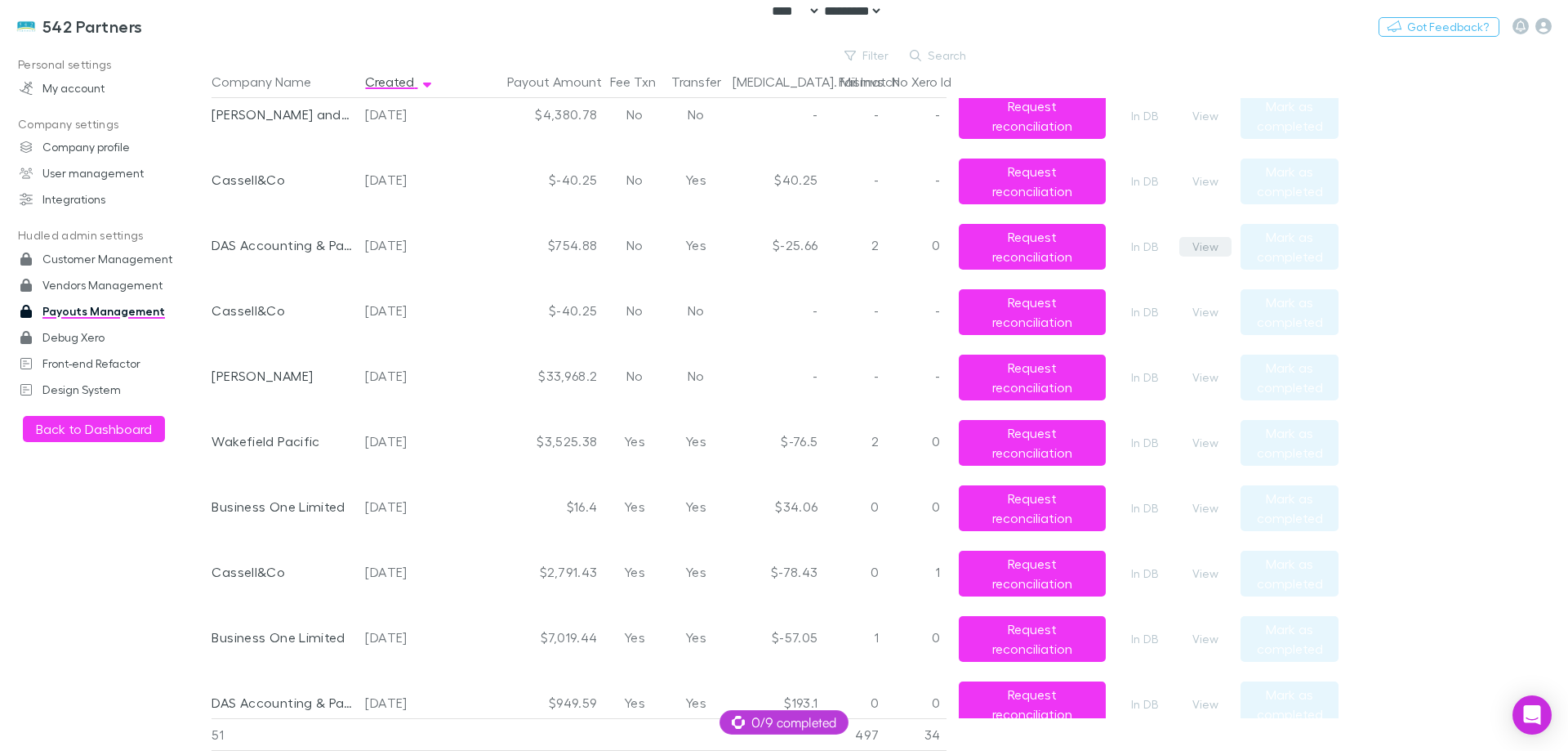
click at [1210, 247] on button "View" at bounding box center [1205, 247] width 53 height 20
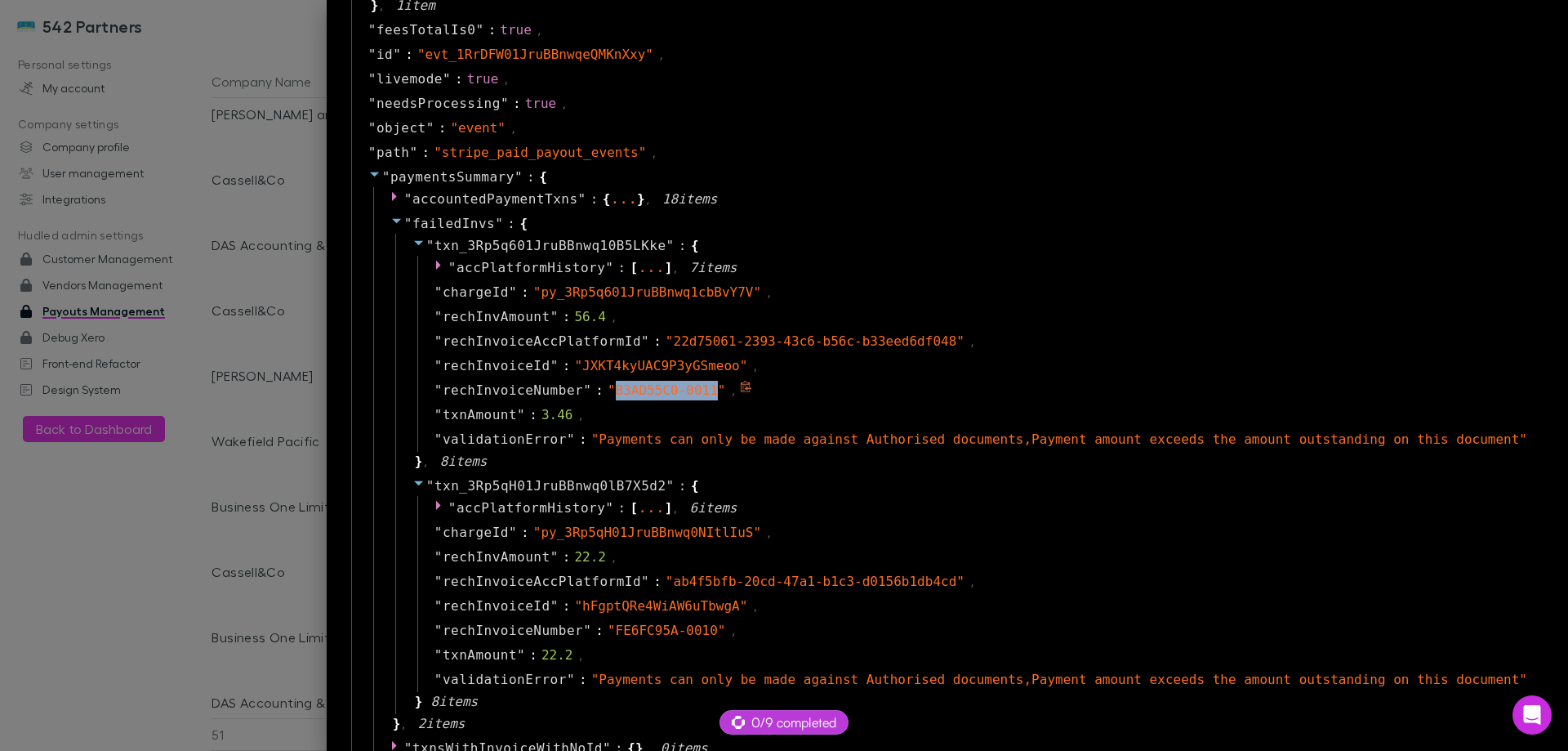
drag, startPoint x: 776, startPoint y: 395, endPoint x: 683, endPoint y: 391, distance: 93.1
click at [683, 391] on span "" B3AD55C0-0011 "" at bounding box center [667, 390] width 118 height 16
copy span "B3AD55C0-0011"
click at [286, 290] on div at bounding box center [784, 376] width 1568 height 751
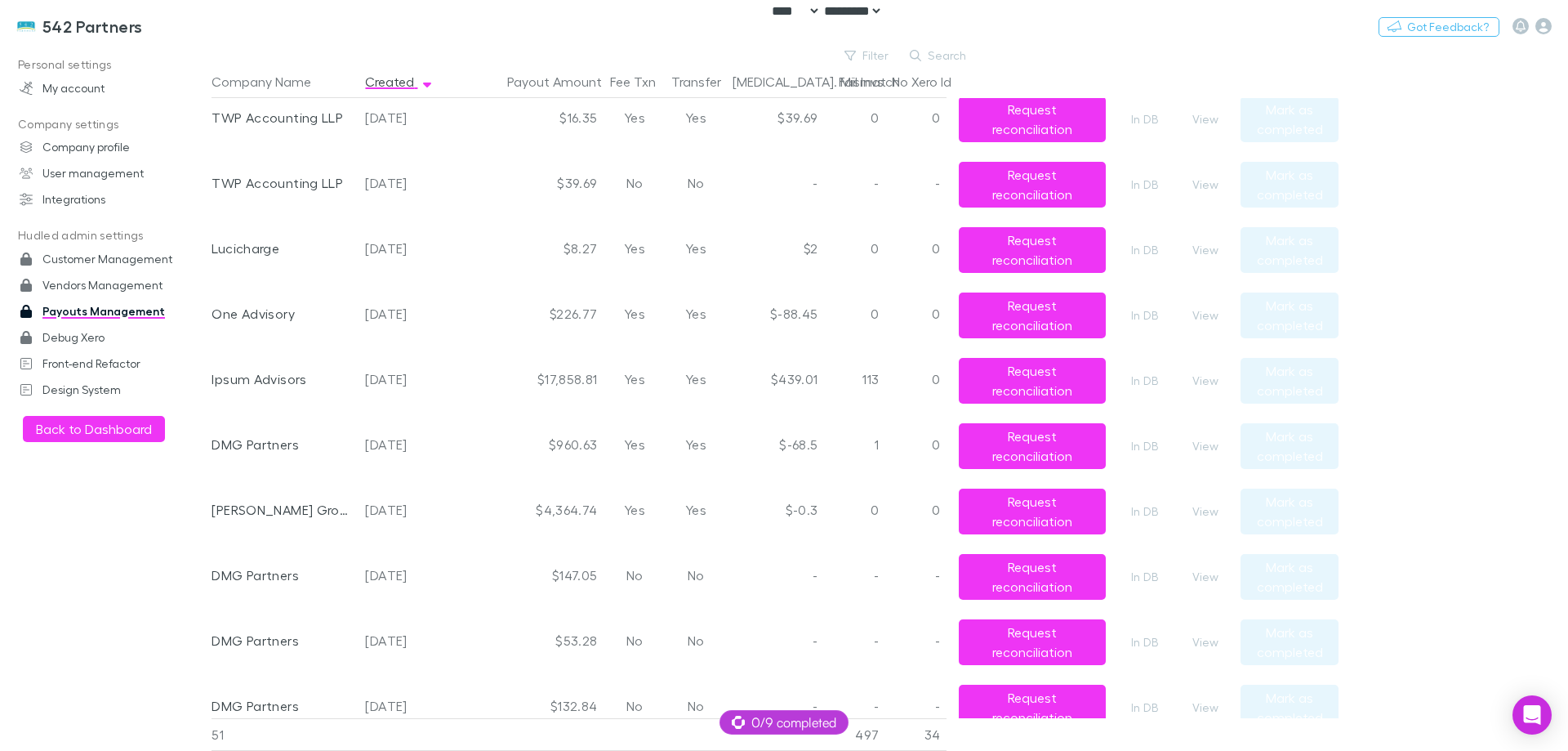
scroll to position [1909, 0]
click at [1199, 447] on button "View" at bounding box center [1205, 446] width 53 height 20
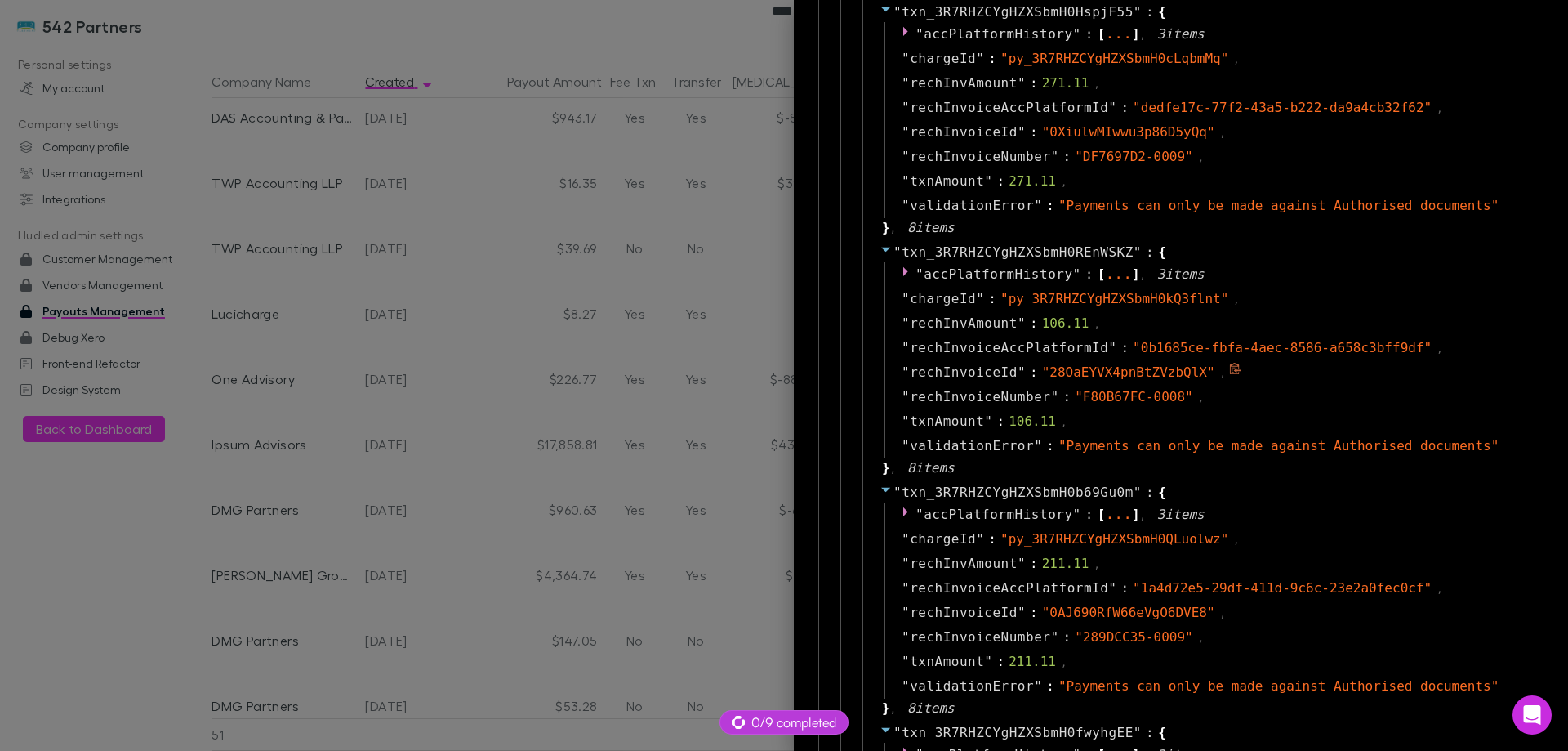
scroll to position [1341, 0]
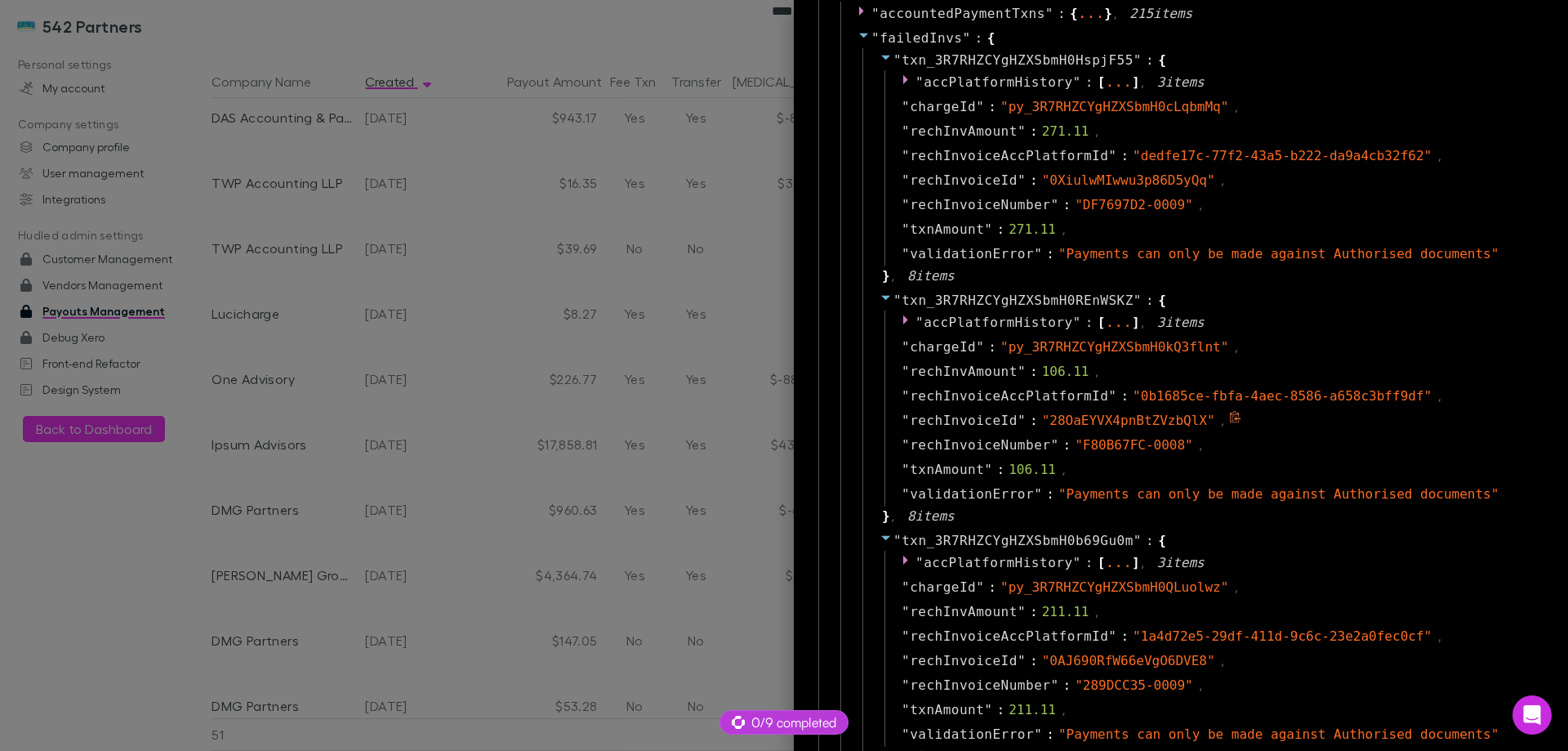
click at [494, 389] on div at bounding box center [784, 376] width 1568 height 751
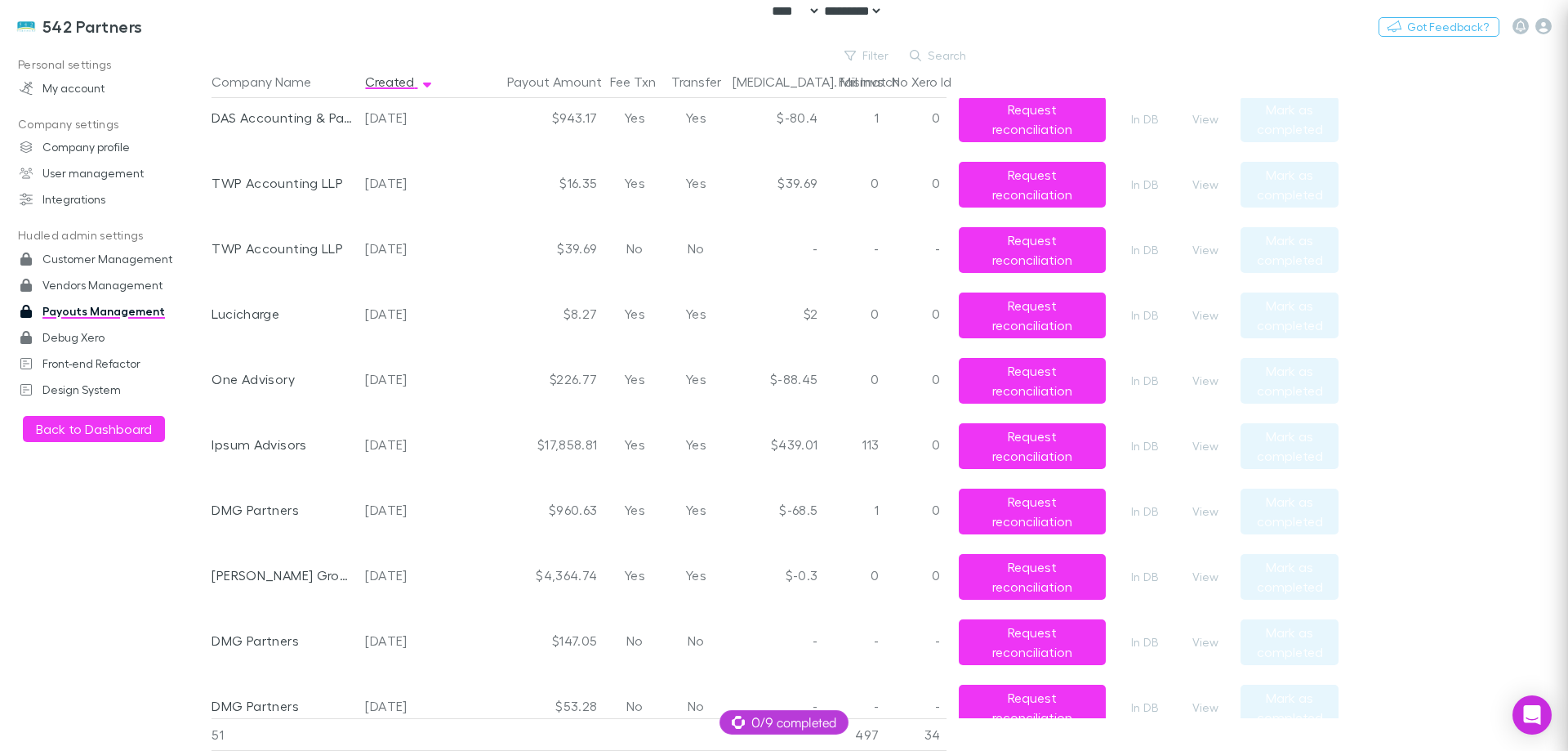
scroll to position [0, 0]
click at [1209, 382] on button "View" at bounding box center [1205, 381] width 53 height 20
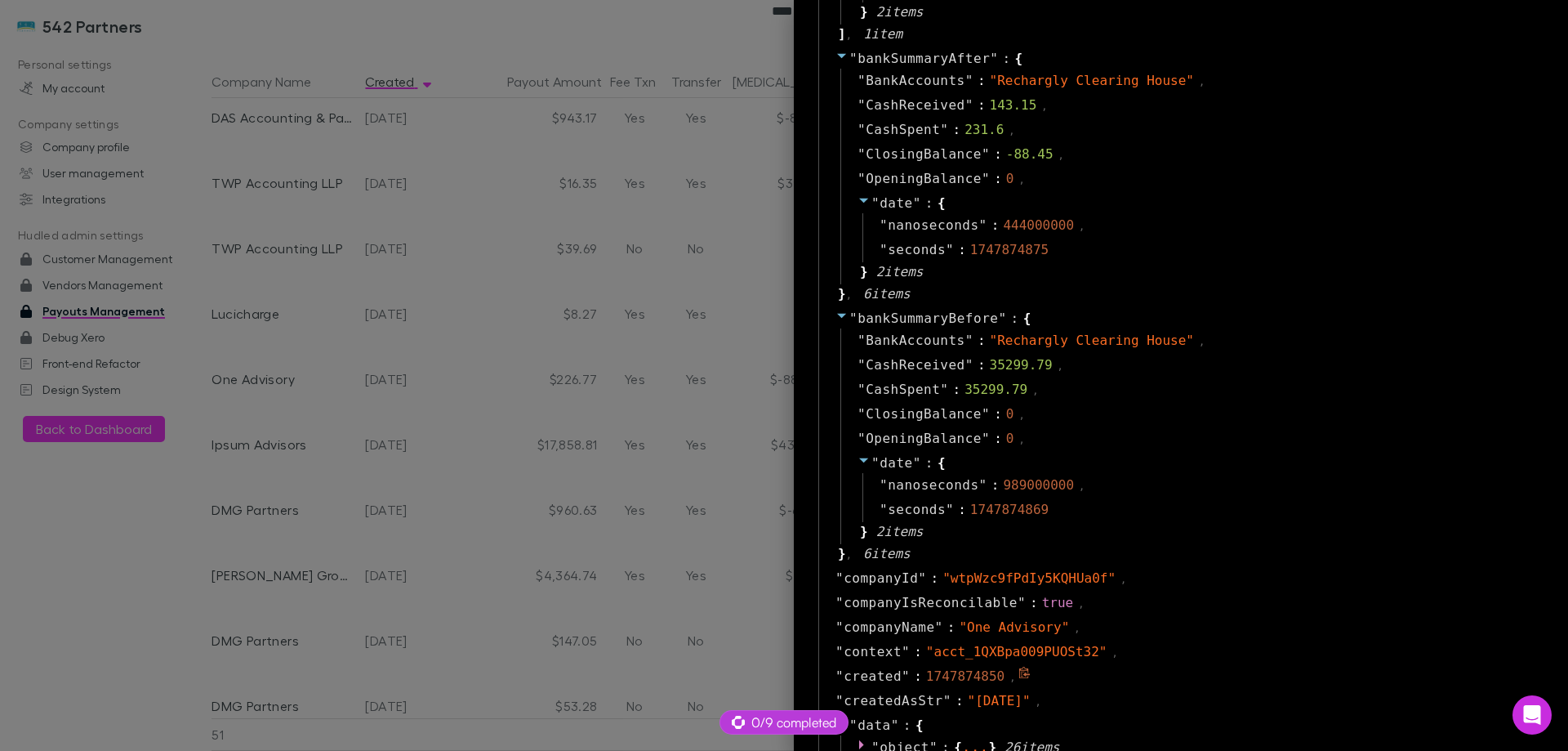
scroll to position [245, 0]
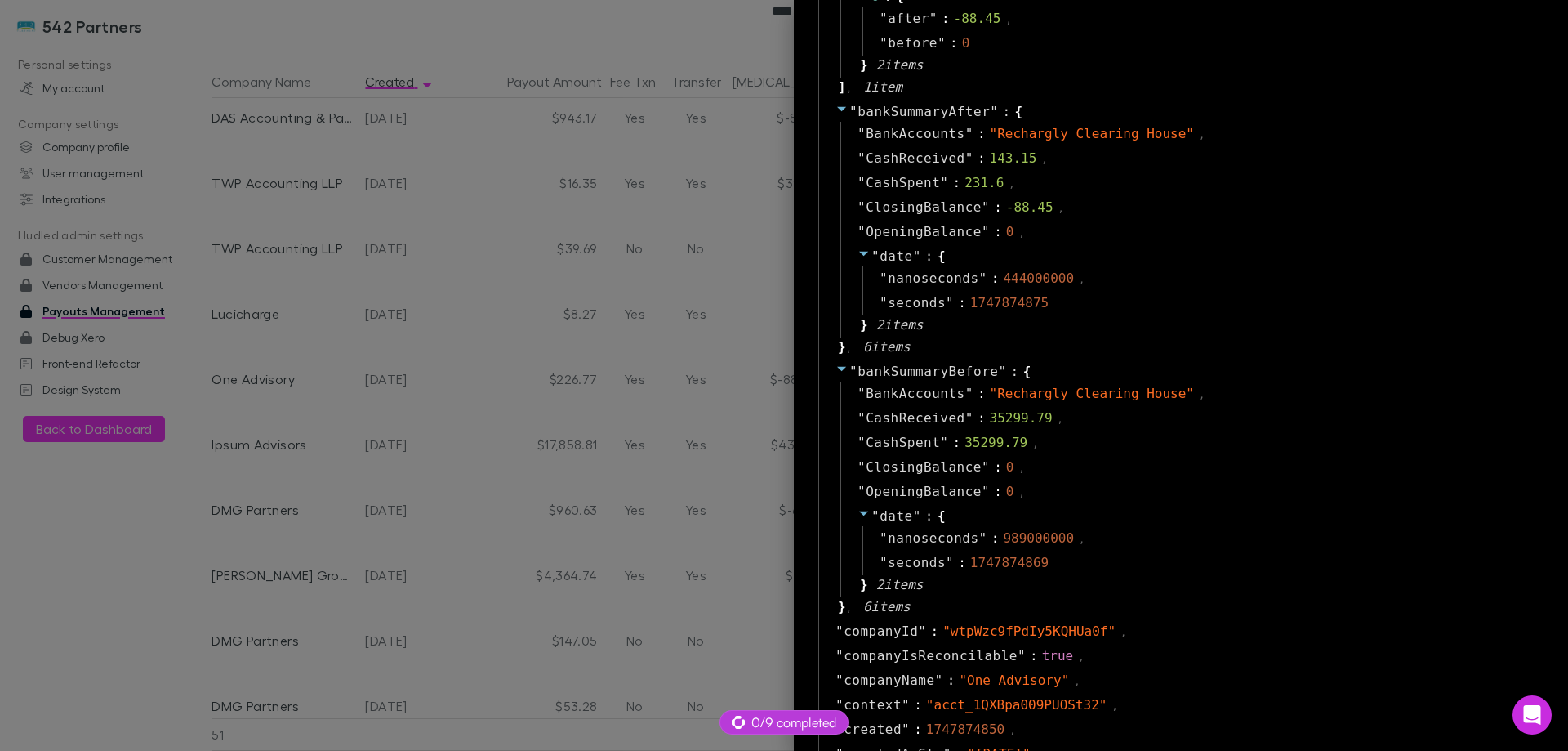
click at [591, 363] on div at bounding box center [784, 376] width 1568 height 751
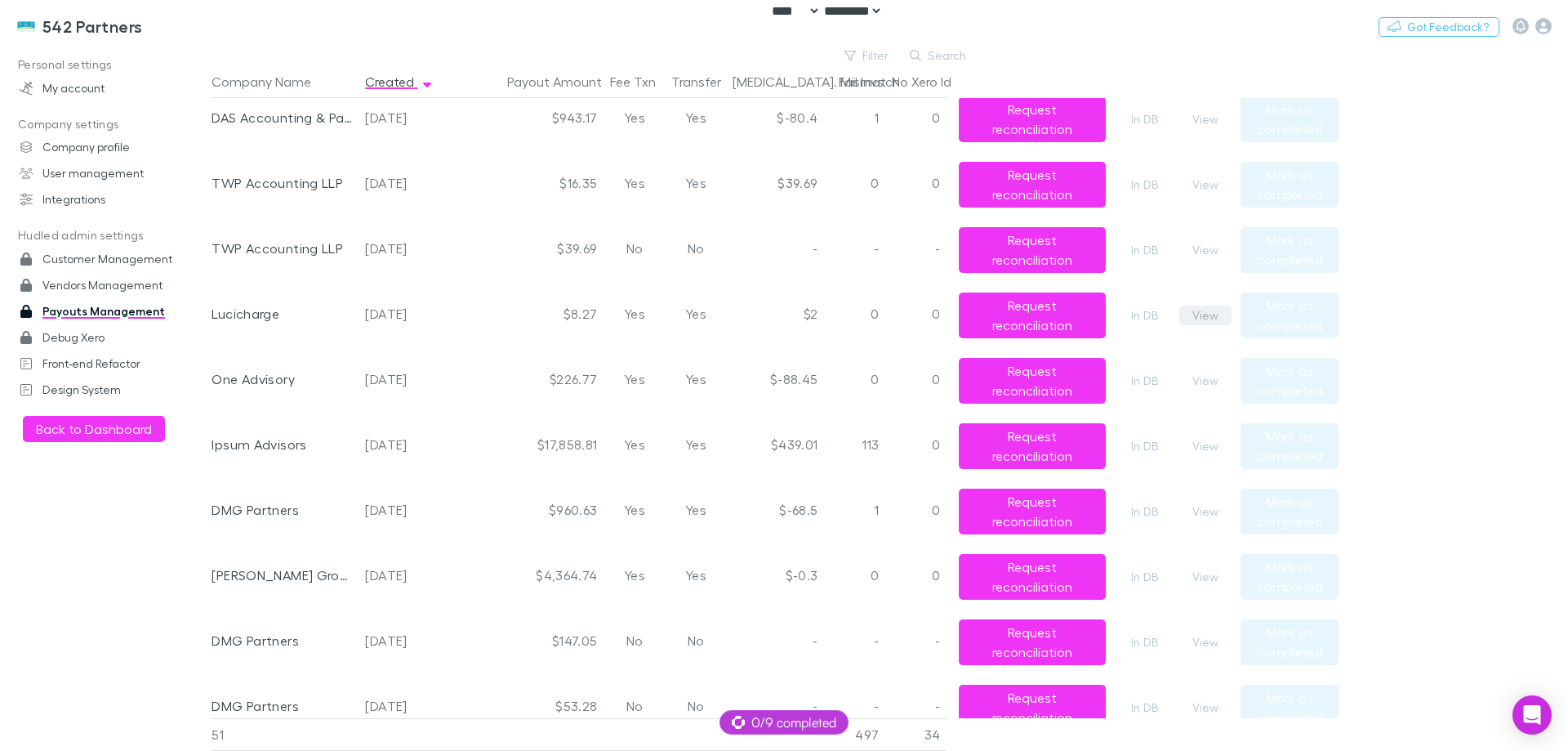
click at [1200, 316] on button "View" at bounding box center [1205, 315] width 53 height 20
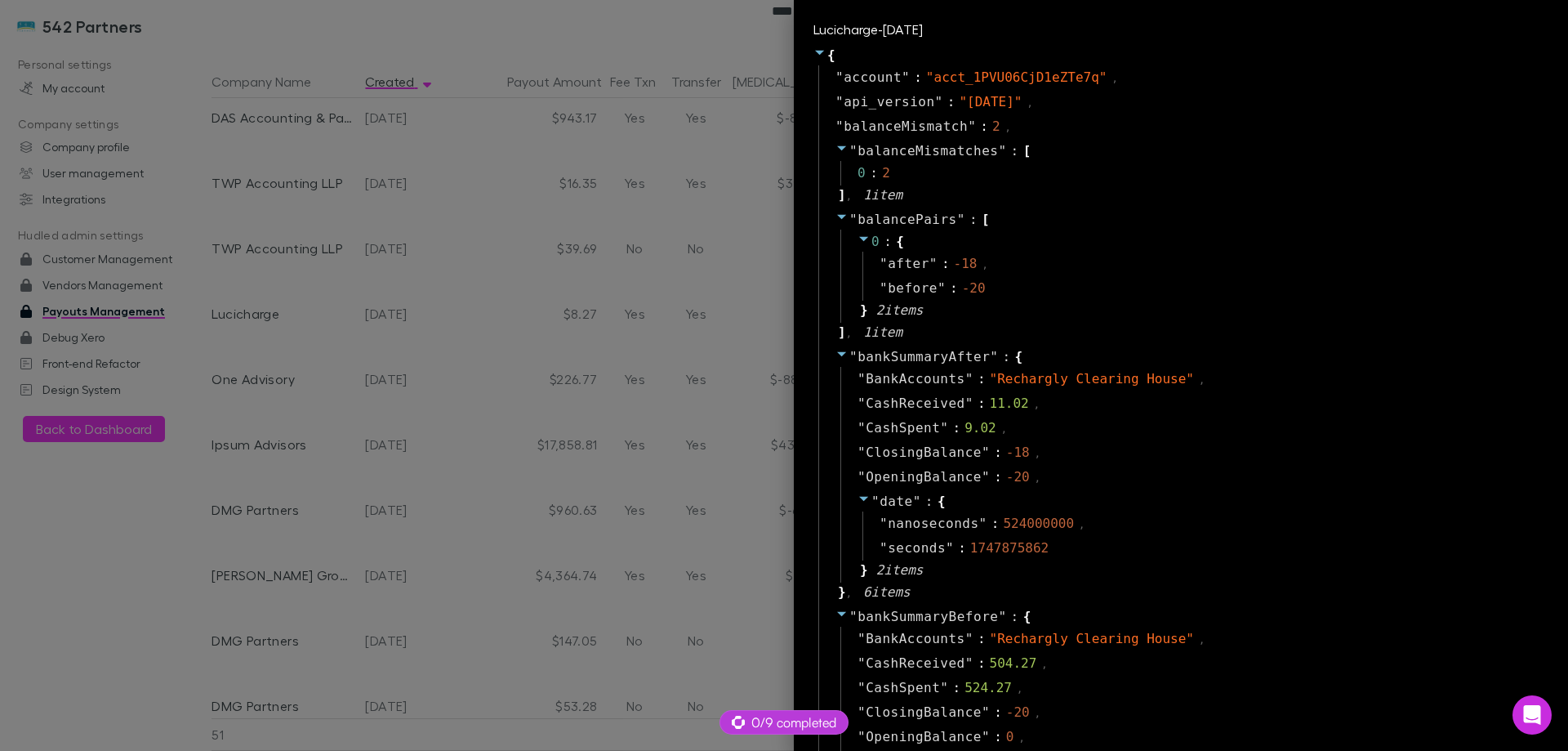
click at [562, 360] on div at bounding box center [784, 376] width 1568 height 751
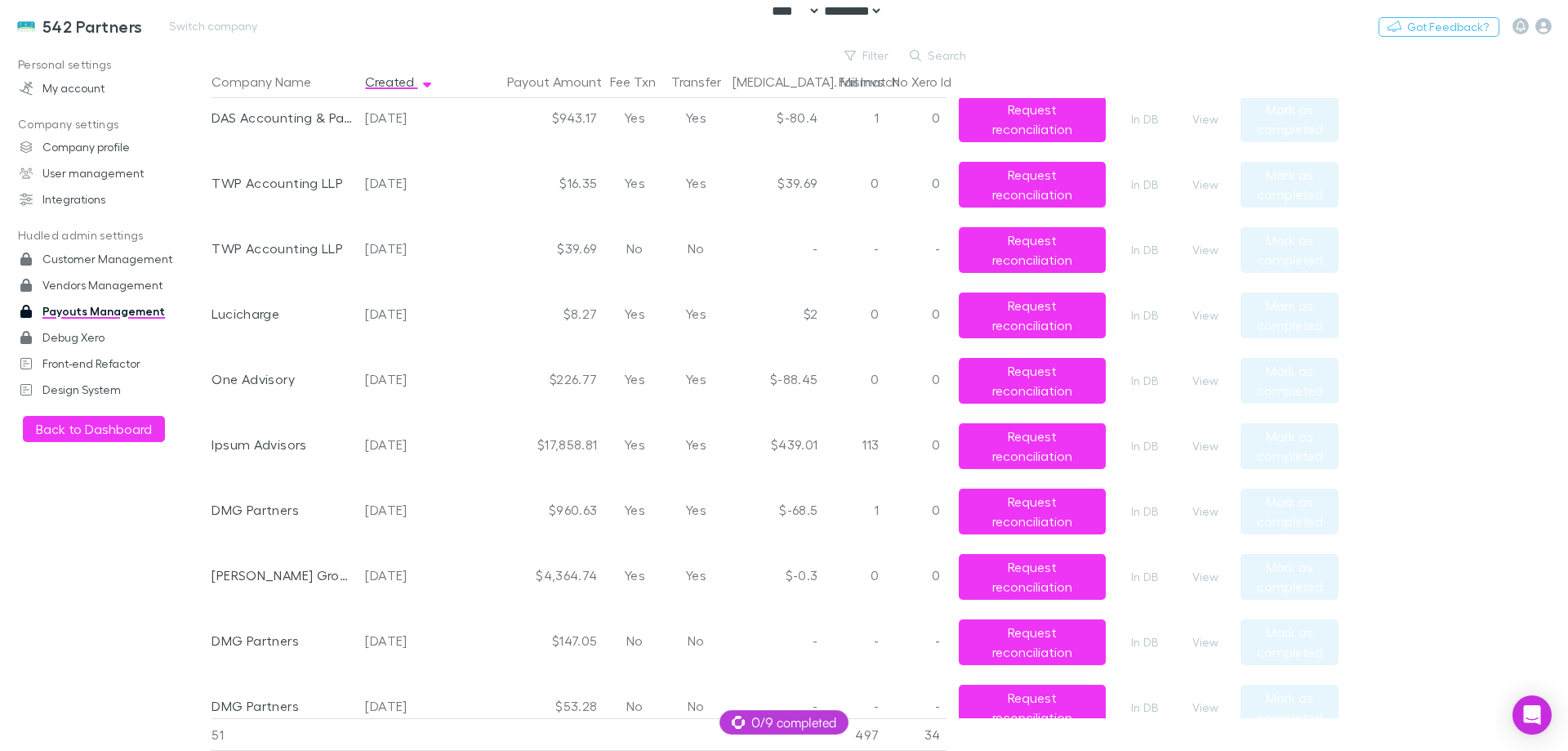
click at [95, 21] on h3 "542 Partners" at bounding box center [93, 27] width 100 height 20
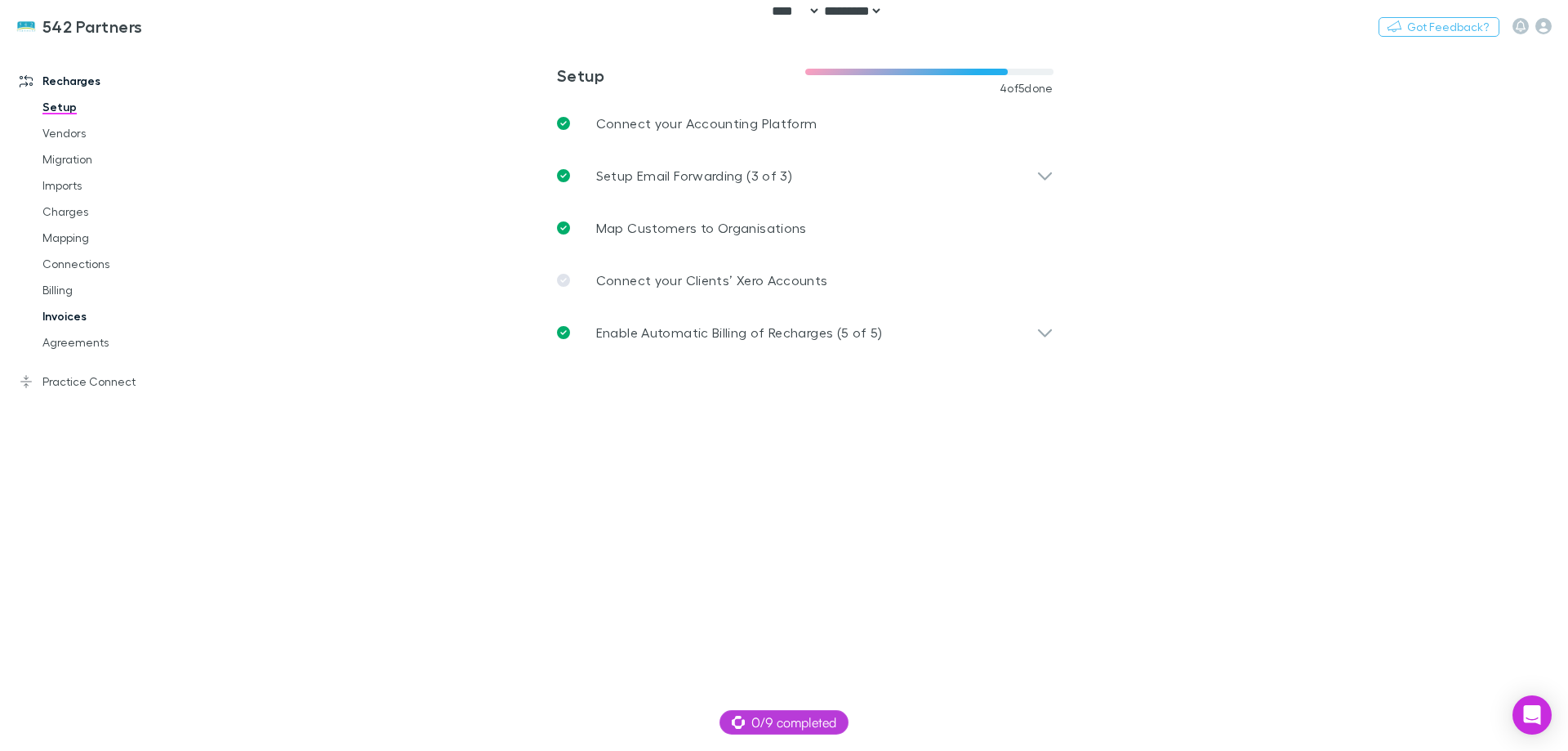
click at [80, 324] on link "Invoices" at bounding box center [123, 315] width 194 height 26
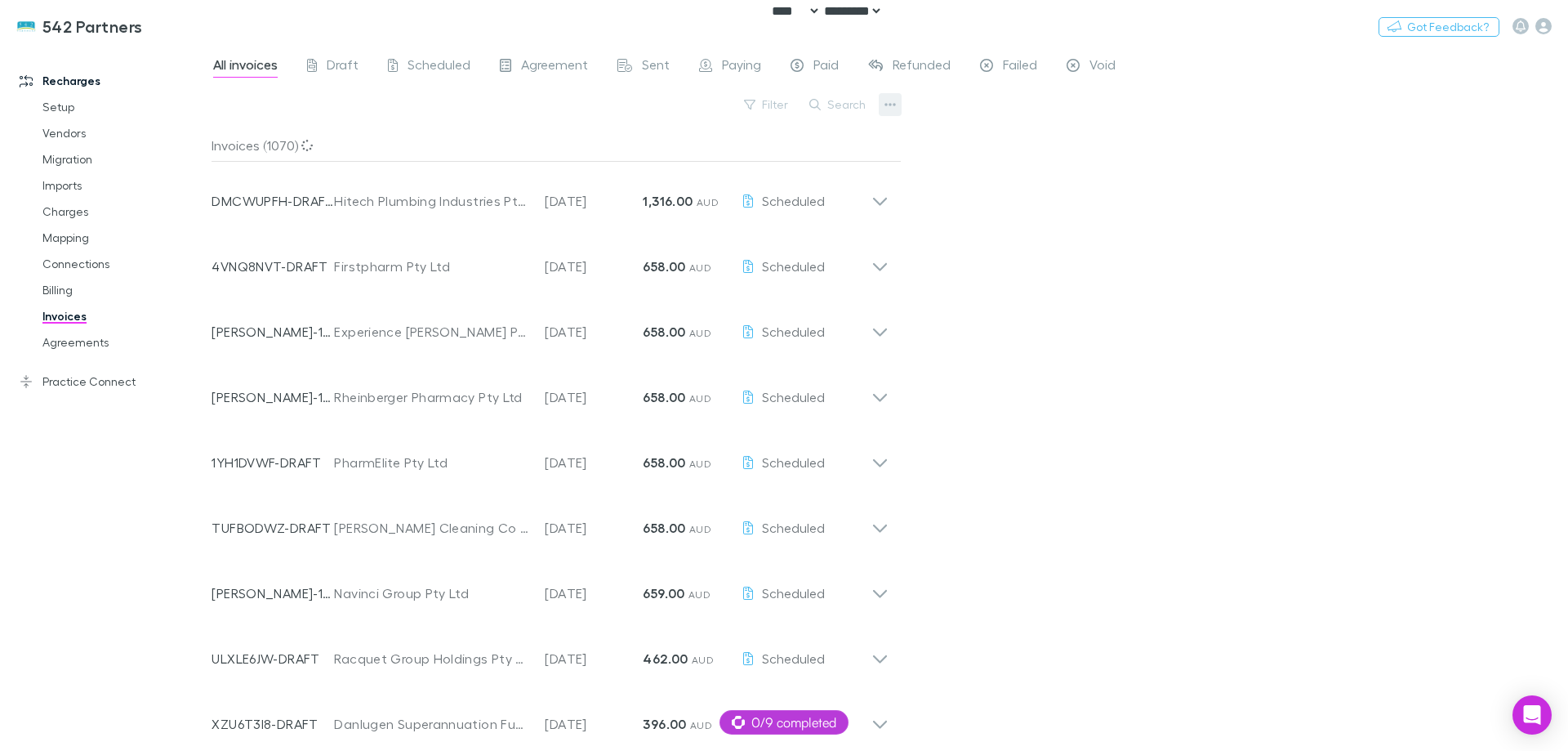
click at [897, 101] on button "button" at bounding box center [890, 104] width 23 height 23
click at [796, 211] on p "Export line items" at bounding box center [789, 217] width 199 height 20
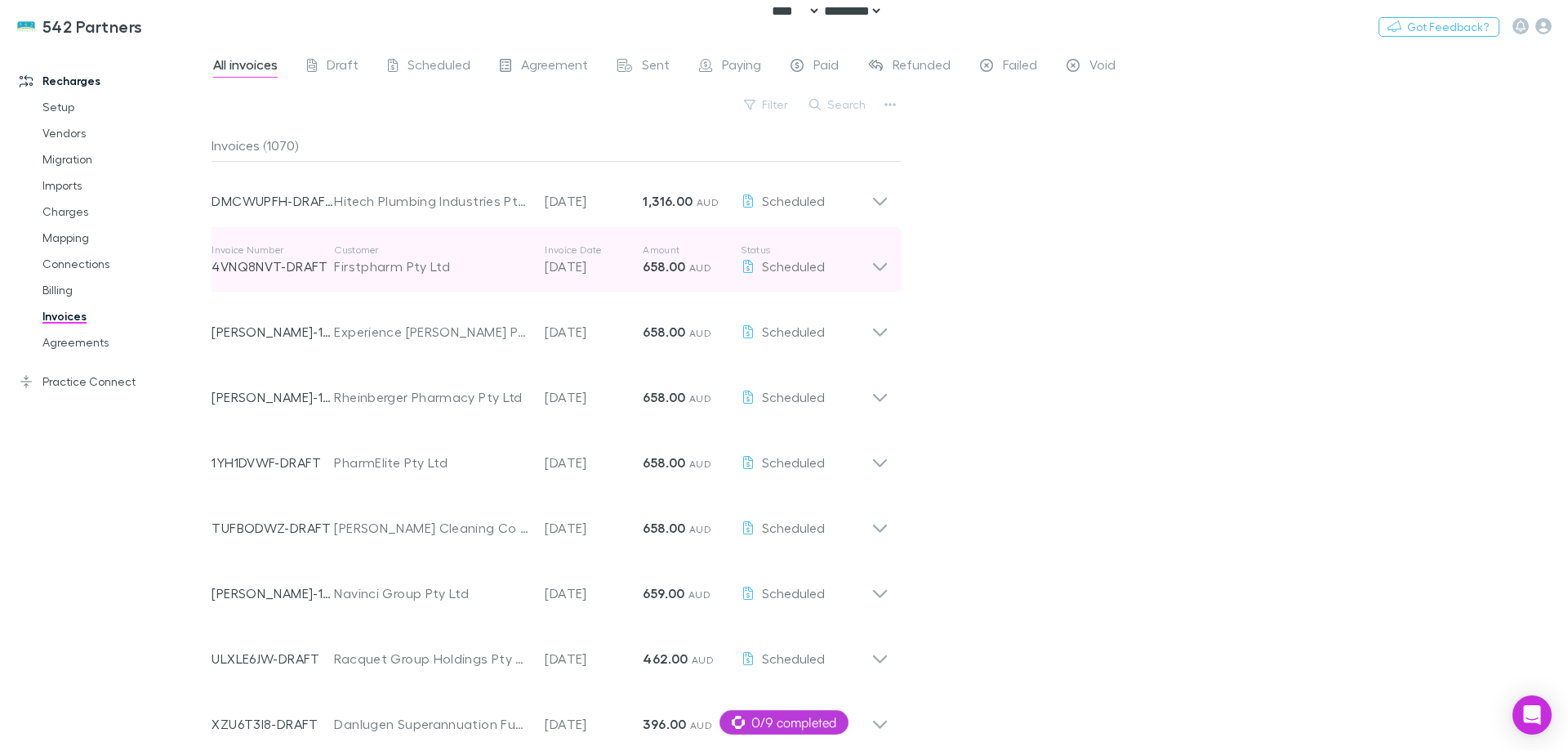
click at [429, 258] on div "Firstpharm Pty Ltd" at bounding box center [431, 266] width 194 height 20
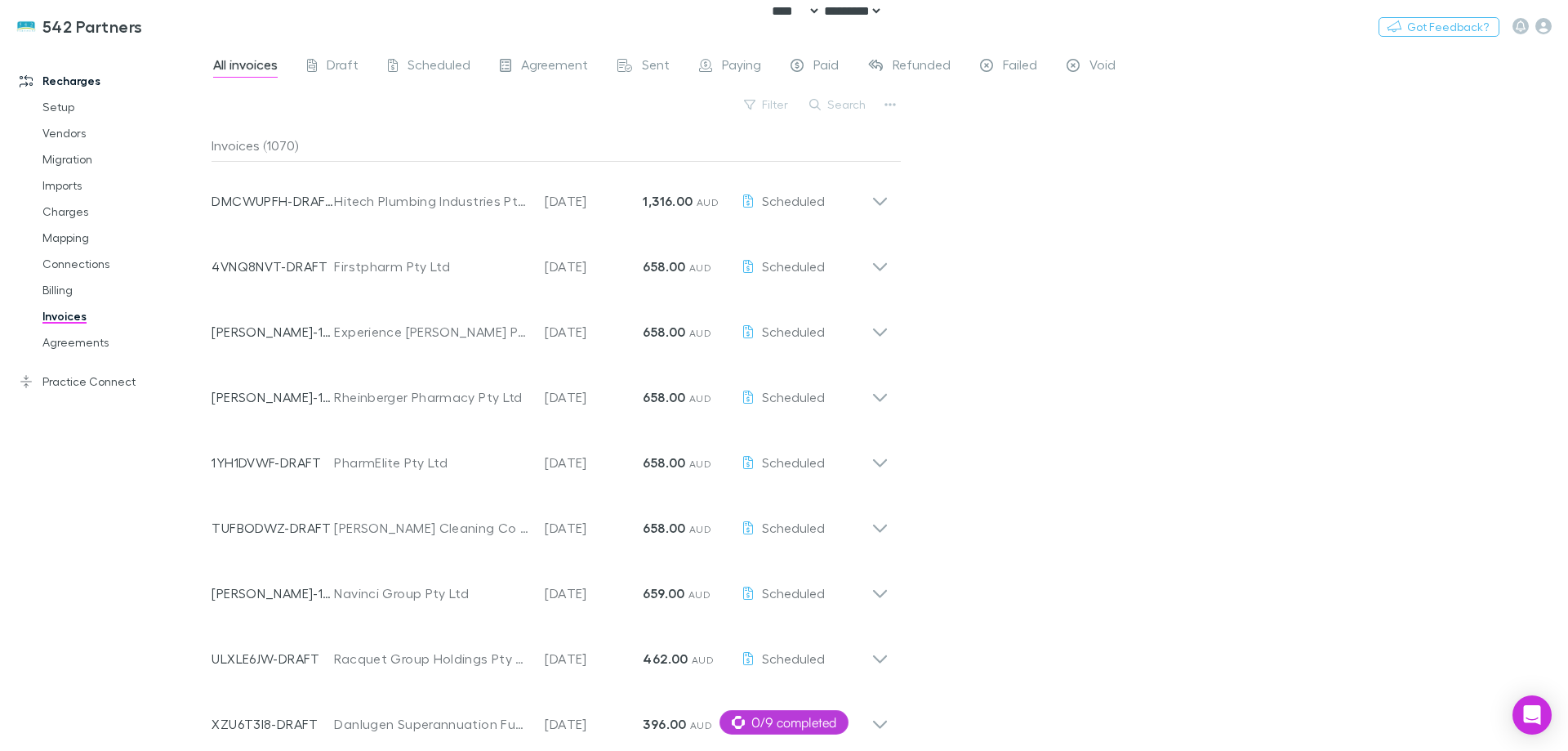
select select "****"
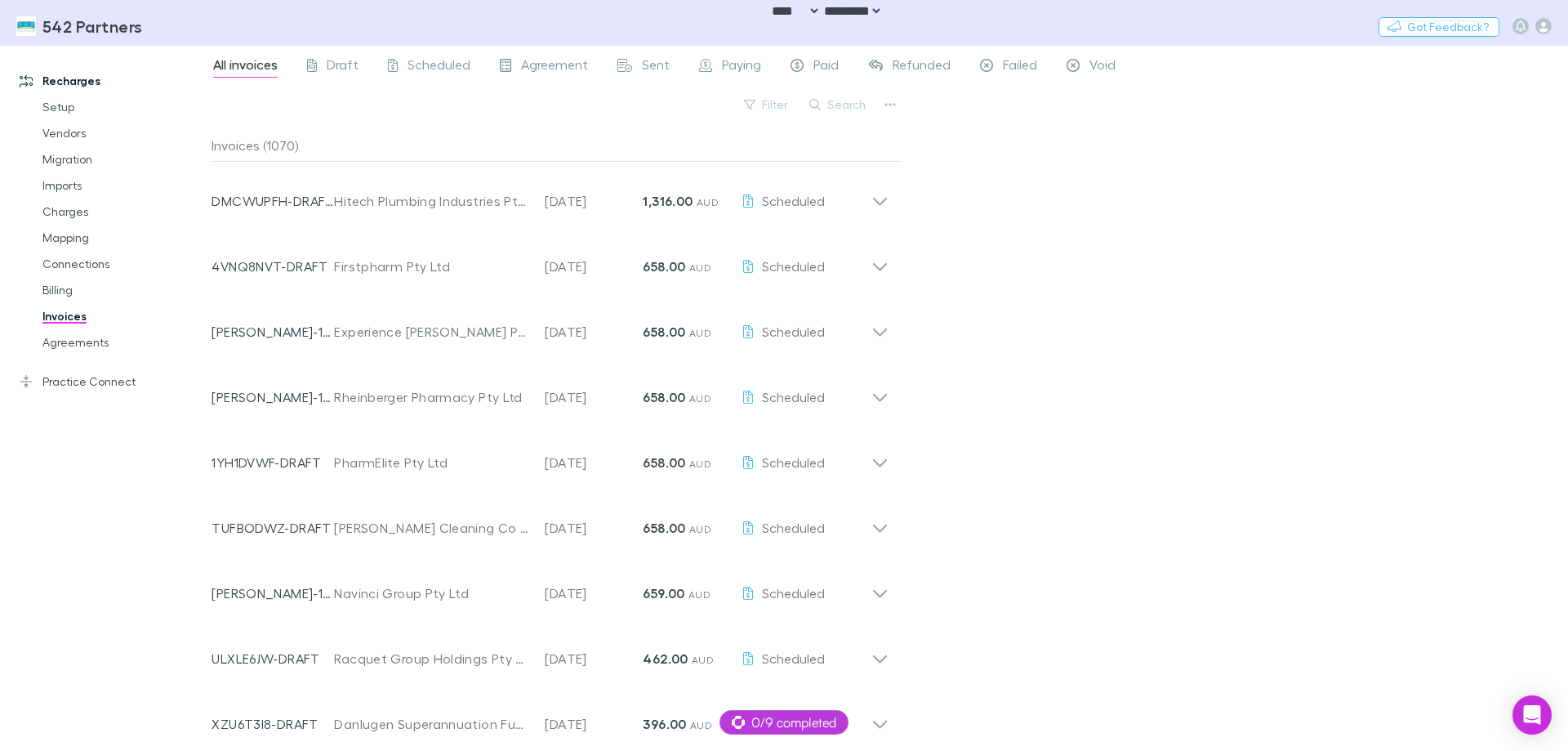
click at [1165, 327] on div "All invoices Draft Scheduled Agreement Sent Paying Paid Refunded Failed Void Fi…" at bounding box center [890, 398] width 1357 height 705
drag, startPoint x: 1232, startPoint y: 171, endPoint x: 1219, endPoint y: 174, distance: 13.3
click at [1219, 174] on div "All invoices Draft Scheduled Agreement Sent Paying Paid Refunded Failed Void Fi…" at bounding box center [890, 398] width 1357 height 705
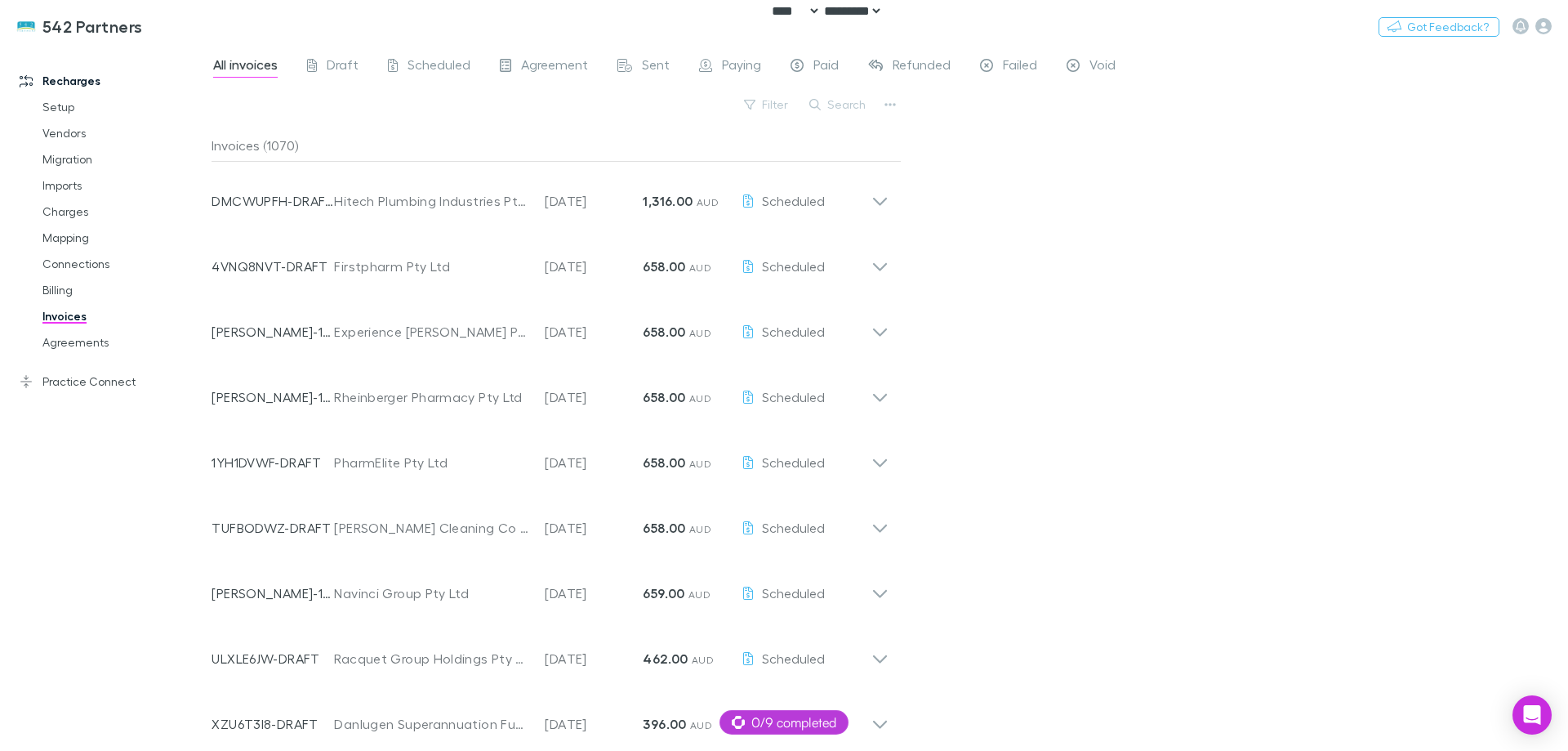
drag, startPoint x: 1193, startPoint y: 328, endPoint x: 1113, endPoint y: 378, distance: 94.3
click at [1192, 330] on div "All invoices Draft Scheduled Agreement Sent Paying Paid Refunded Failed Void Fi…" at bounding box center [890, 398] width 1357 height 705
click at [1544, 460] on div "All invoices Draft Scheduled Agreement Sent Paying Paid Refunded Failed Void Fi…" at bounding box center [890, 398] width 1357 height 705
